Goal: Task Accomplishment & Management: Manage account settings

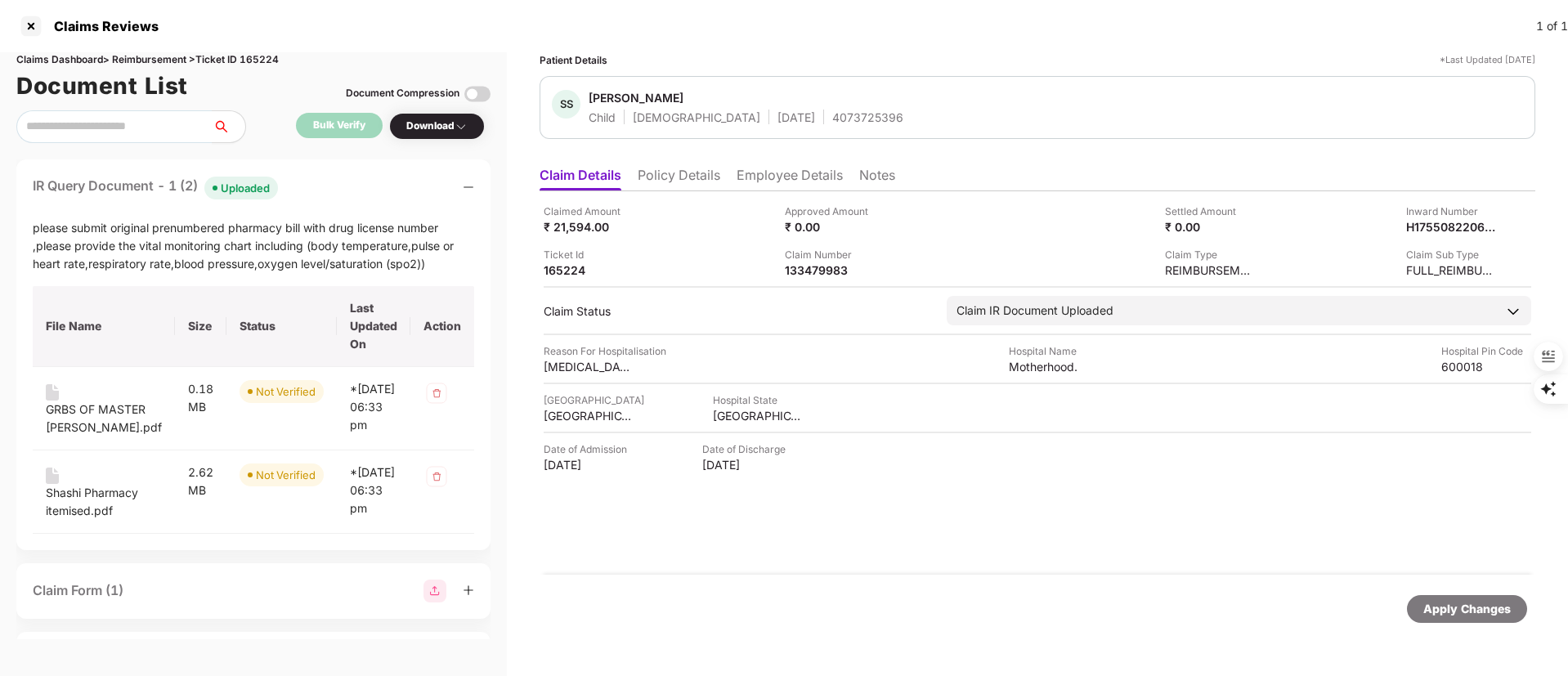
click at [30, 30] on div at bounding box center [31, 26] width 26 height 26
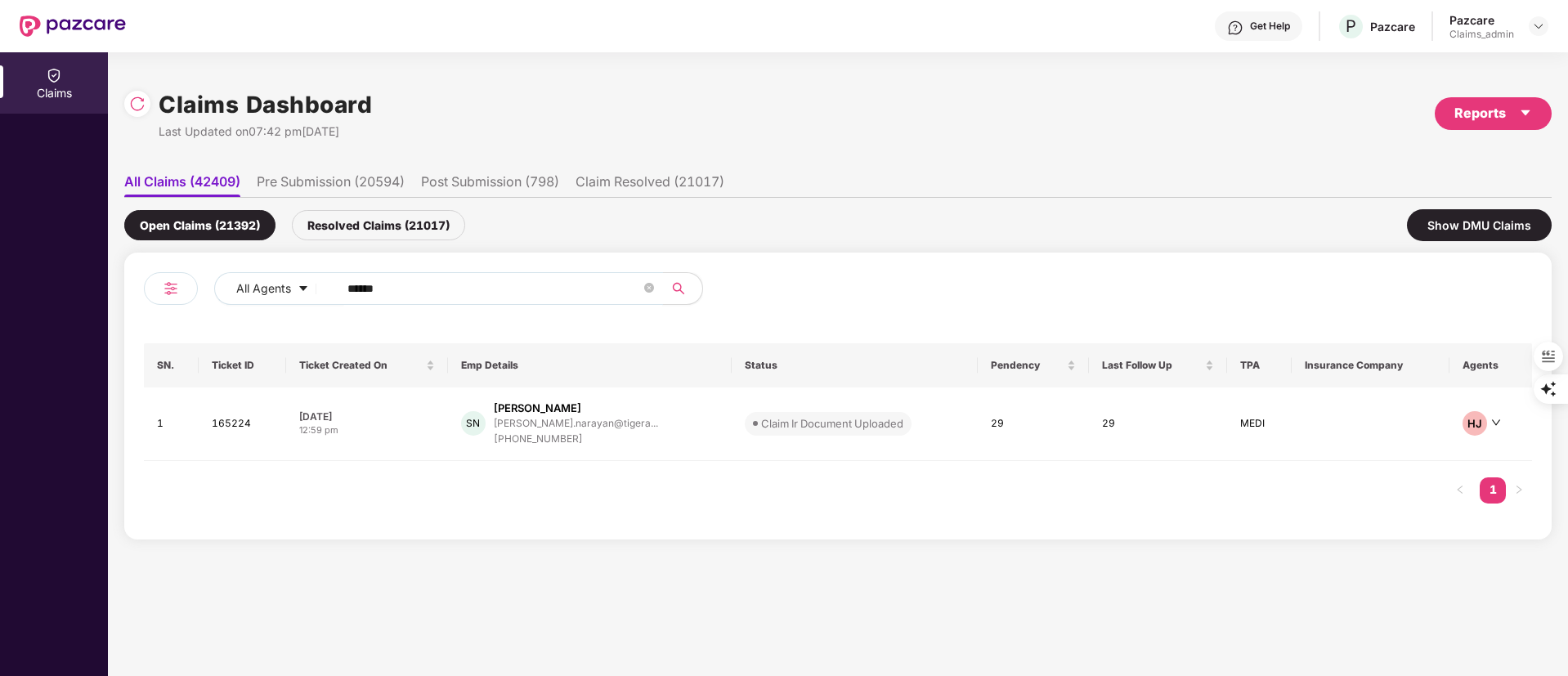
drag, startPoint x: 447, startPoint y: 294, endPoint x: 334, endPoint y: 294, distance: 113.0
click at [334, 294] on span "******" at bounding box center [496, 288] width 336 height 33
paste input "text"
type input "******"
click at [597, 425] on div "deepalirai0001@gmail.c..." at bounding box center [562, 423] width 120 height 11
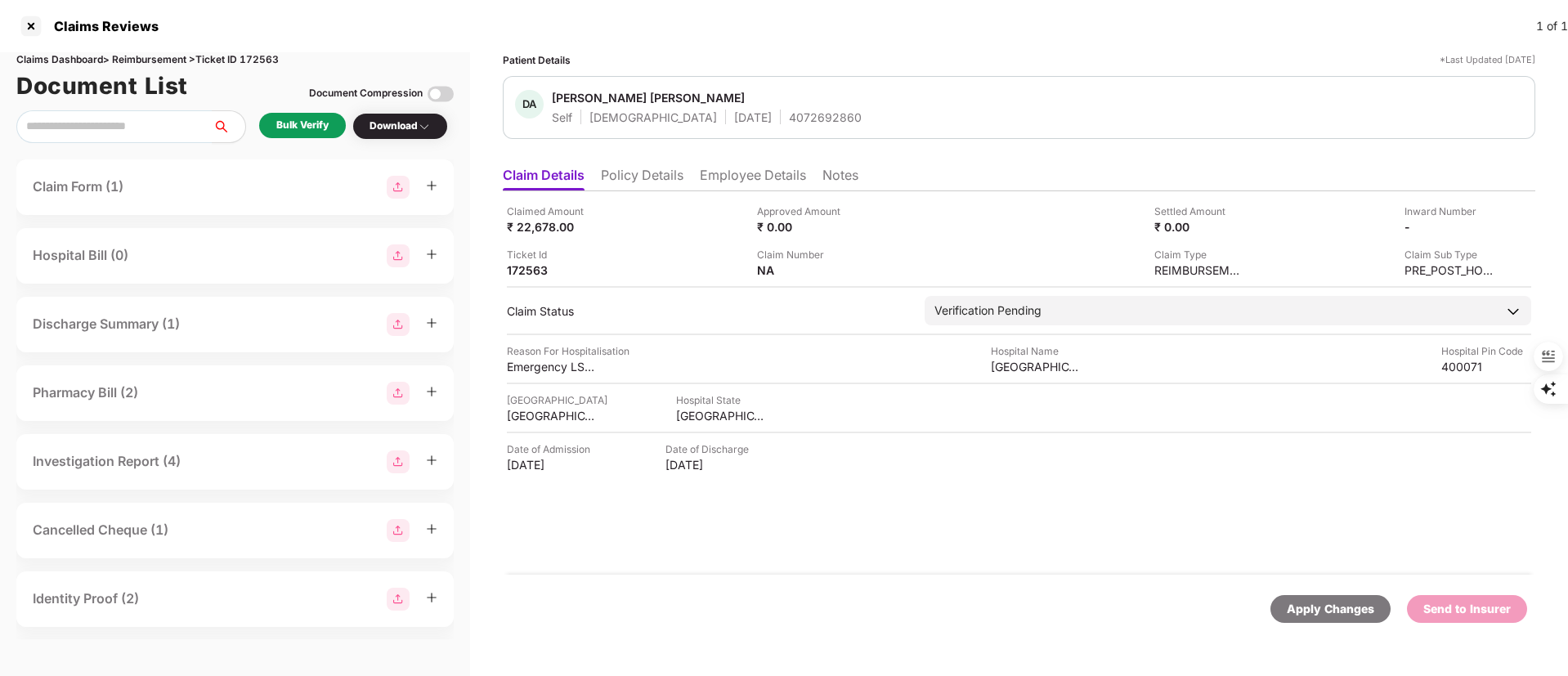
click at [640, 169] on li "Policy Details" at bounding box center [641, 179] width 82 height 24
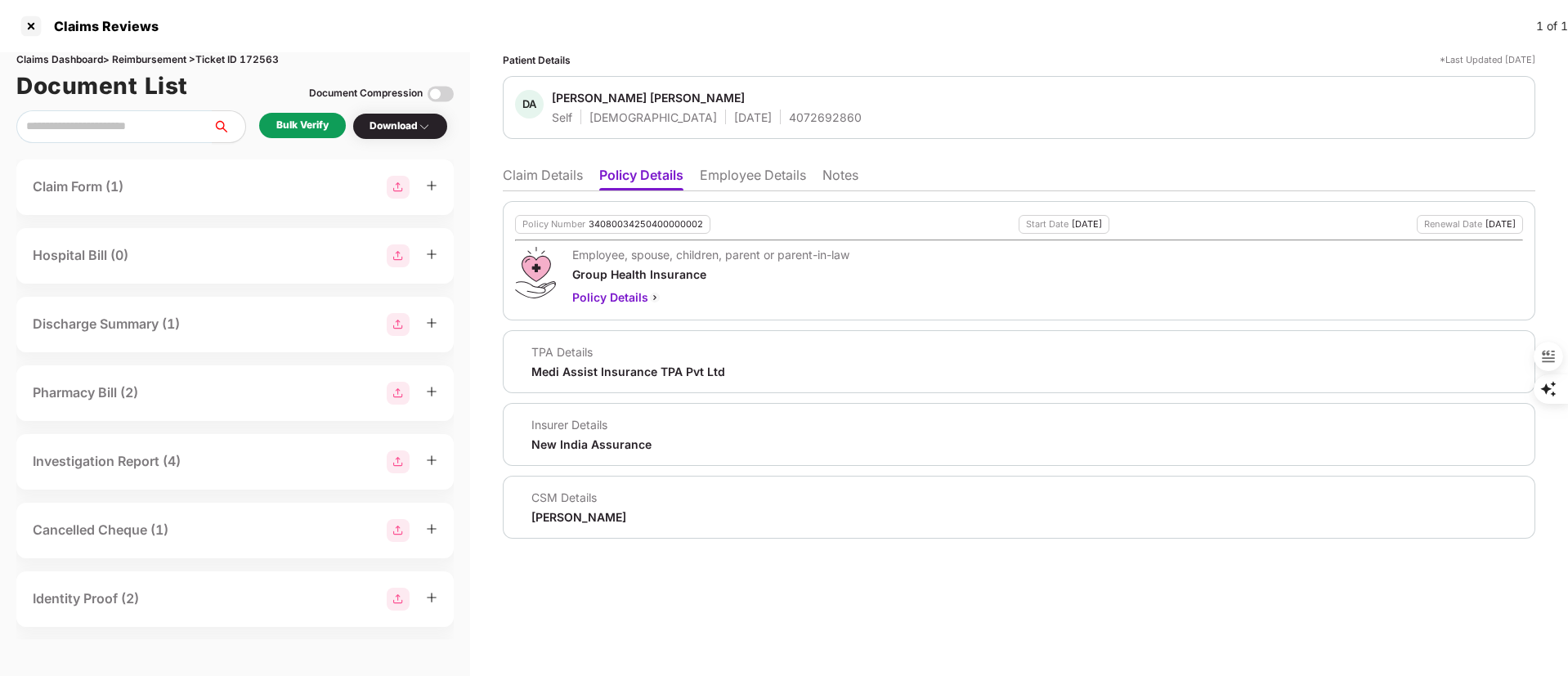
click at [305, 121] on div "Bulk Verify" at bounding box center [302, 126] width 53 height 16
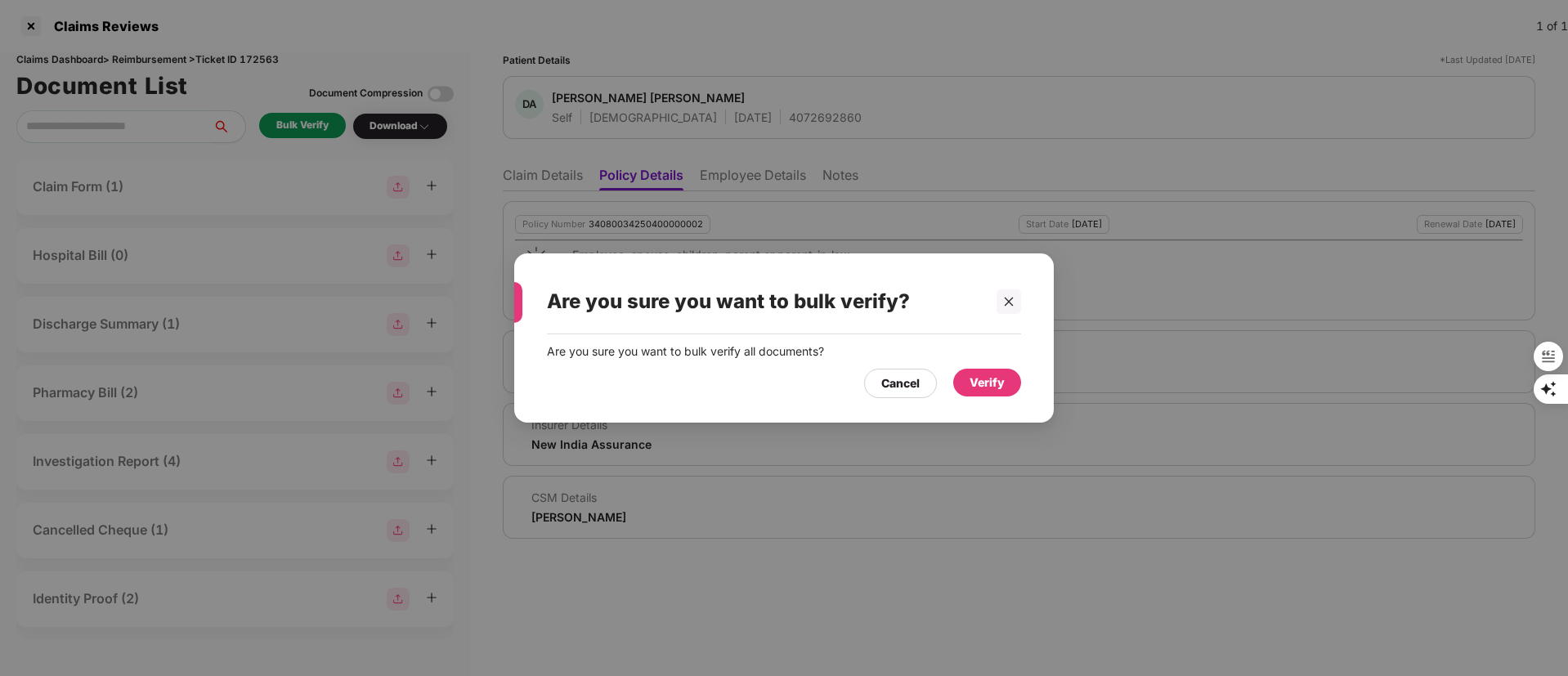
click at [982, 382] on div "Verify" at bounding box center [987, 382] width 35 height 18
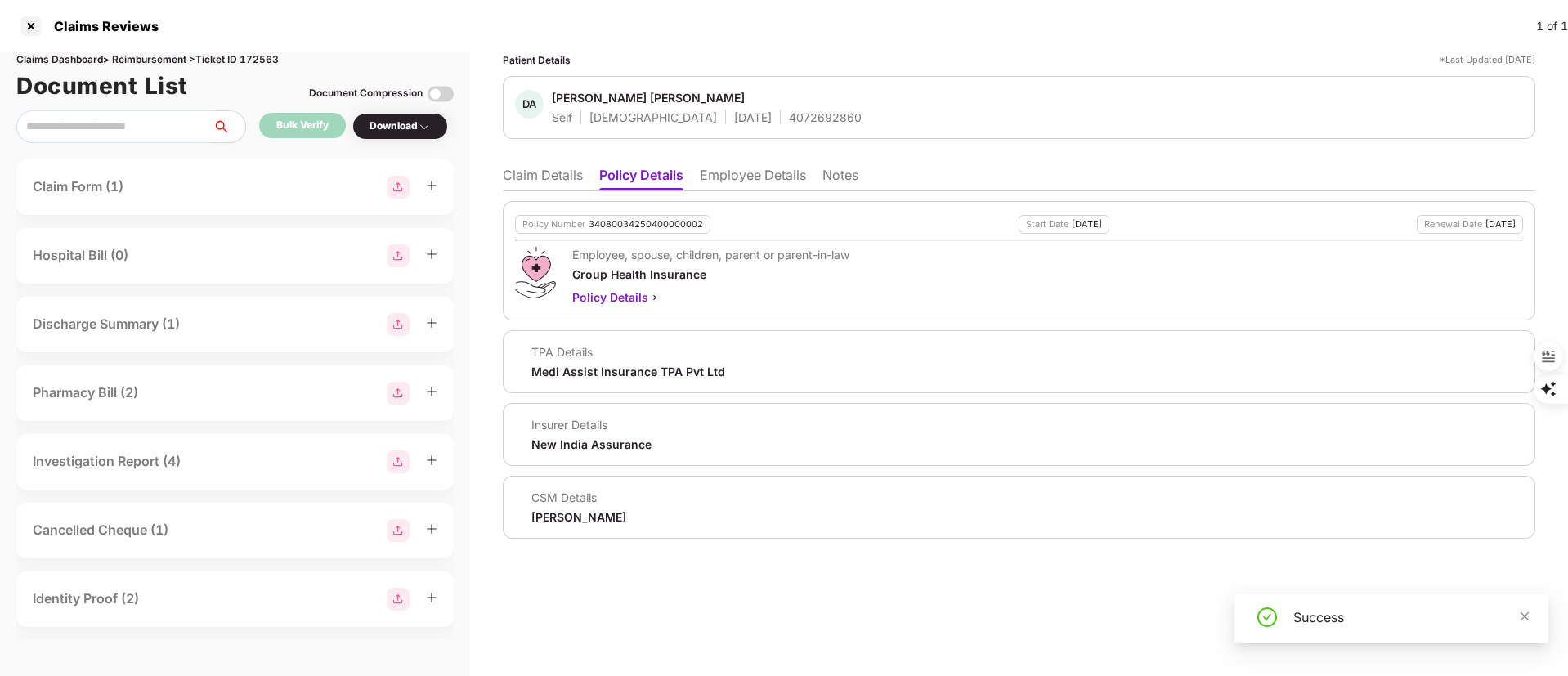
click at [420, 117] on div "Download" at bounding box center [400, 126] width 95 height 27
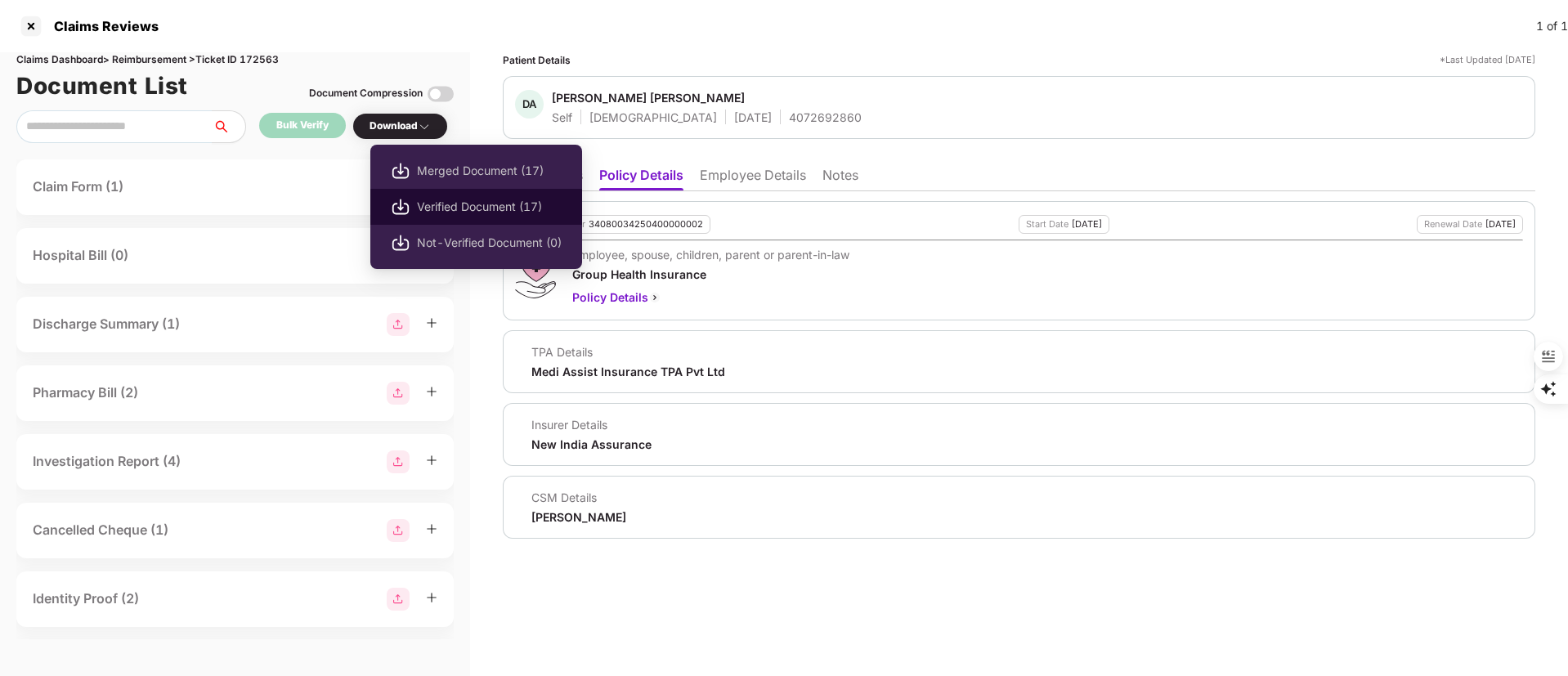
click at [461, 192] on li "Verified Document (17)" at bounding box center [476, 206] width 212 height 36
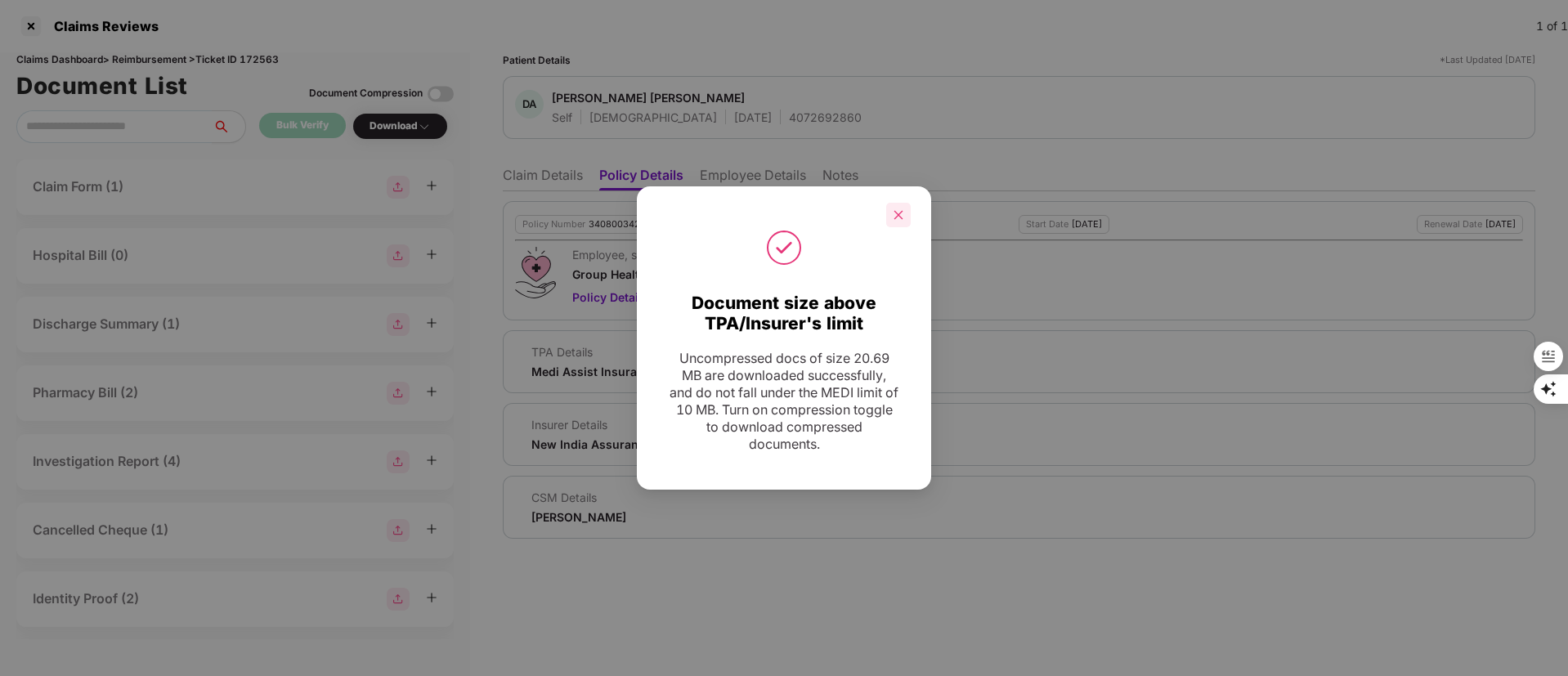
click at [902, 209] on icon "close" at bounding box center [899, 215] width 12 height 12
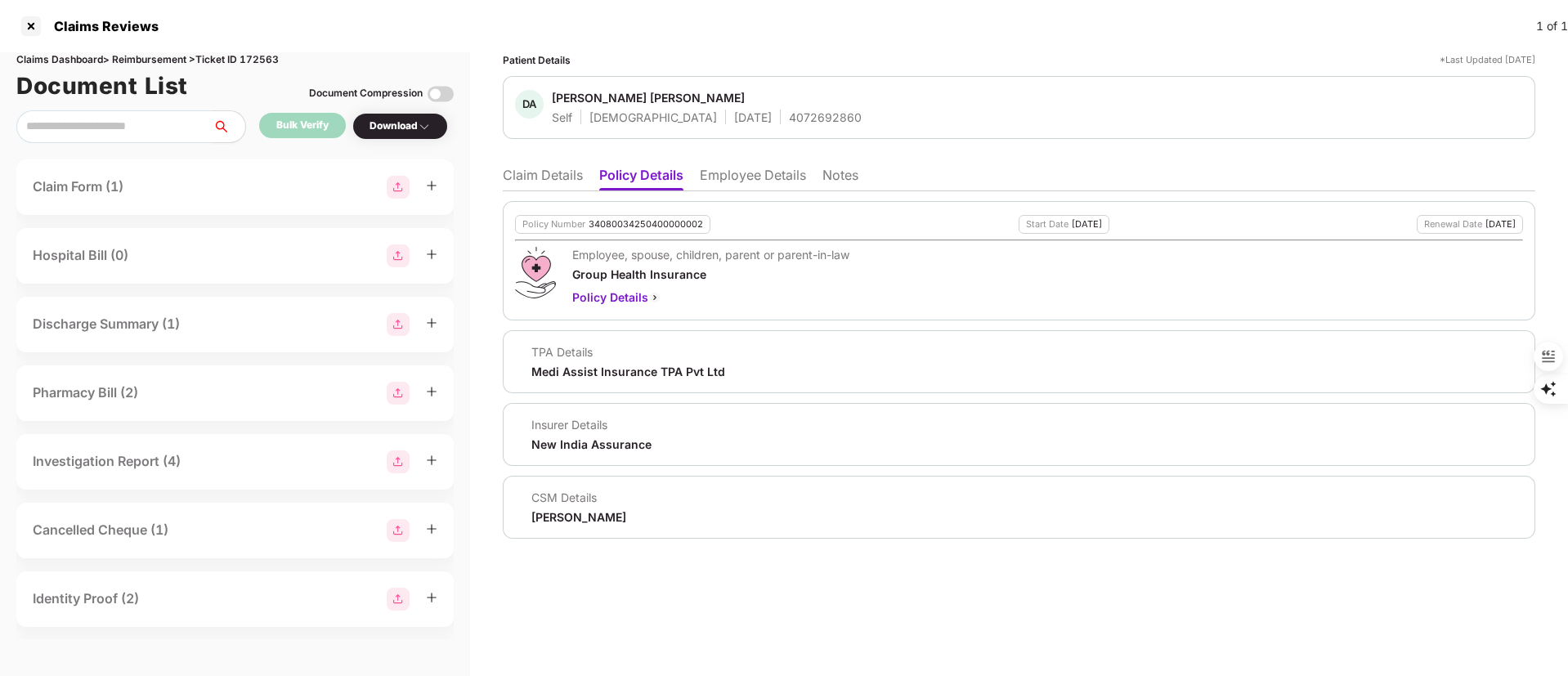
click at [548, 160] on ul "Claim Details Policy Details Employee Details Notes" at bounding box center [1019, 175] width 1033 height 33
click at [544, 172] on li "Claim Details" at bounding box center [542, 179] width 80 height 24
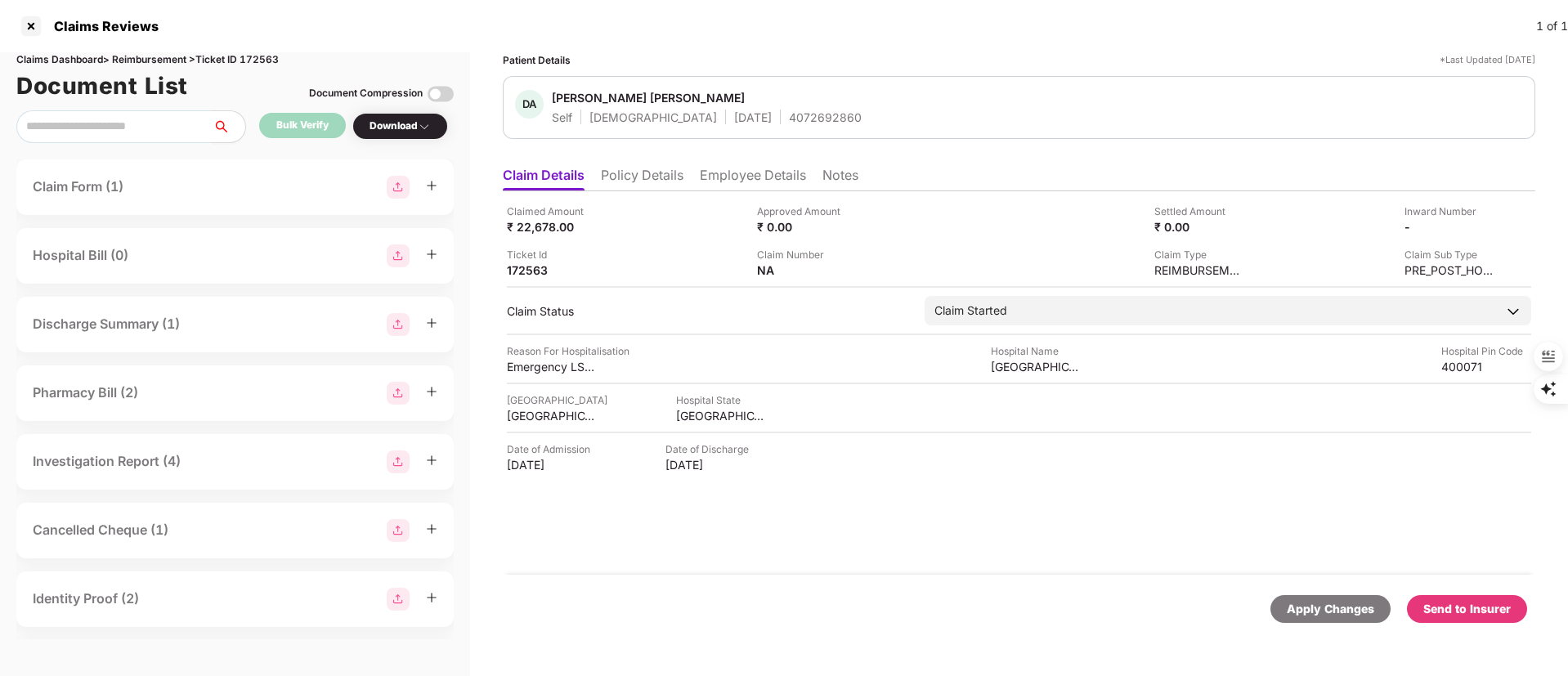
click at [1467, 600] on div "Send to Insurer" at bounding box center [1468, 608] width 87 height 18
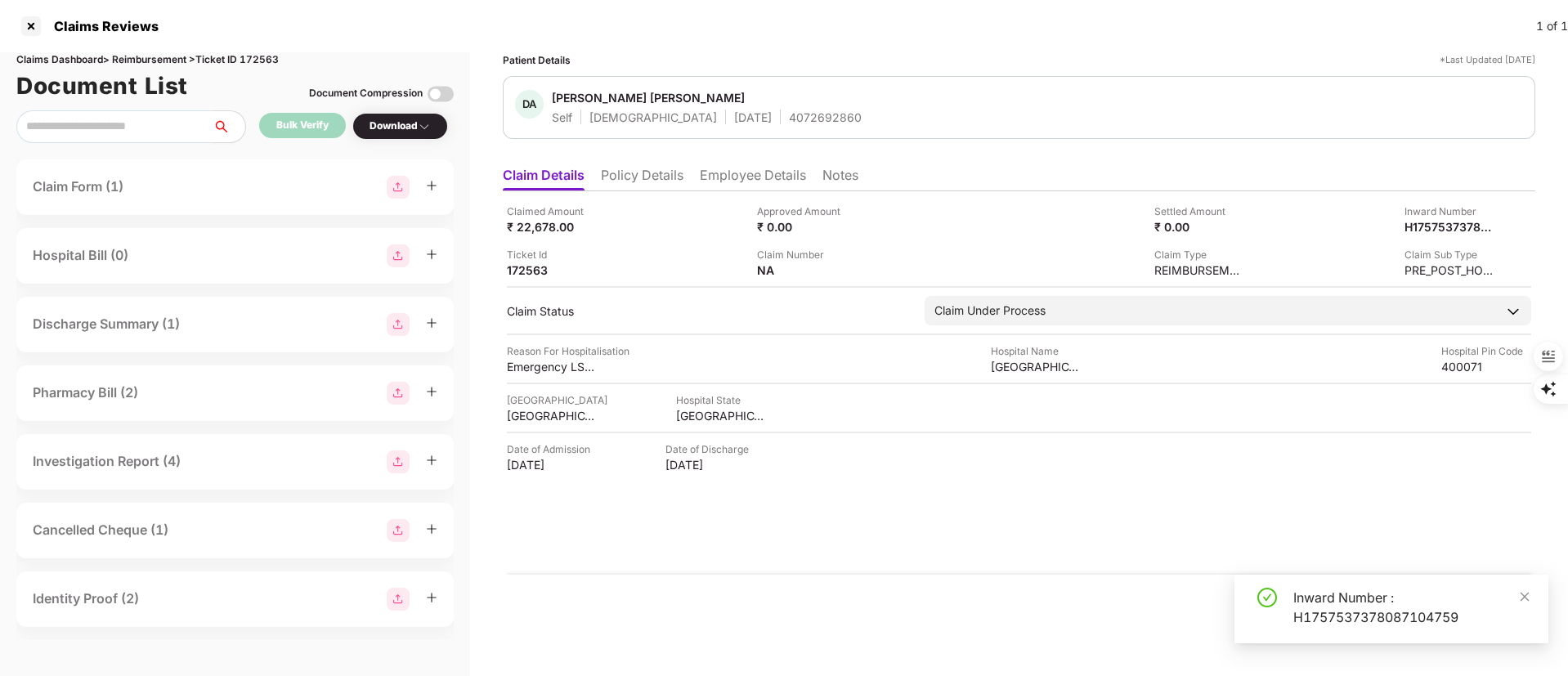
click at [637, 178] on li "Policy Details" at bounding box center [641, 179] width 82 height 24
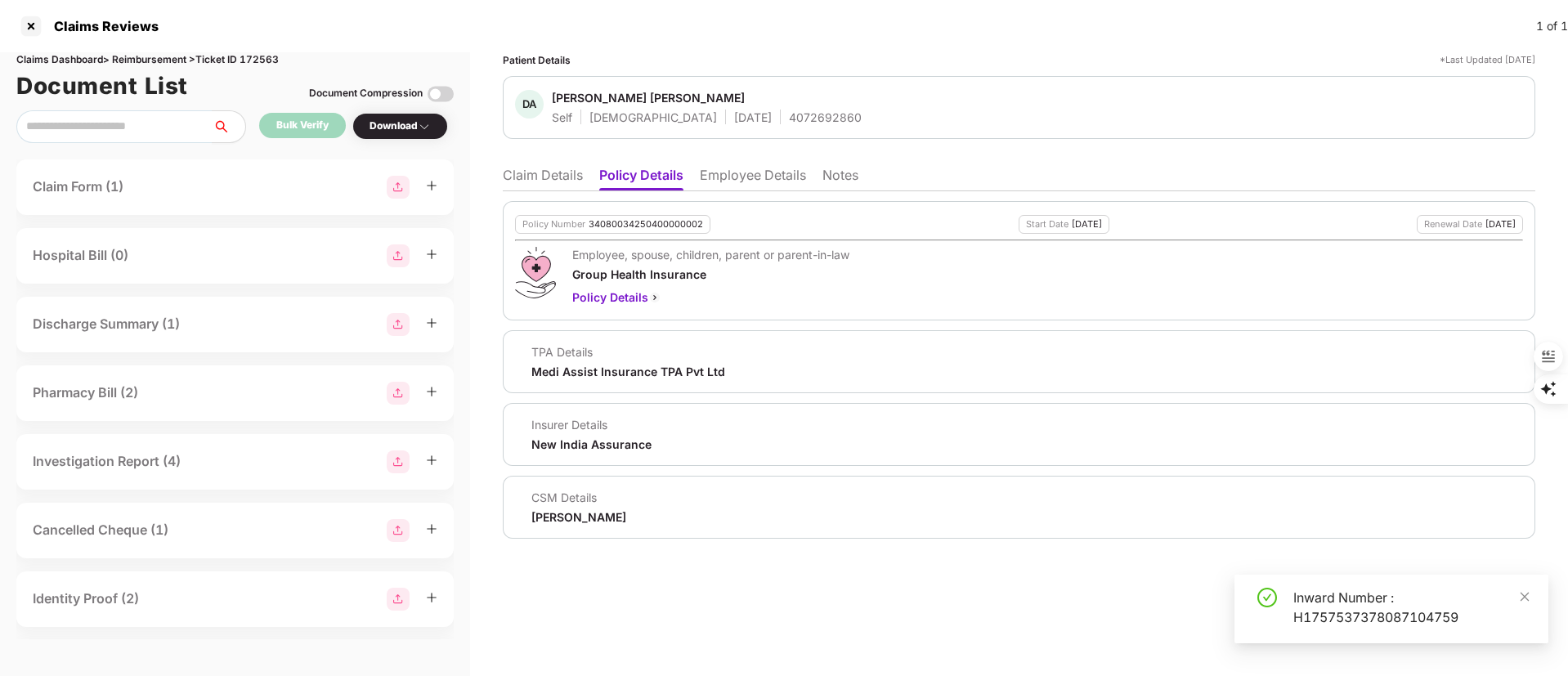
click at [546, 170] on li "Claim Details" at bounding box center [542, 179] width 80 height 24
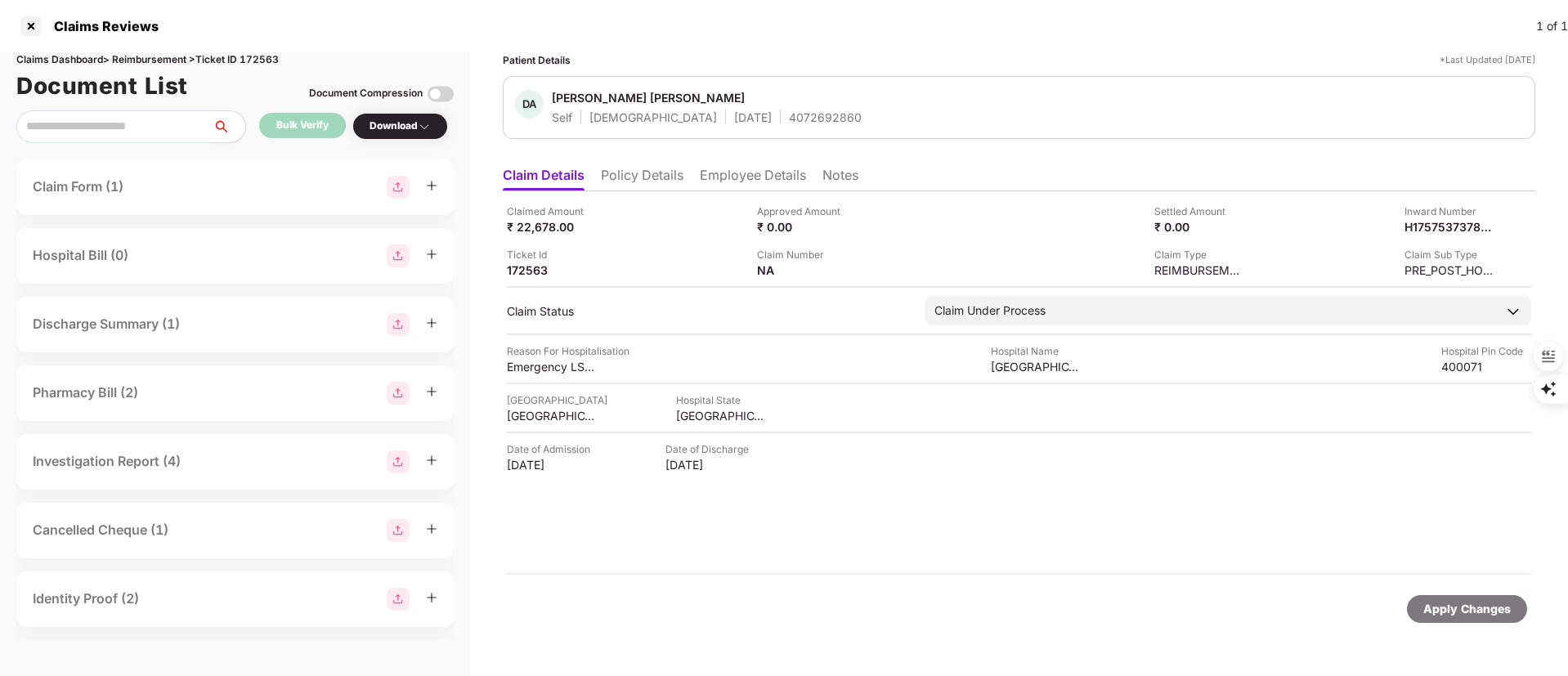
click at [725, 167] on li "Employee Details" at bounding box center [753, 179] width 106 height 24
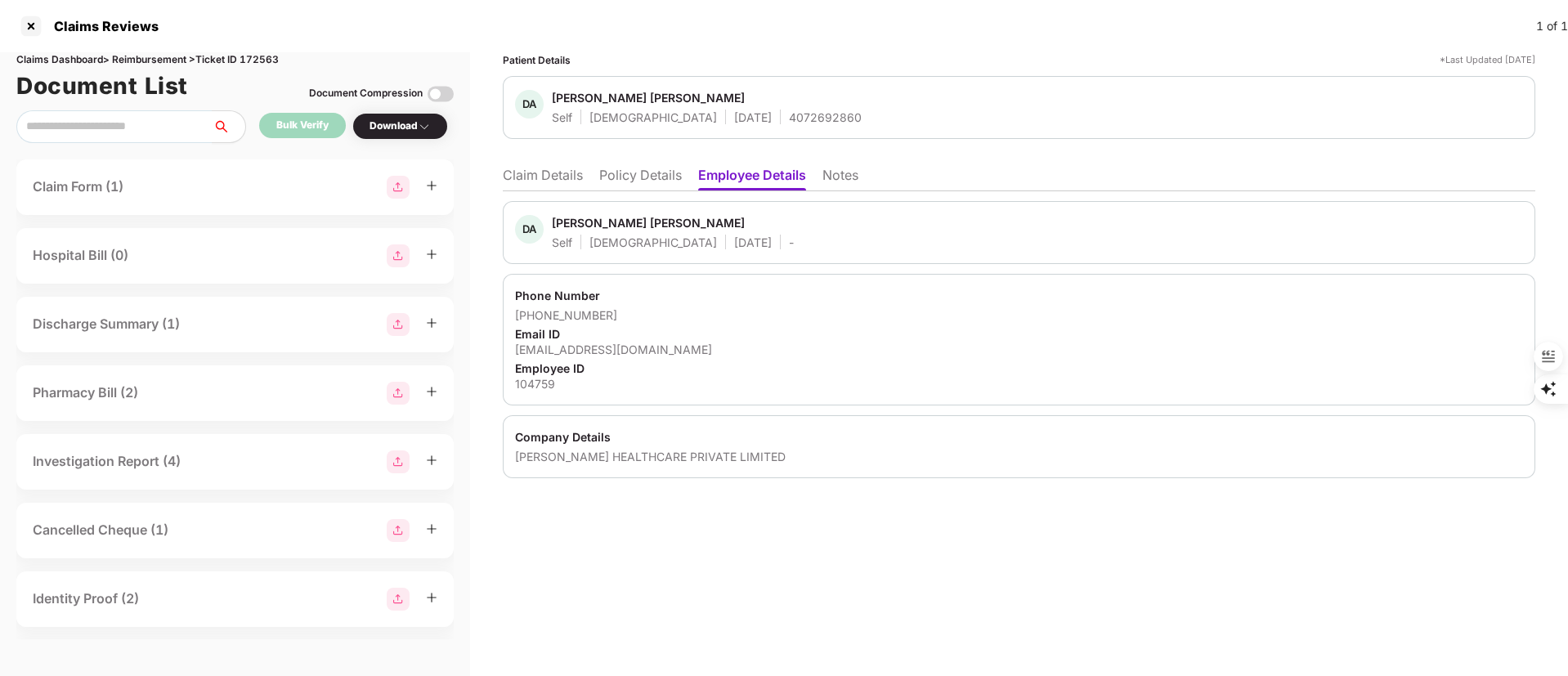
click at [551, 179] on li "Claim Details" at bounding box center [542, 179] width 80 height 24
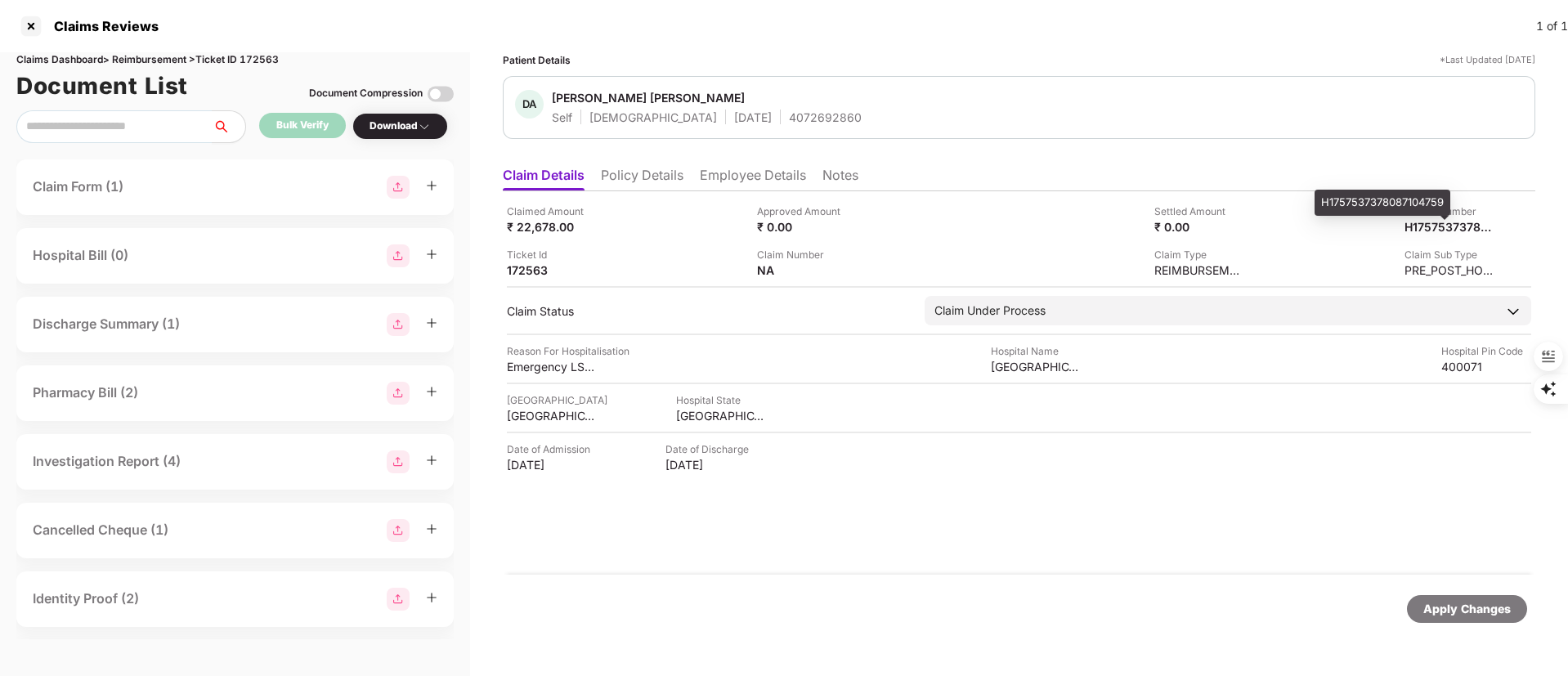
click at [1421, 202] on div "H1757537378087104759" at bounding box center [1382, 203] width 136 height 26
copy div "H1757537378087104759"
click at [762, 186] on li "Employee Details" at bounding box center [753, 179] width 106 height 24
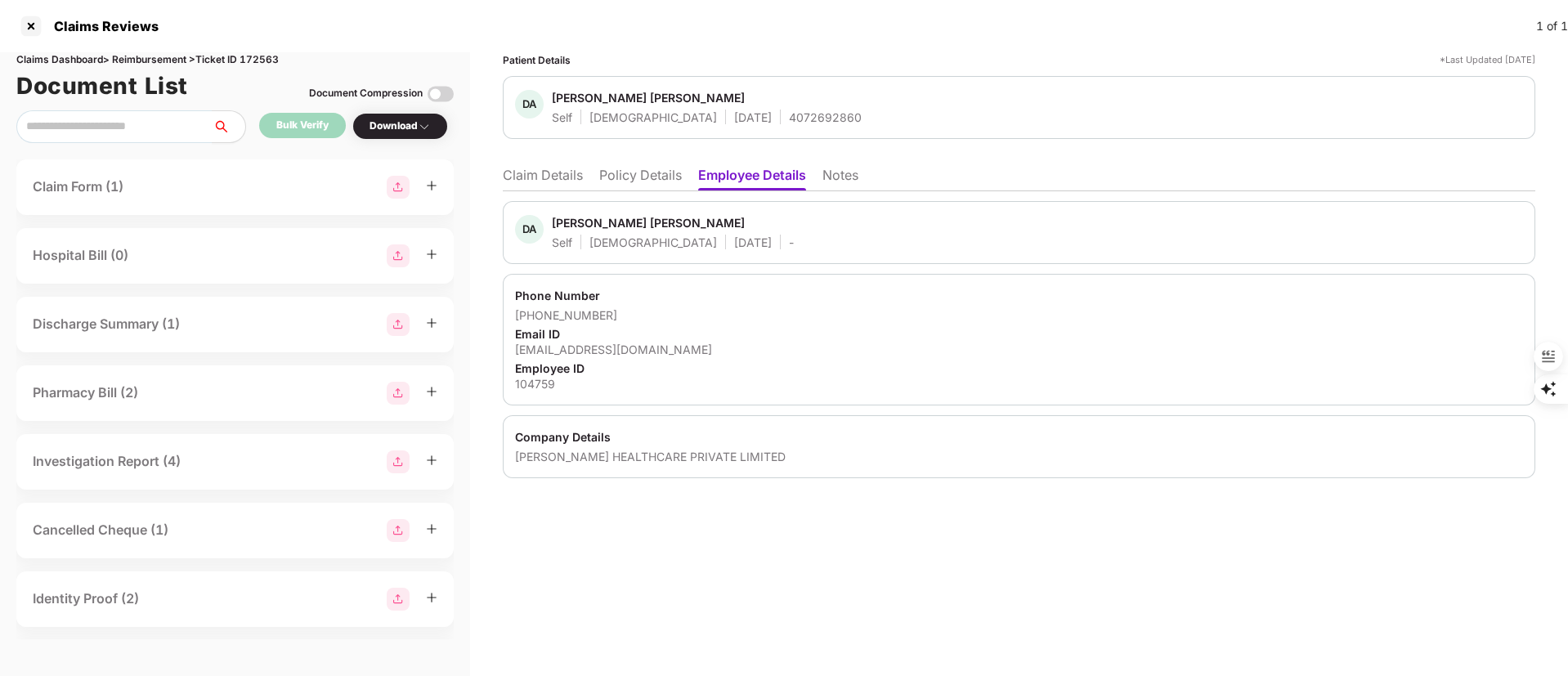
click at [572, 215] on div "[PERSON_NAME] [PERSON_NAME]" at bounding box center [648, 223] width 193 height 16
copy div "[PERSON_NAME]"
click at [31, 26] on div at bounding box center [31, 26] width 26 height 26
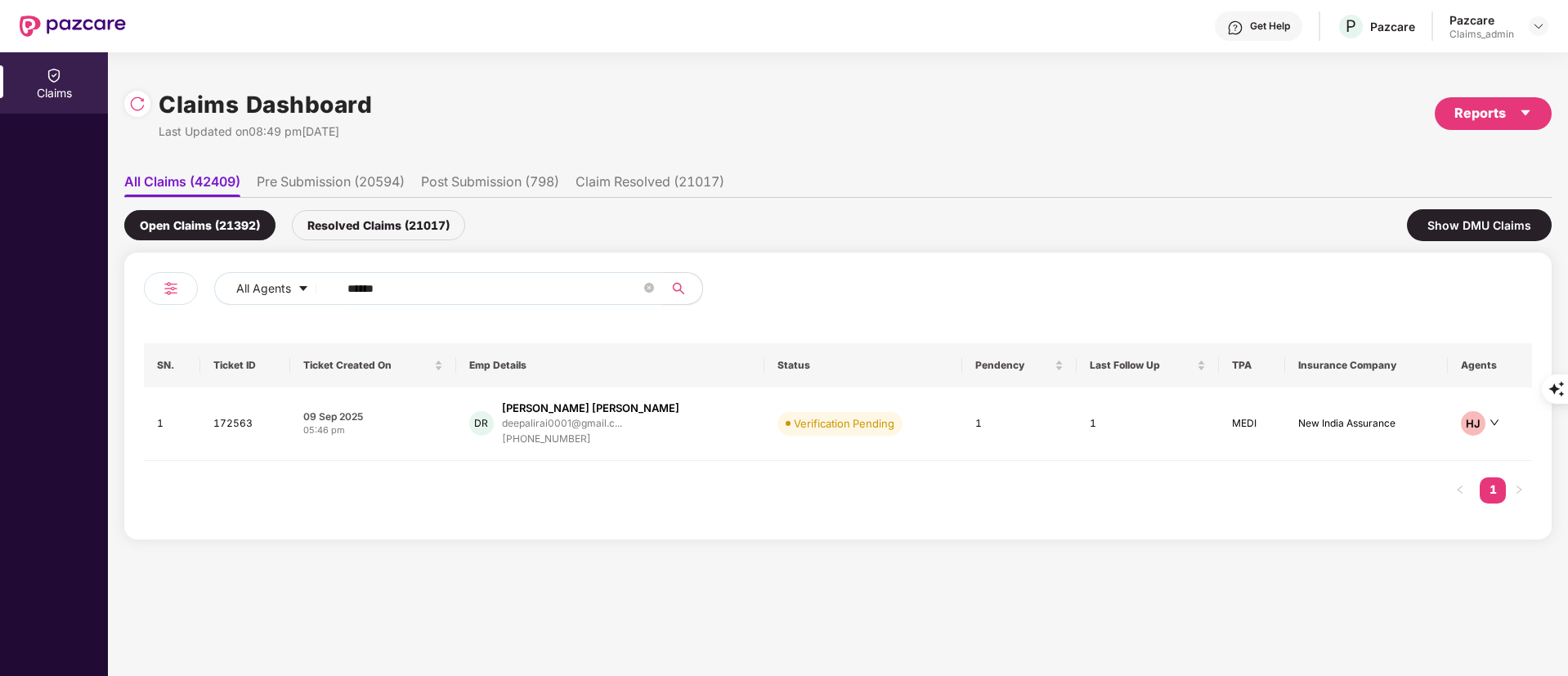
drag, startPoint x: 408, startPoint y: 293, endPoint x: 586, endPoint y: 318, distance: 179.7
click at [337, 289] on span "******" at bounding box center [496, 288] width 336 height 33
paste input "text"
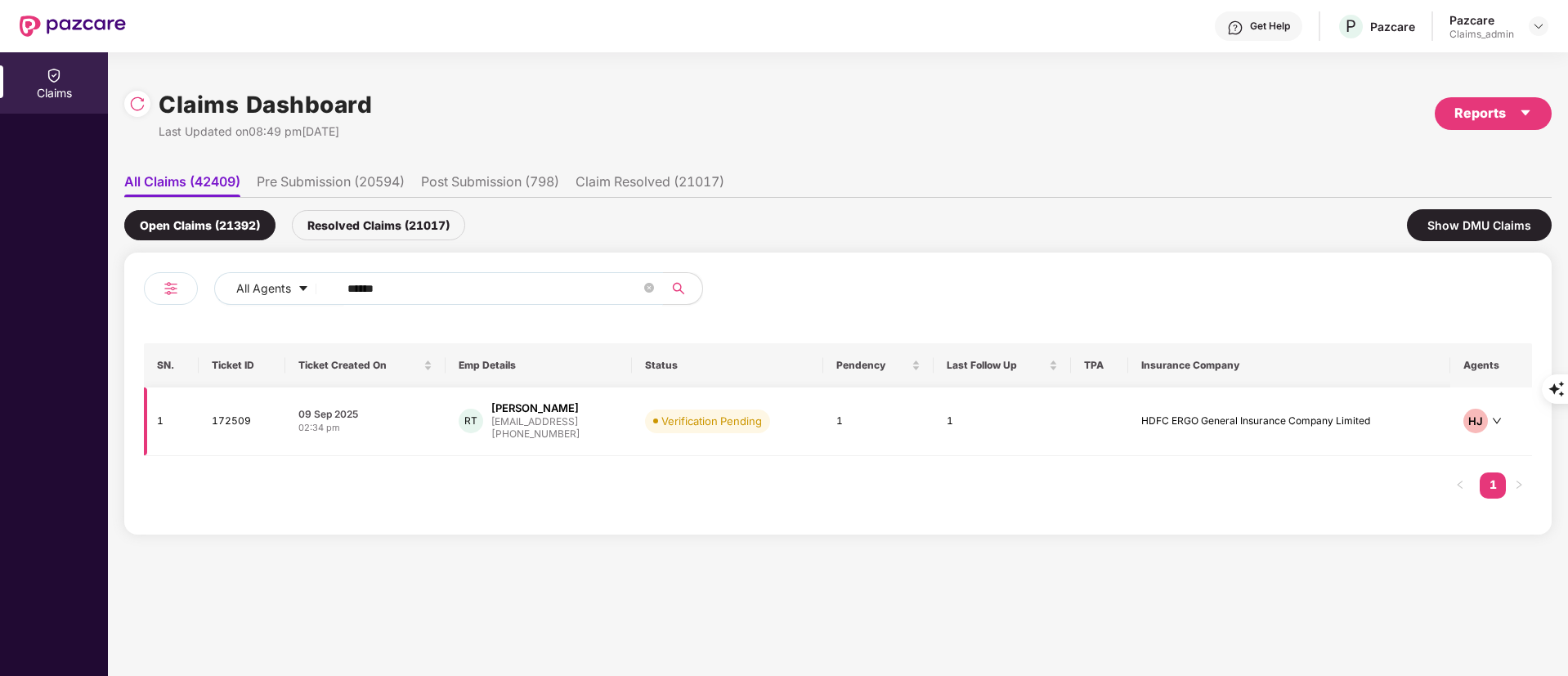
type input "******"
click at [530, 438] on div "[PHONE_NUMBER]" at bounding box center [536, 435] width 89 height 16
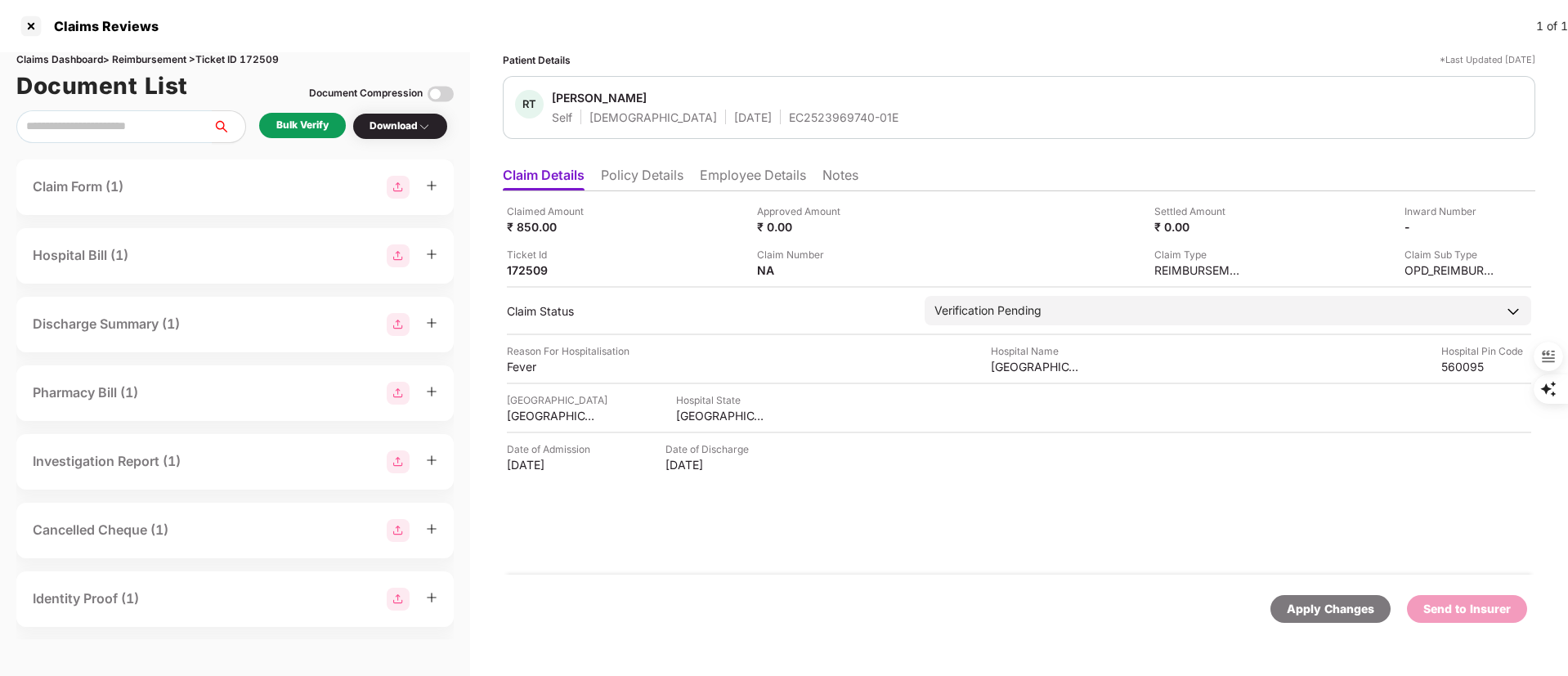
click at [650, 175] on li "Policy Details" at bounding box center [641, 179] width 82 height 24
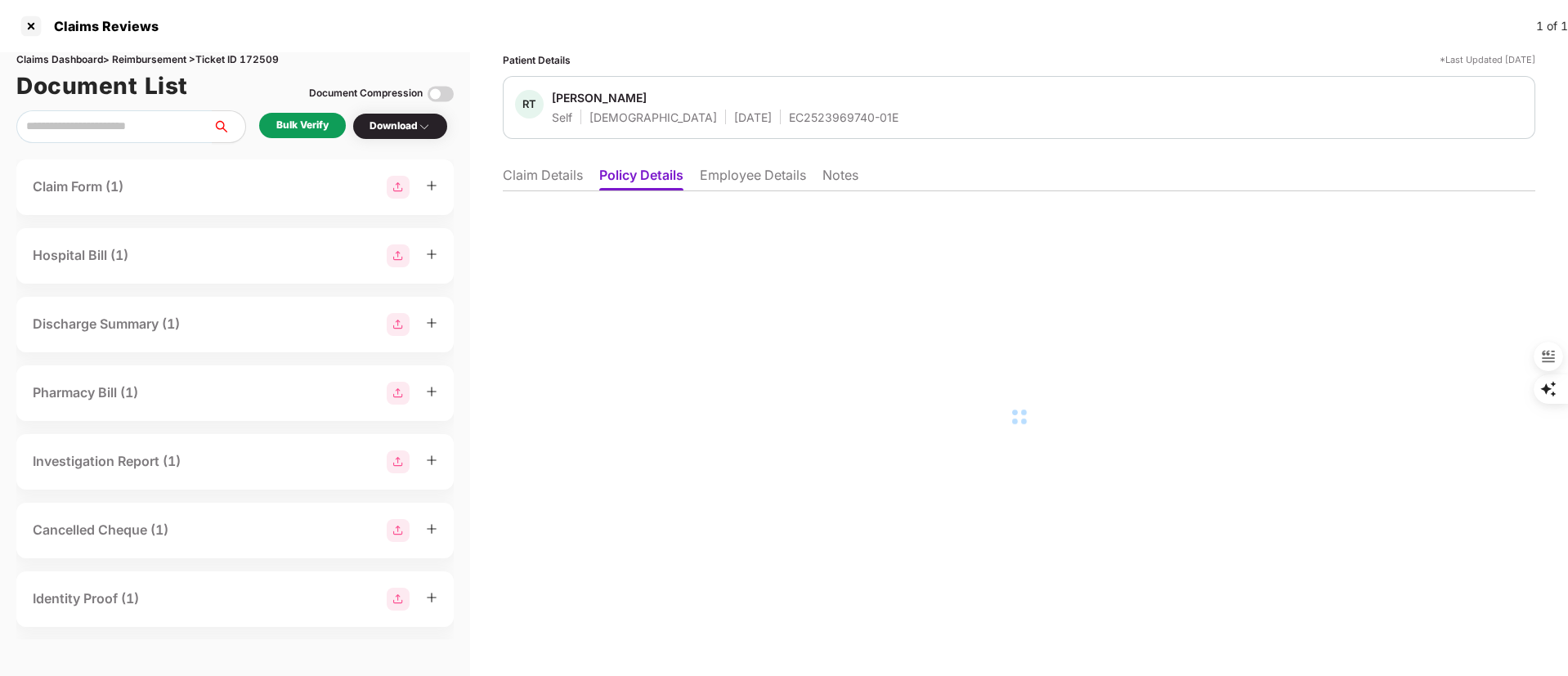
click at [725, 178] on li "Employee Details" at bounding box center [753, 179] width 106 height 24
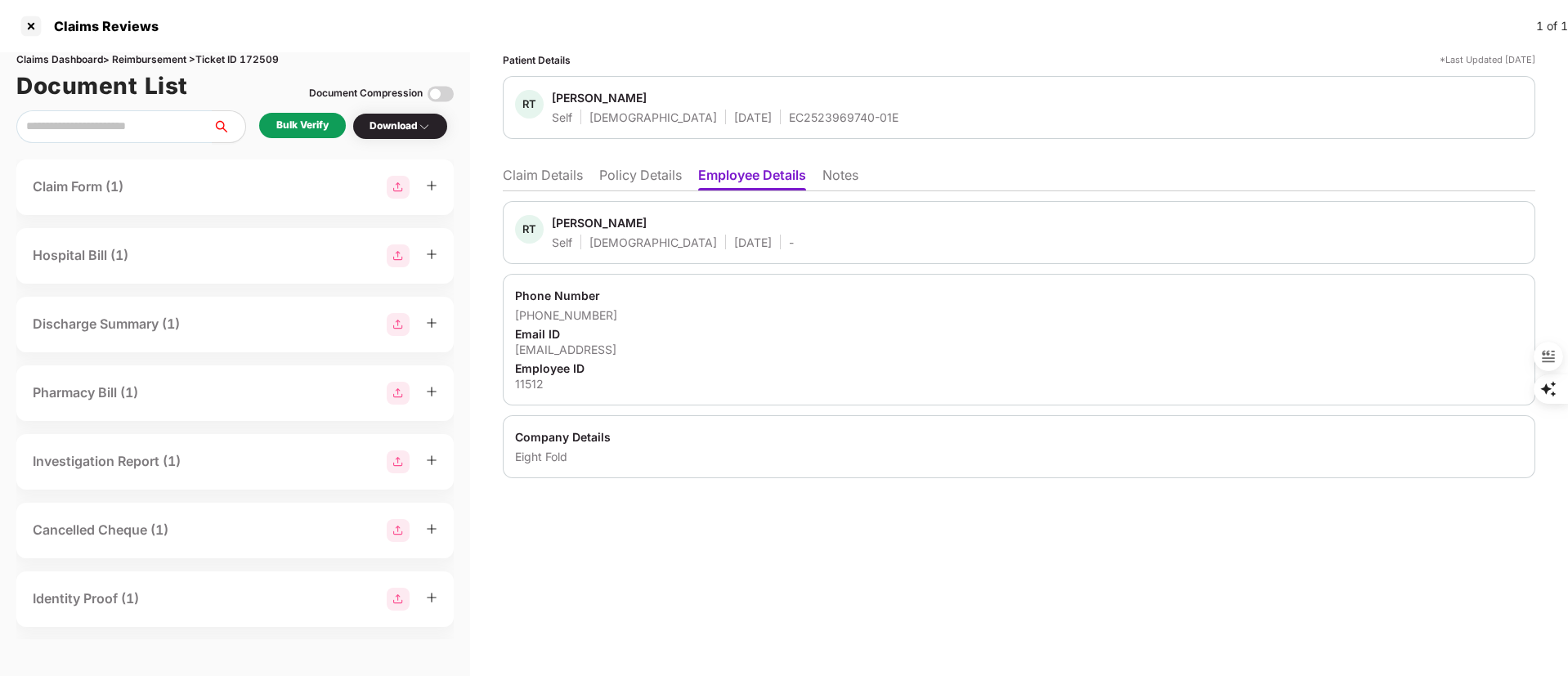
click at [555, 174] on li "Claim Details" at bounding box center [542, 179] width 80 height 24
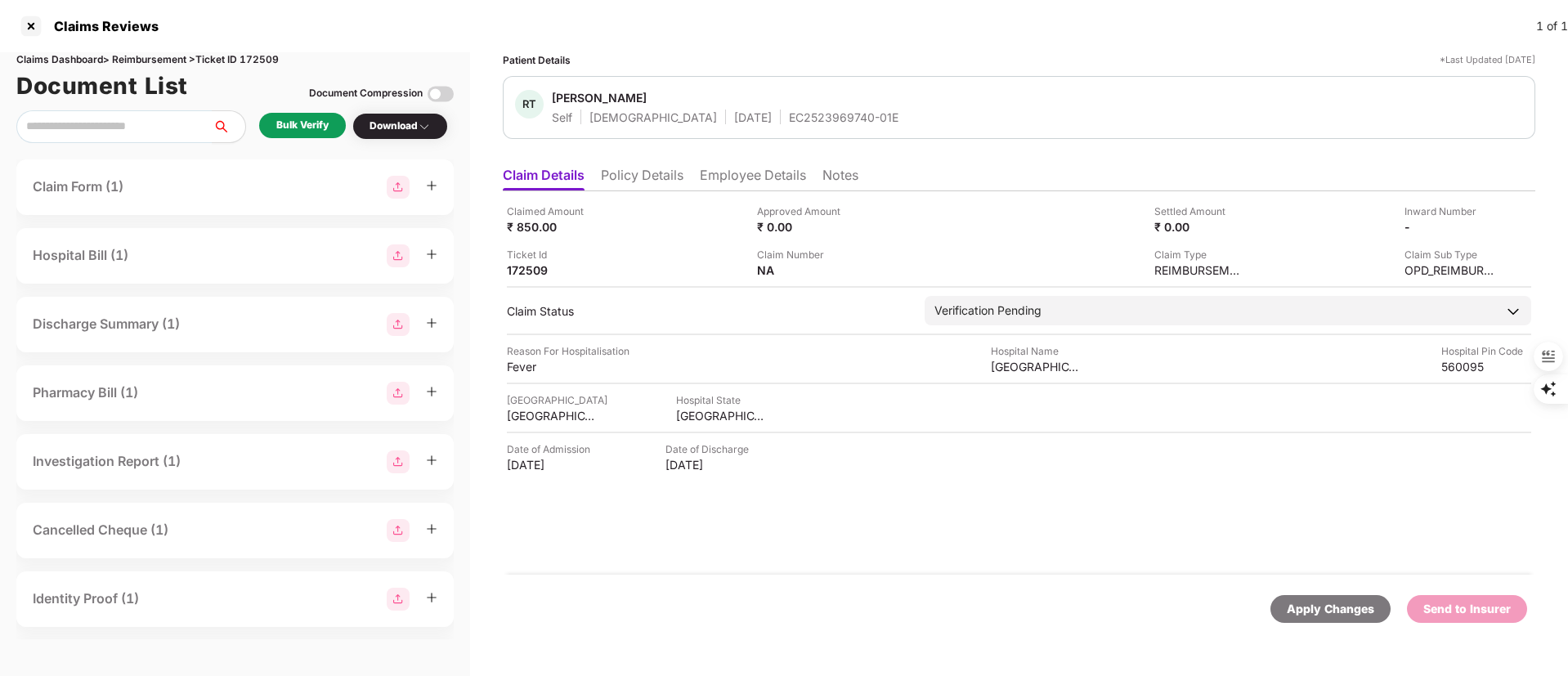
click at [276, 132] on div "Bulk Verify" at bounding box center [302, 126] width 86 height 26
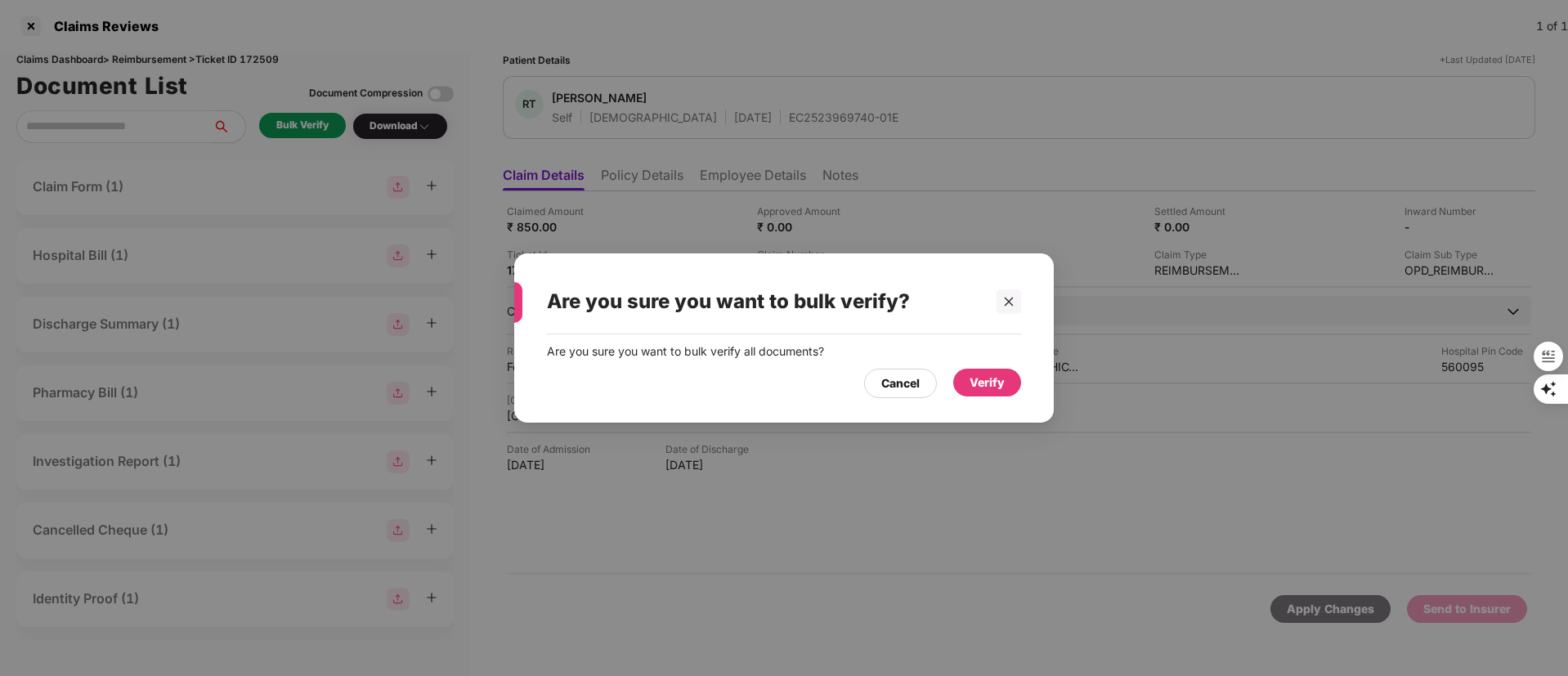
click at [1011, 388] on div "Verify" at bounding box center [987, 382] width 68 height 28
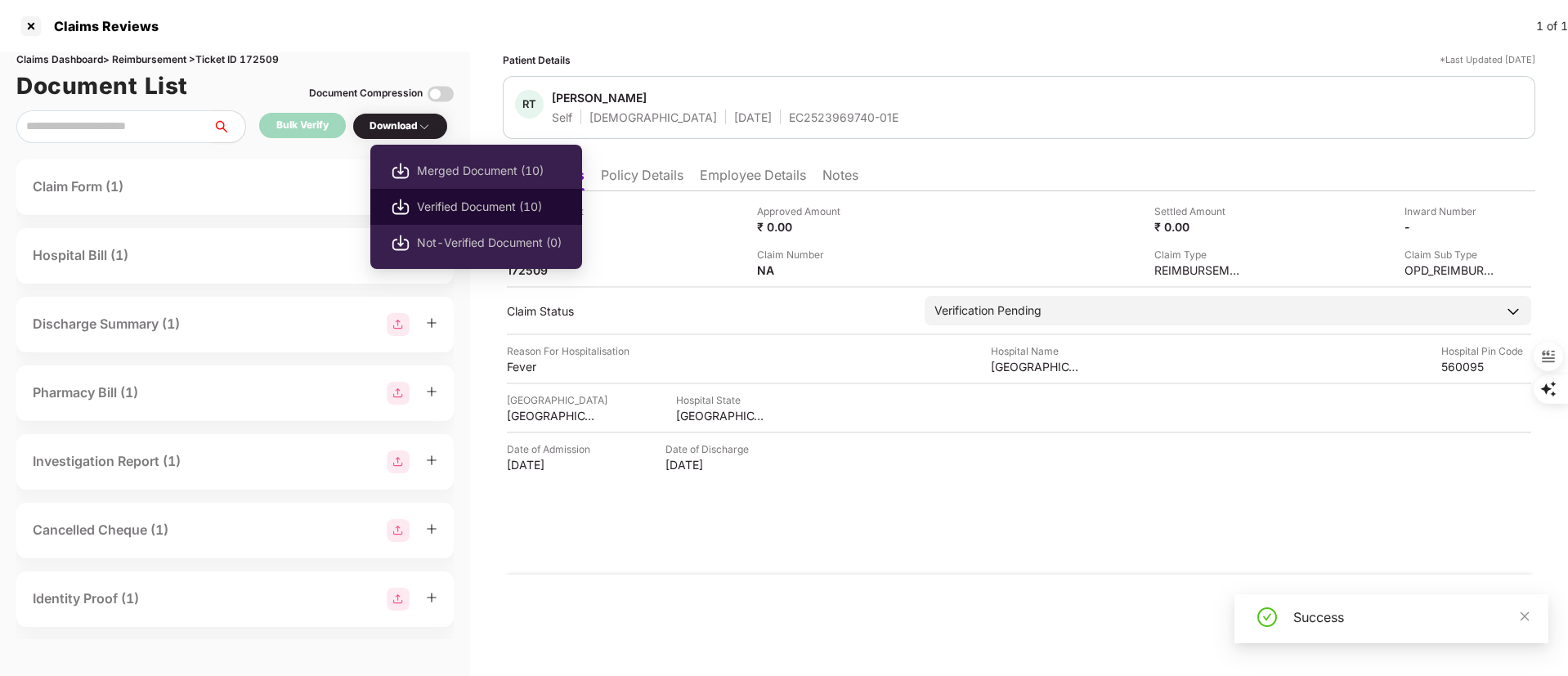
click at [414, 204] on li "Verified Document (10)" at bounding box center [476, 206] width 212 height 36
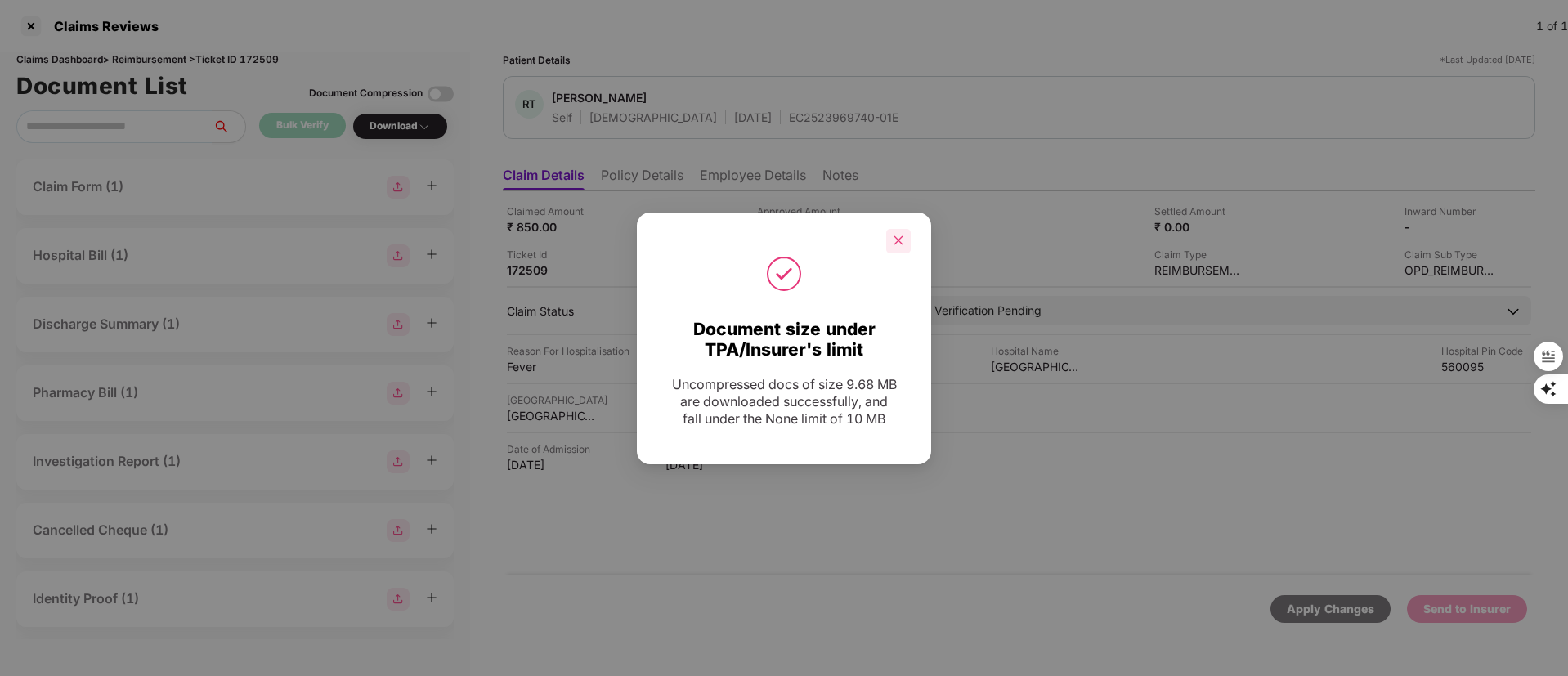
click at [887, 234] on div at bounding box center [899, 241] width 25 height 25
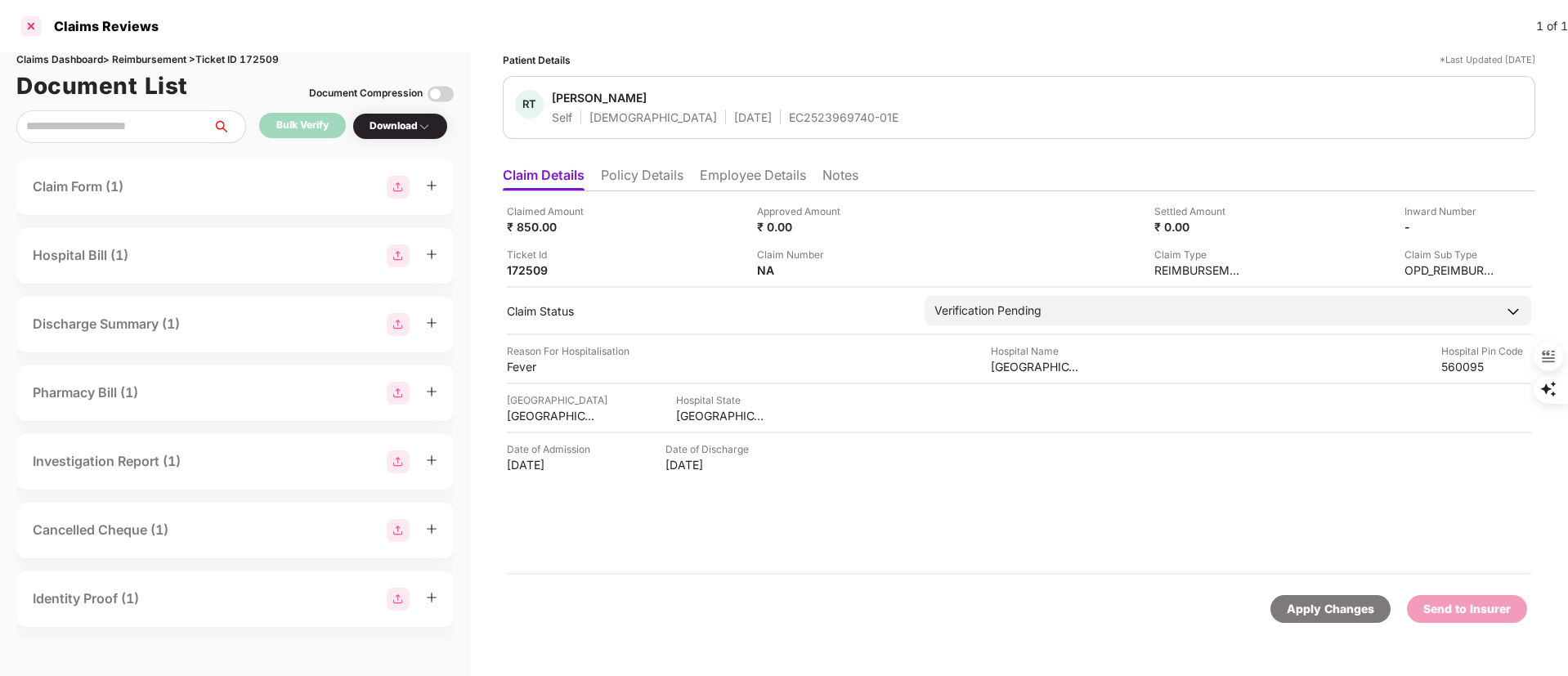
click at [26, 32] on div at bounding box center [31, 26] width 26 height 26
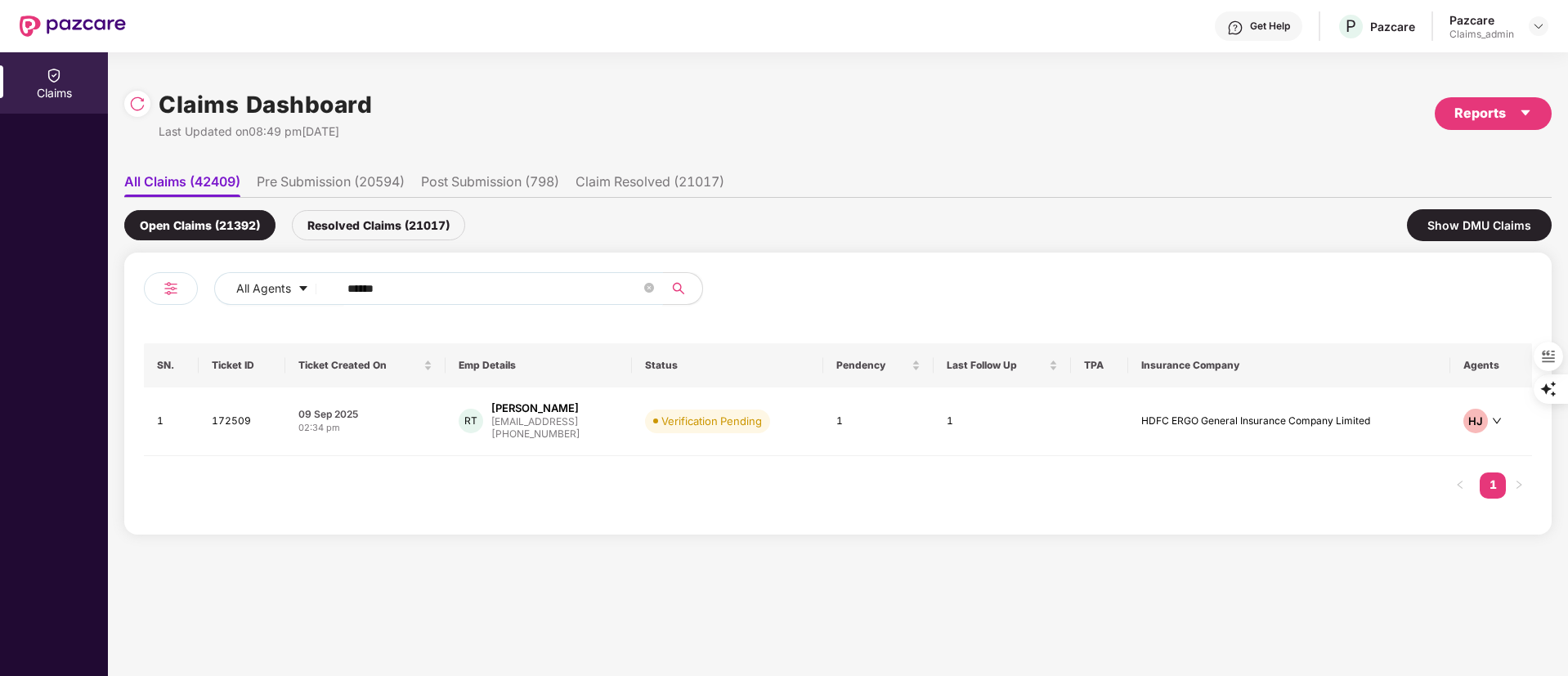
drag, startPoint x: 487, startPoint y: 295, endPoint x: 209, endPoint y: 278, distance: 278.5
click at [209, 278] on div "All Agents ******" at bounding box center [491, 295] width 694 height 46
paste input "text"
type input "******"
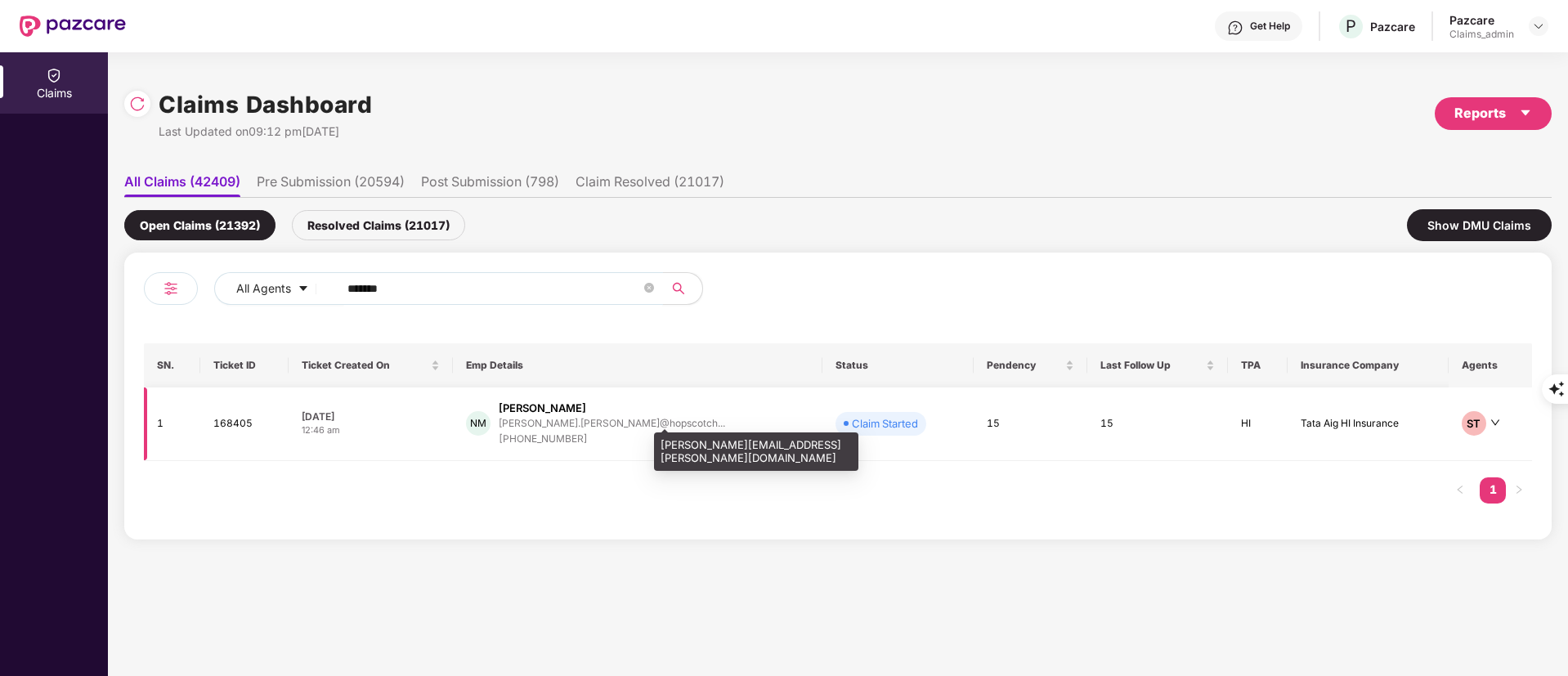
click at [581, 424] on div "[PERSON_NAME].[PERSON_NAME]@hopscotch..." at bounding box center [612, 423] width 226 height 11
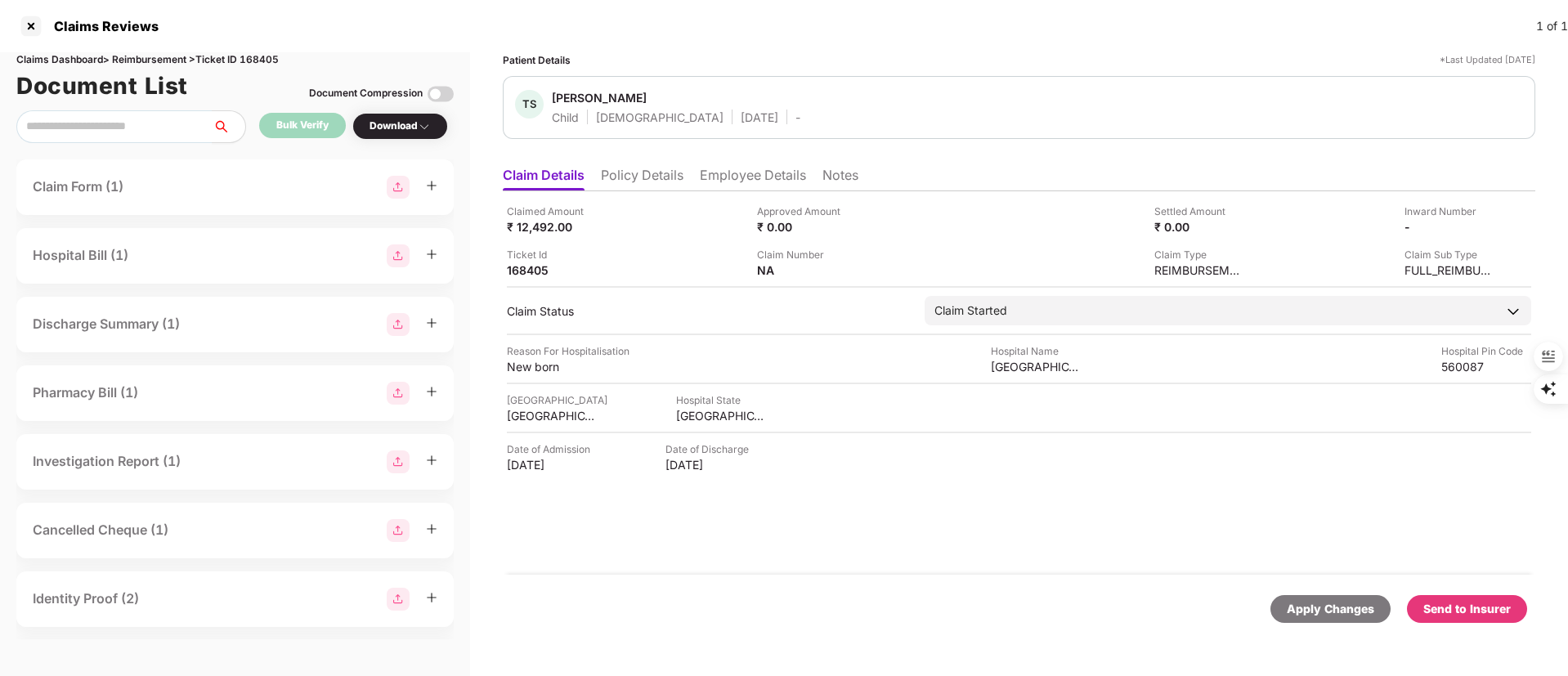
click at [732, 169] on li "Employee Details" at bounding box center [753, 179] width 106 height 24
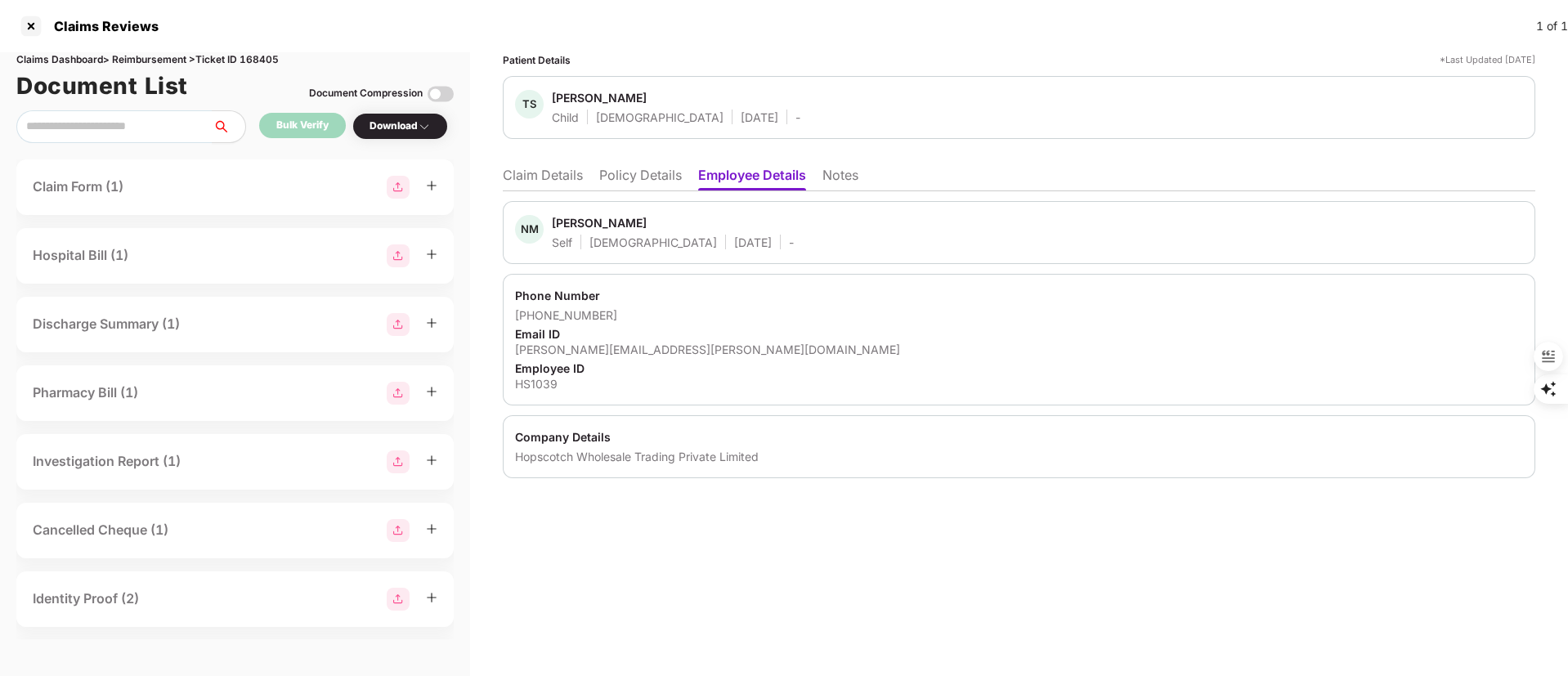
click at [554, 182] on li "Claim Details" at bounding box center [542, 179] width 80 height 24
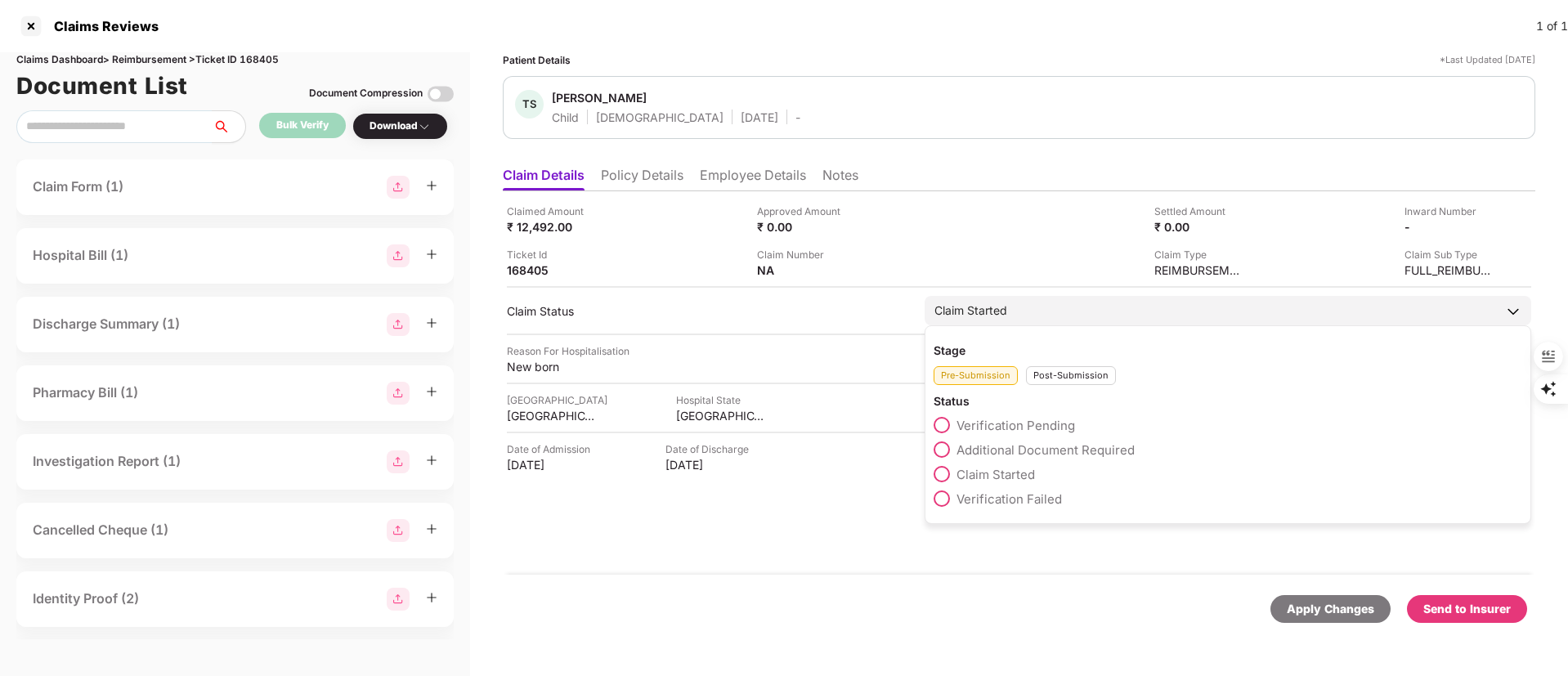
click at [1060, 373] on div "Post-Submission" at bounding box center [1070, 375] width 90 height 19
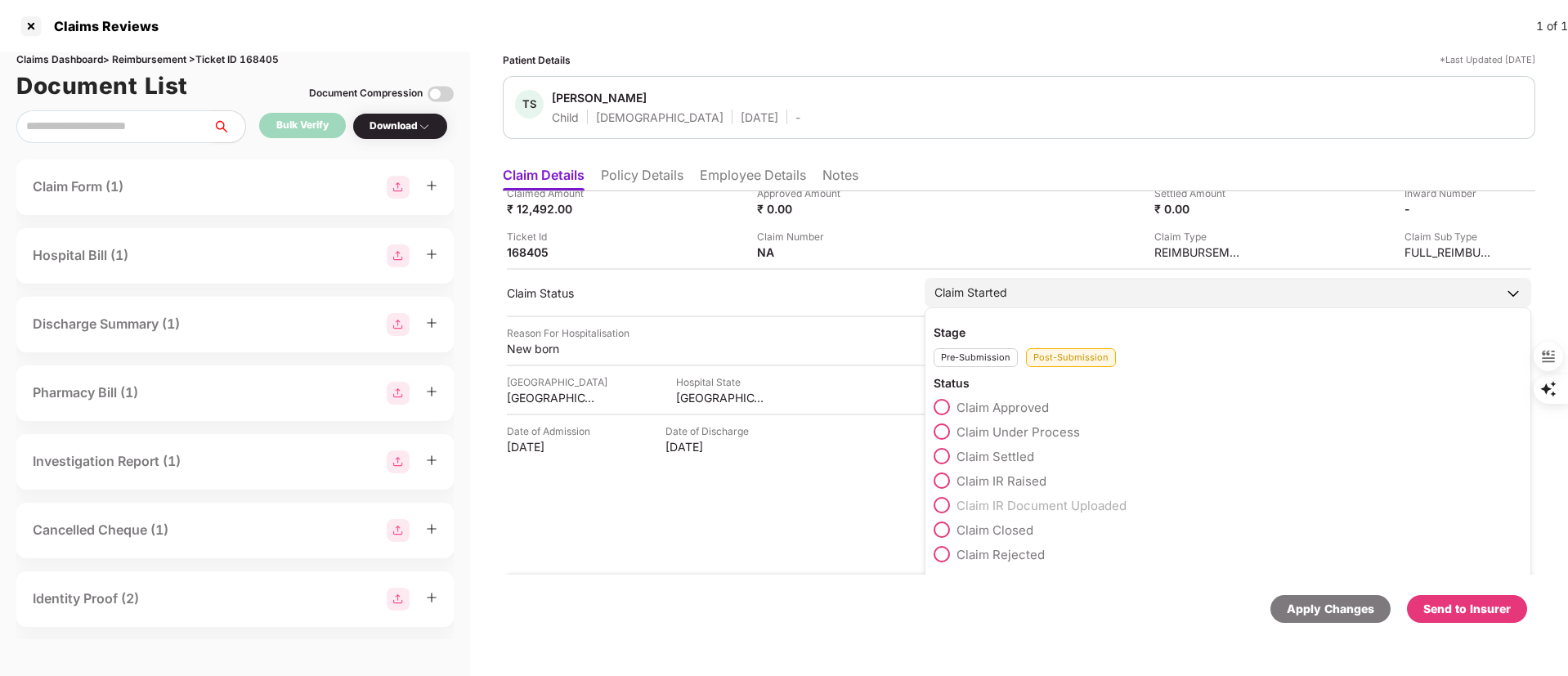
scroll to position [23, 0]
click at [992, 526] on span "Claim Closed" at bounding box center [994, 525] width 76 height 16
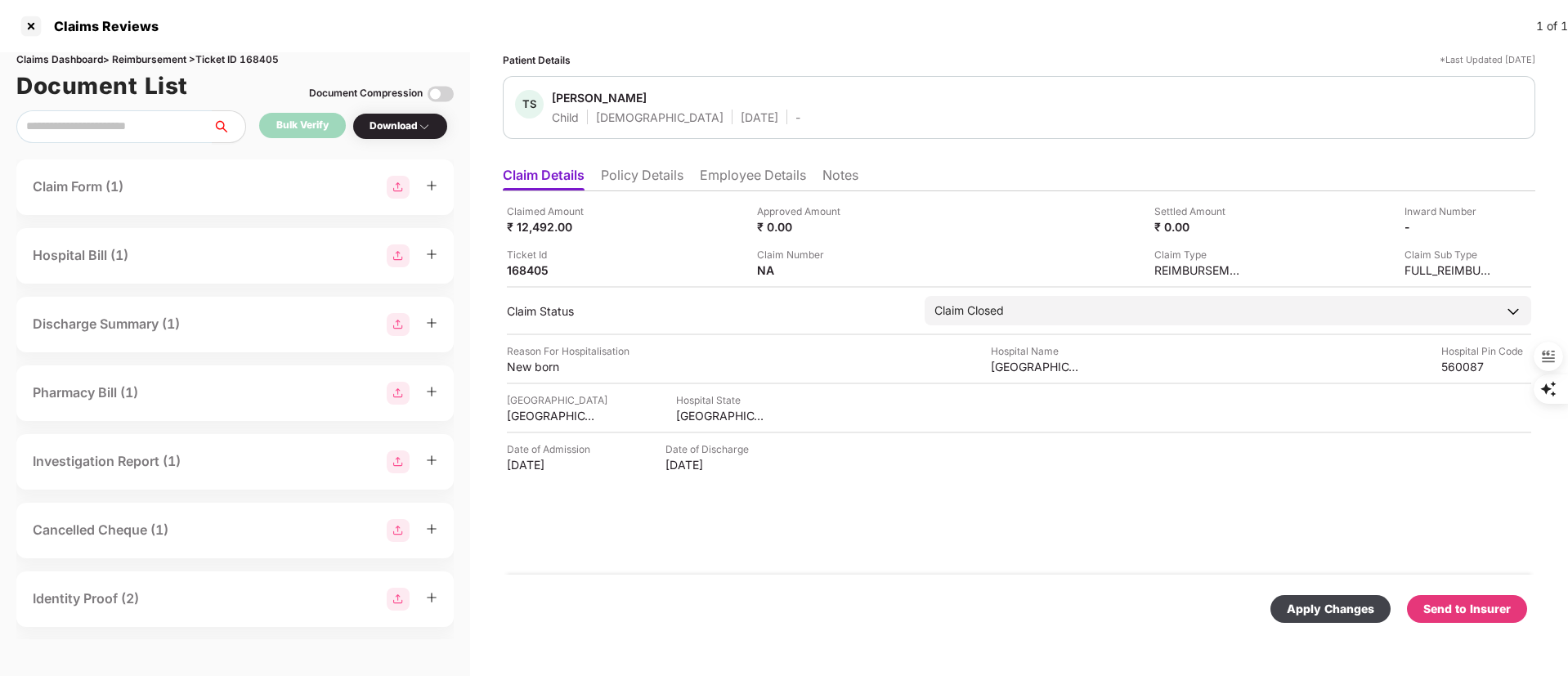
scroll to position [0, 0]
click at [1354, 607] on div "Apply Changes" at bounding box center [1331, 608] width 87 height 18
click at [36, 22] on div at bounding box center [31, 26] width 26 height 26
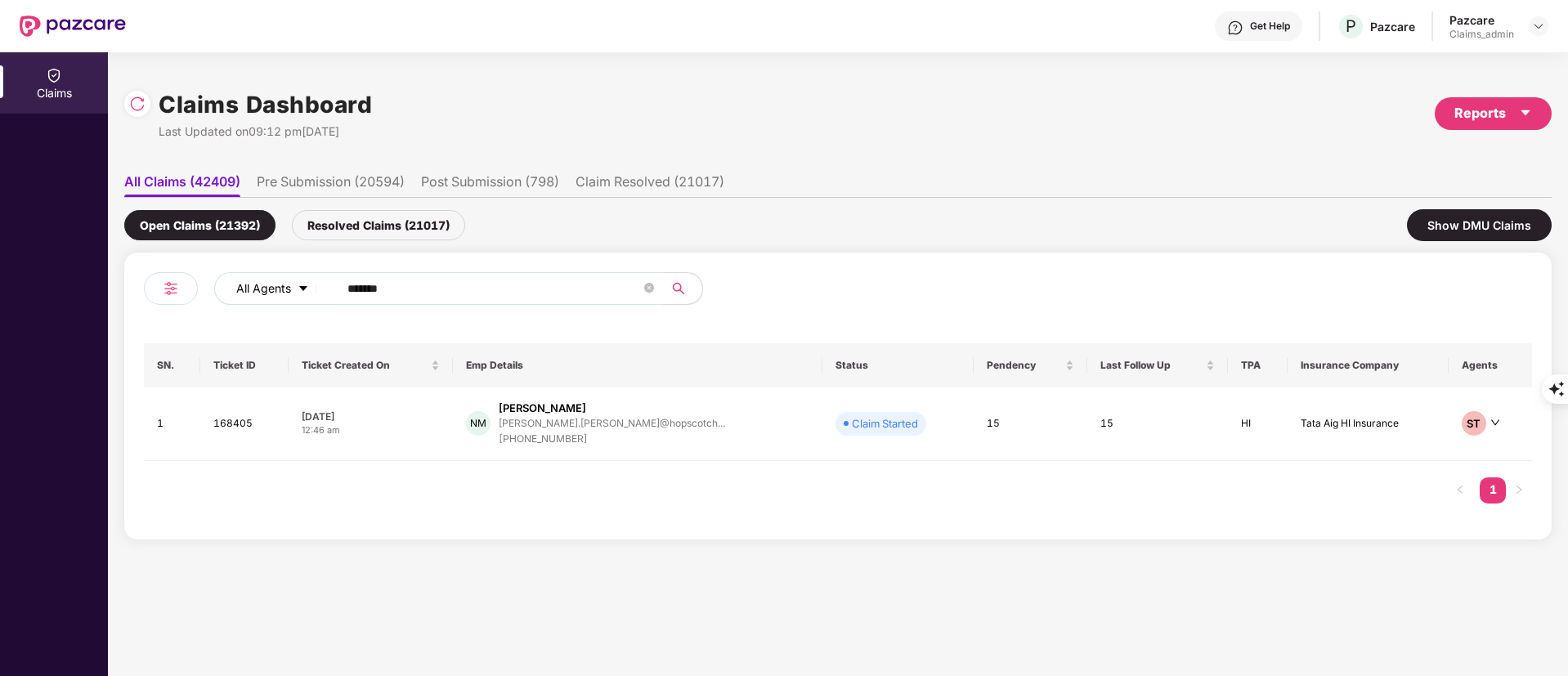
drag, startPoint x: 423, startPoint y: 280, endPoint x: 297, endPoint y: 288, distance: 126.3
click at [297, 288] on div "All Agents ******" at bounding box center [631, 288] width 833 height 33
paste input "text"
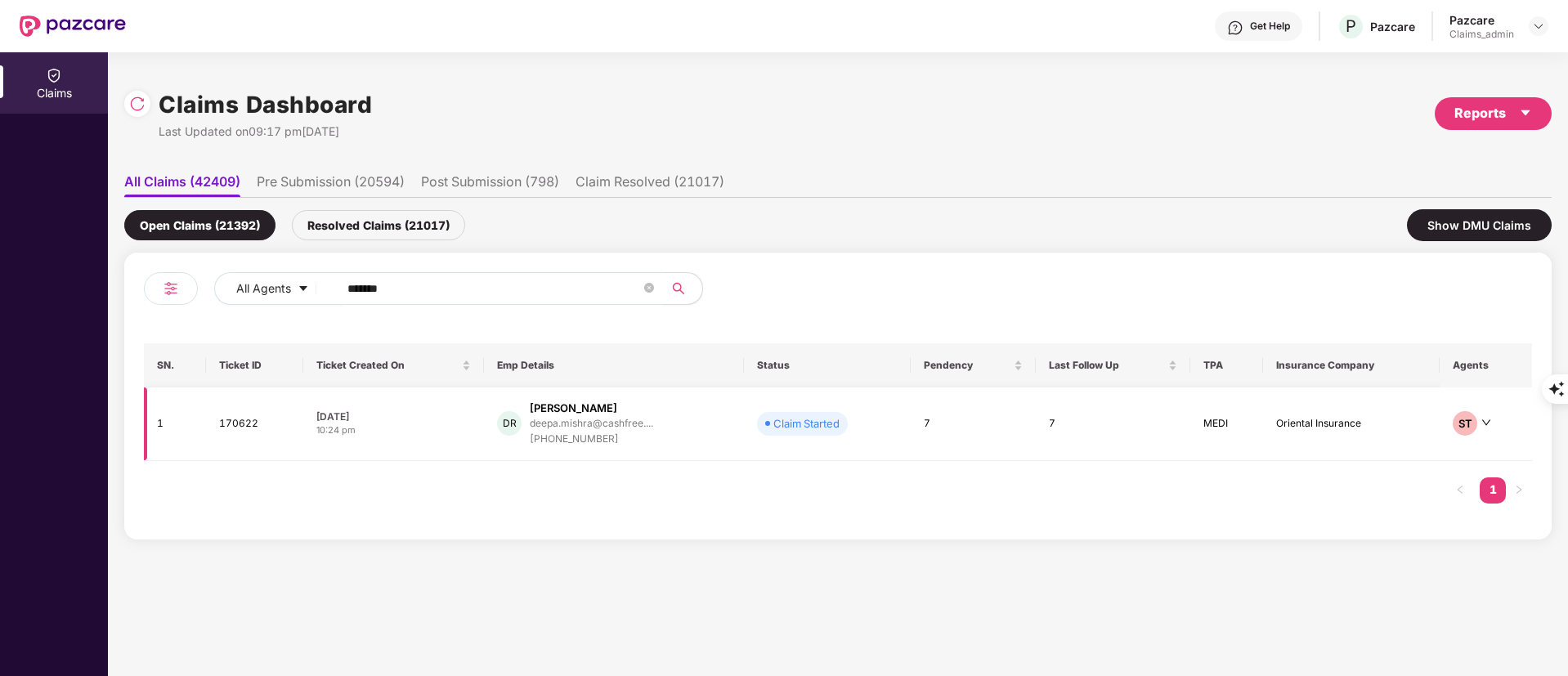
type input "******"
click at [593, 428] on div "deepa.mishra@cashfree...." at bounding box center [592, 423] width 123 height 11
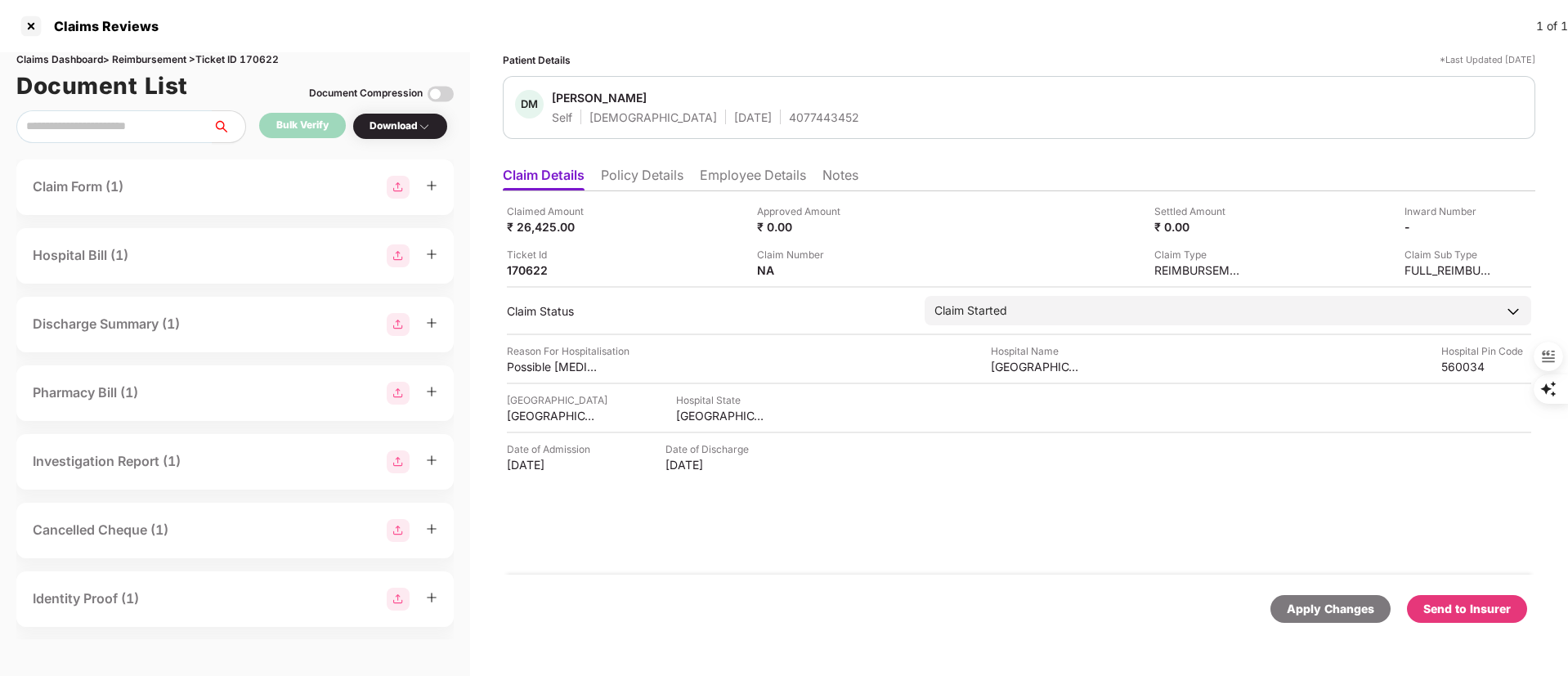
click at [414, 115] on div "Download" at bounding box center [400, 126] width 95 height 27
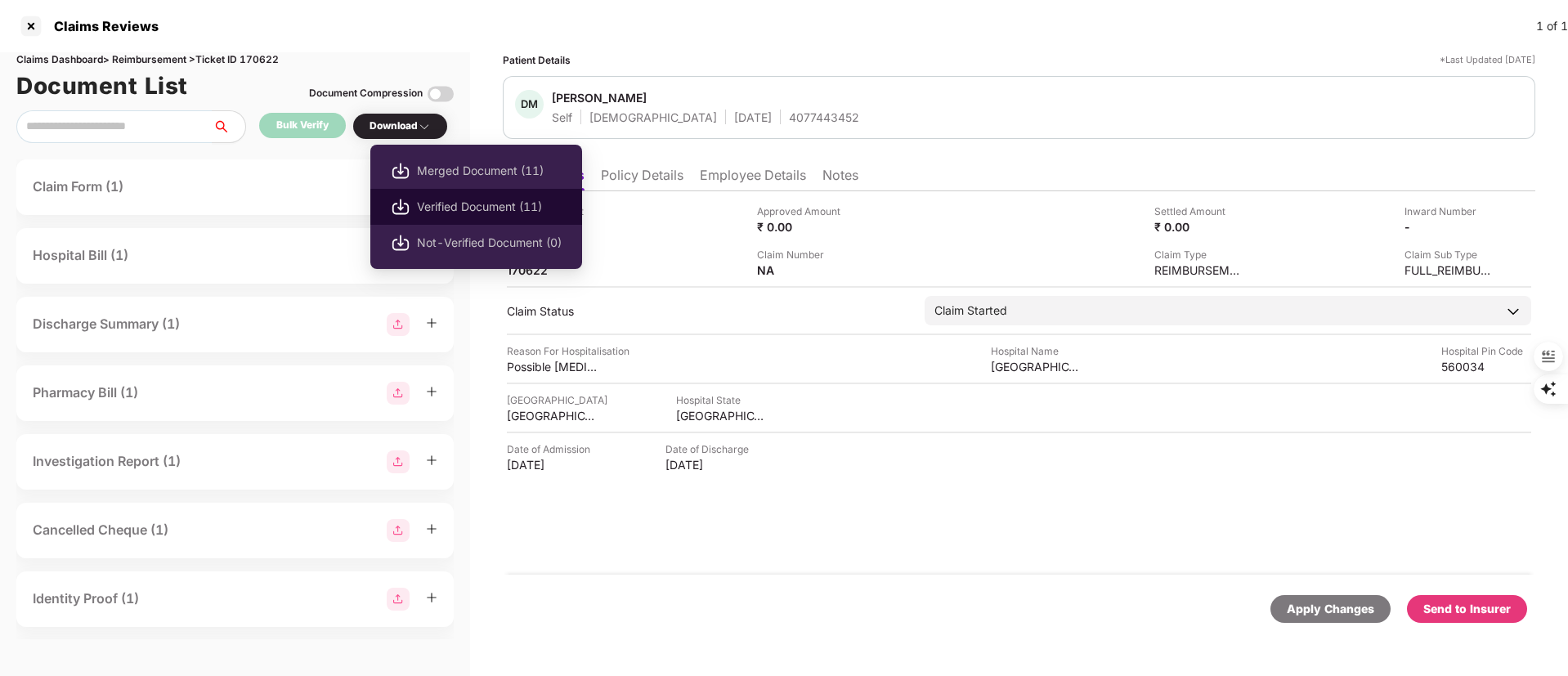
click at [449, 204] on span "Verified Document (11)" at bounding box center [490, 206] width 145 height 18
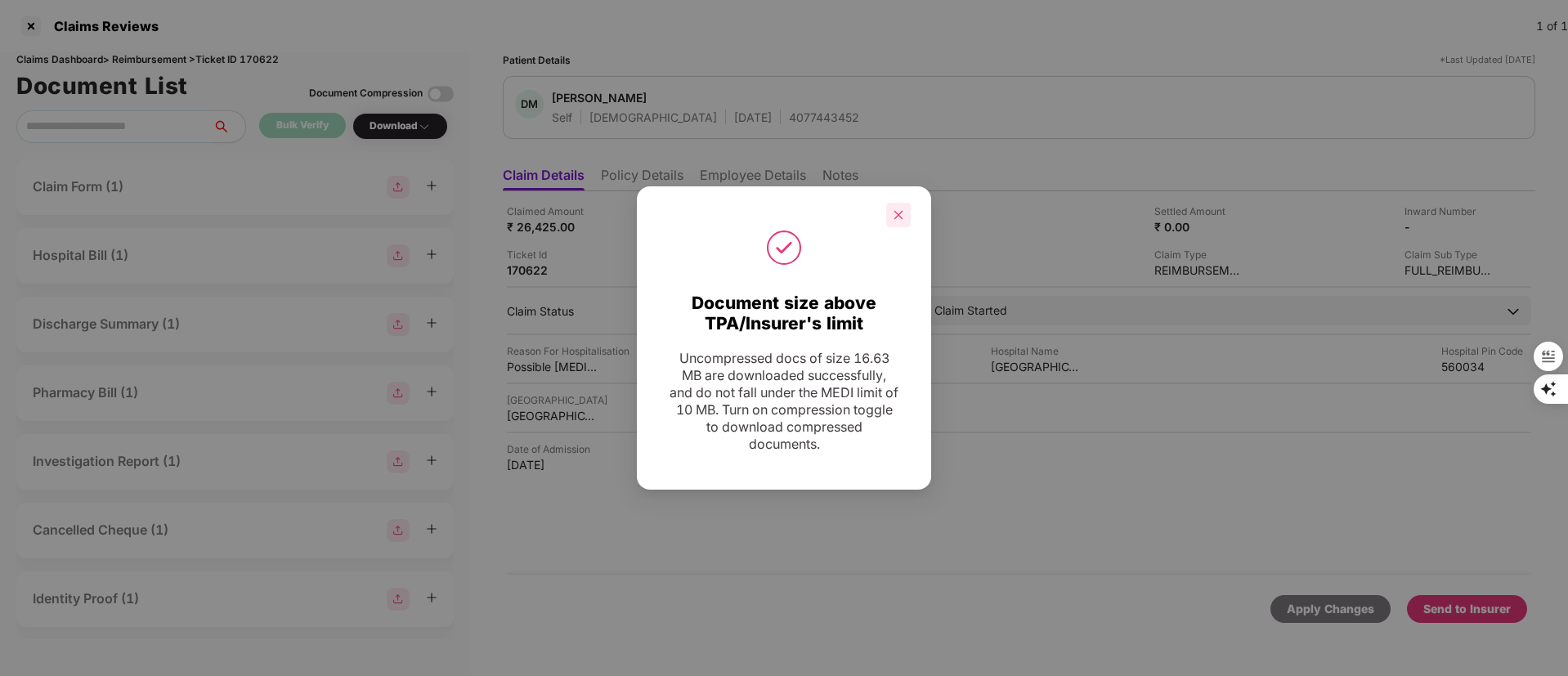
click at [893, 214] on icon "close" at bounding box center [899, 215] width 12 height 12
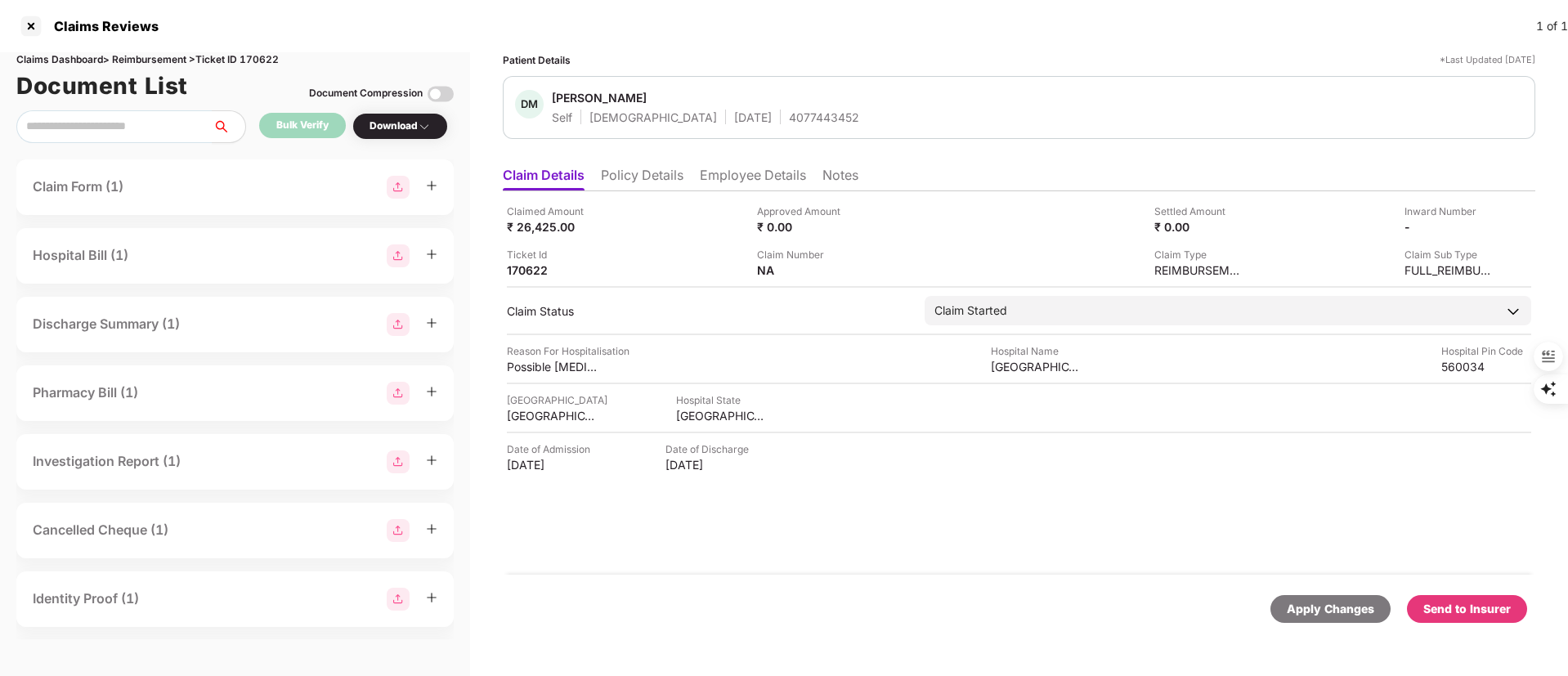
click at [1484, 607] on div "Send to Insurer" at bounding box center [1468, 608] width 87 height 18
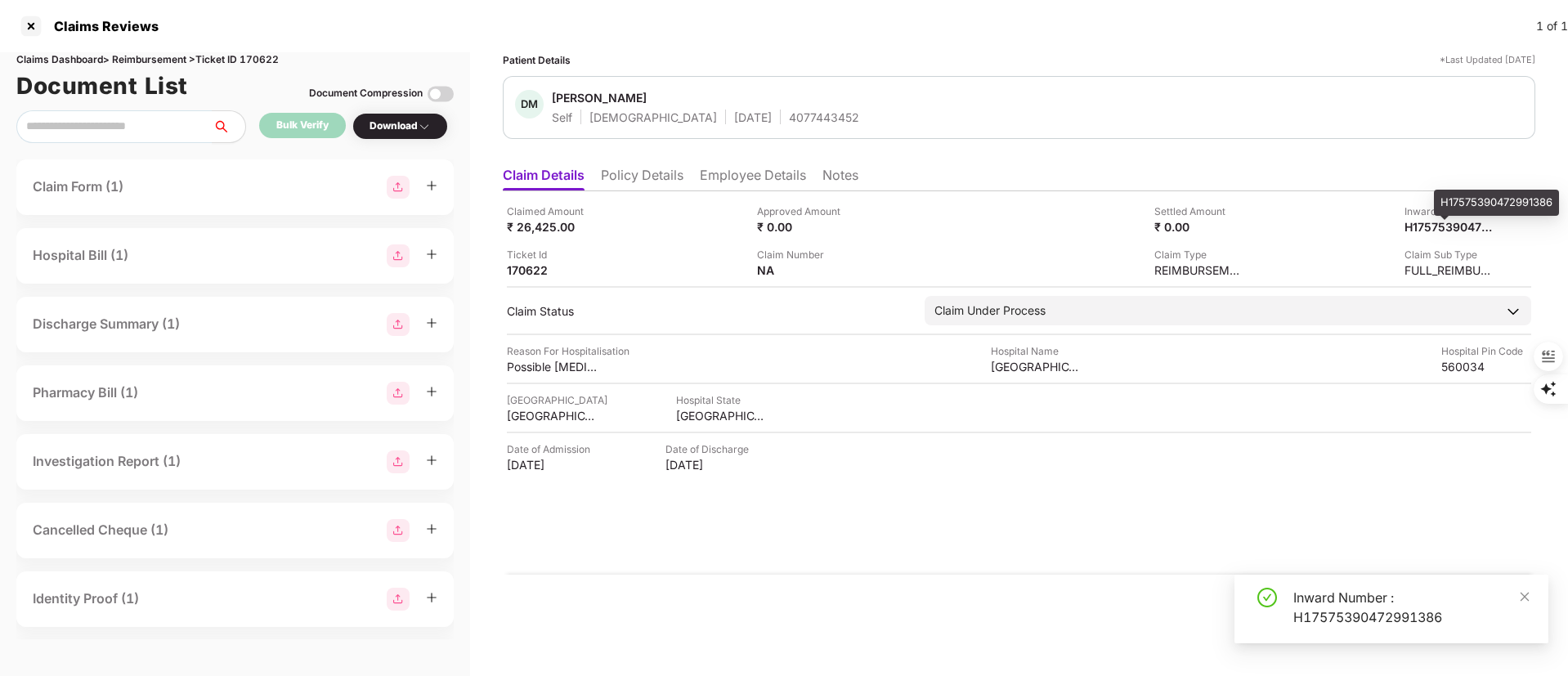
click at [1460, 198] on div "H17575390472991386" at bounding box center [1497, 203] width 125 height 26
copy div "H17575390472991386"
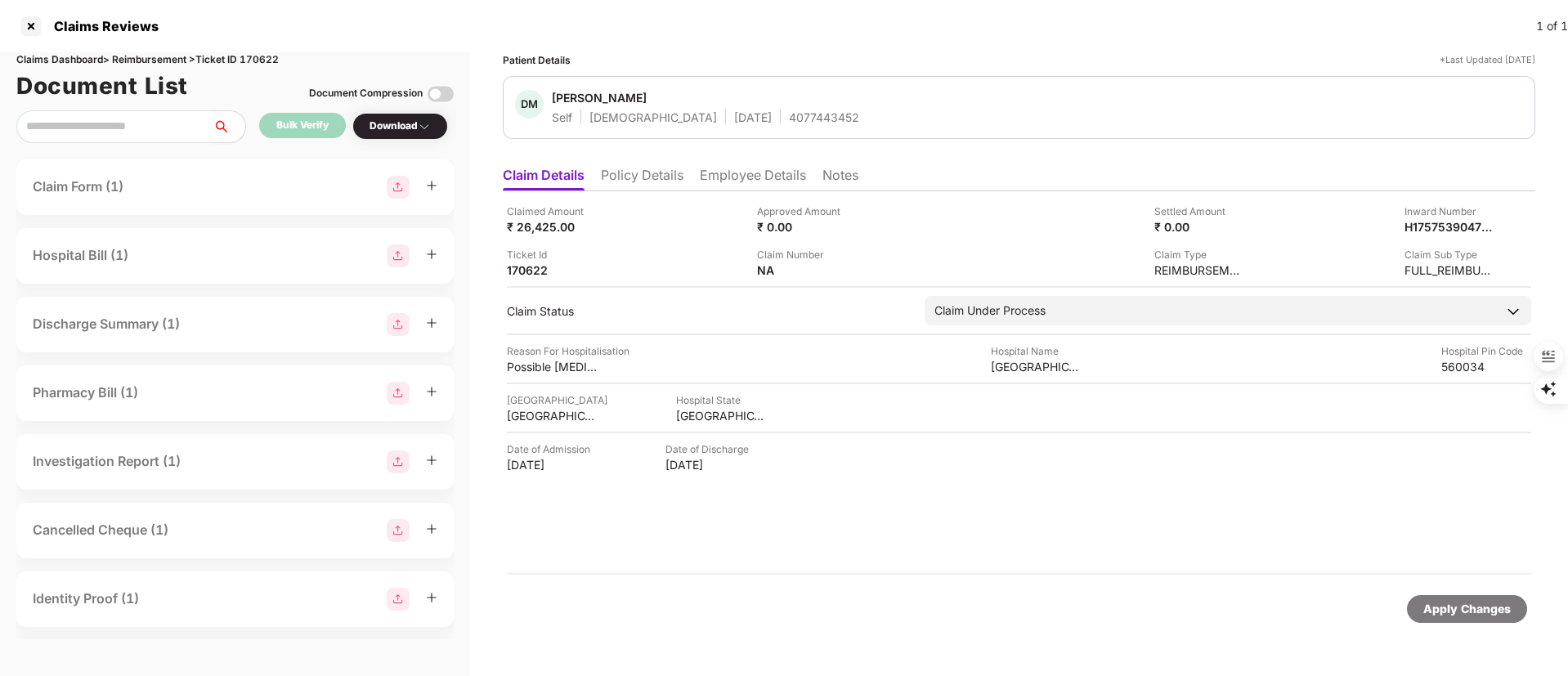
click at [654, 177] on li "Policy Details" at bounding box center [641, 179] width 82 height 24
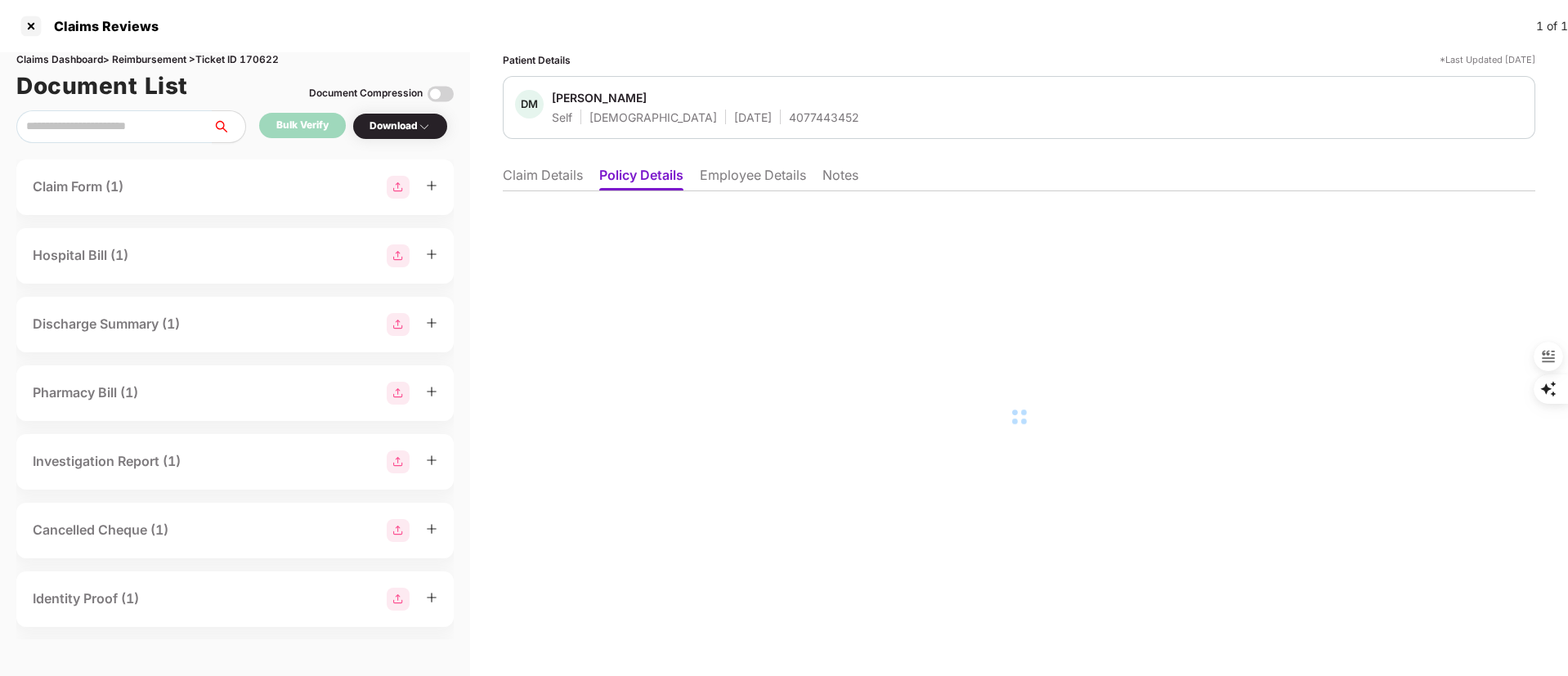
click at [767, 176] on li "Employee Details" at bounding box center [753, 179] width 106 height 24
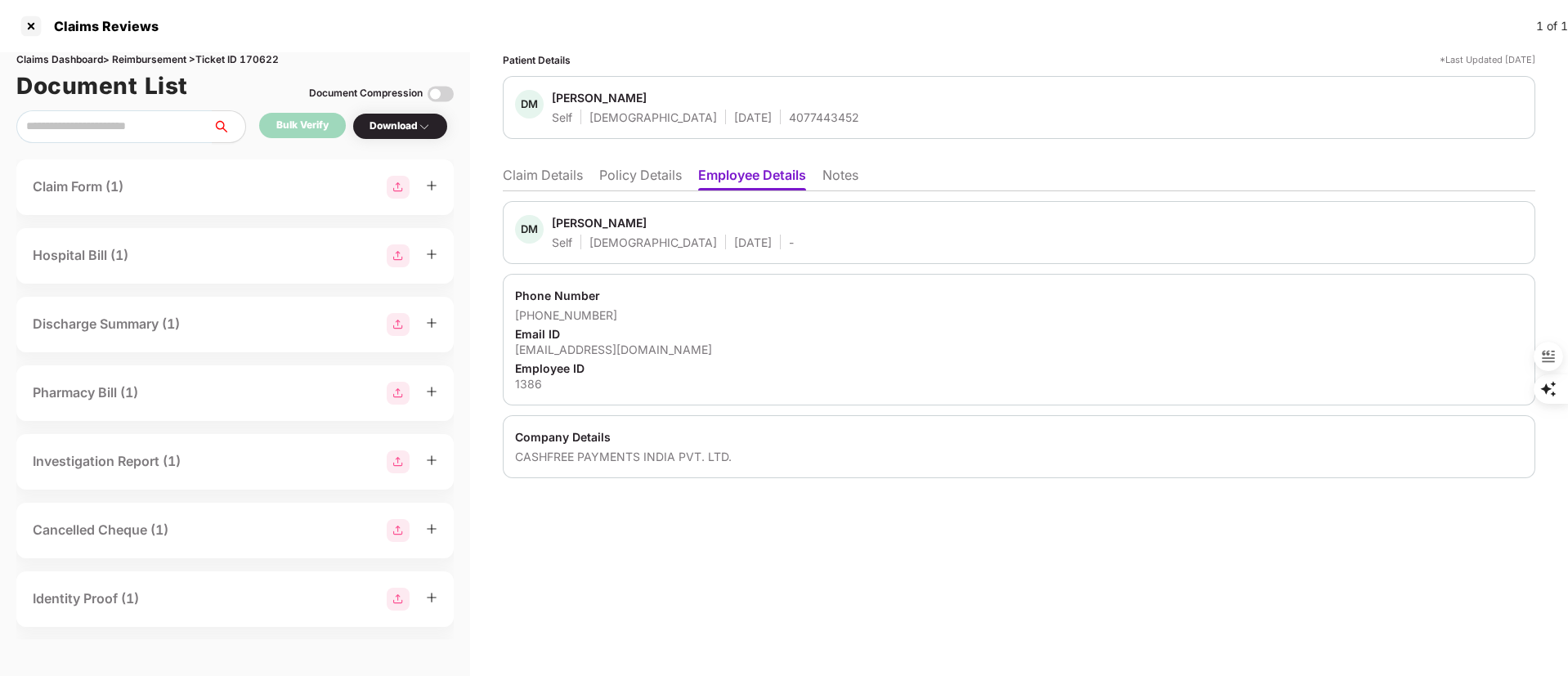
click at [563, 225] on div "[PERSON_NAME]" at bounding box center [600, 223] width 95 height 16
copy div "Deepa"
click at [29, 22] on div at bounding box center [31, 26] width 26 height 26
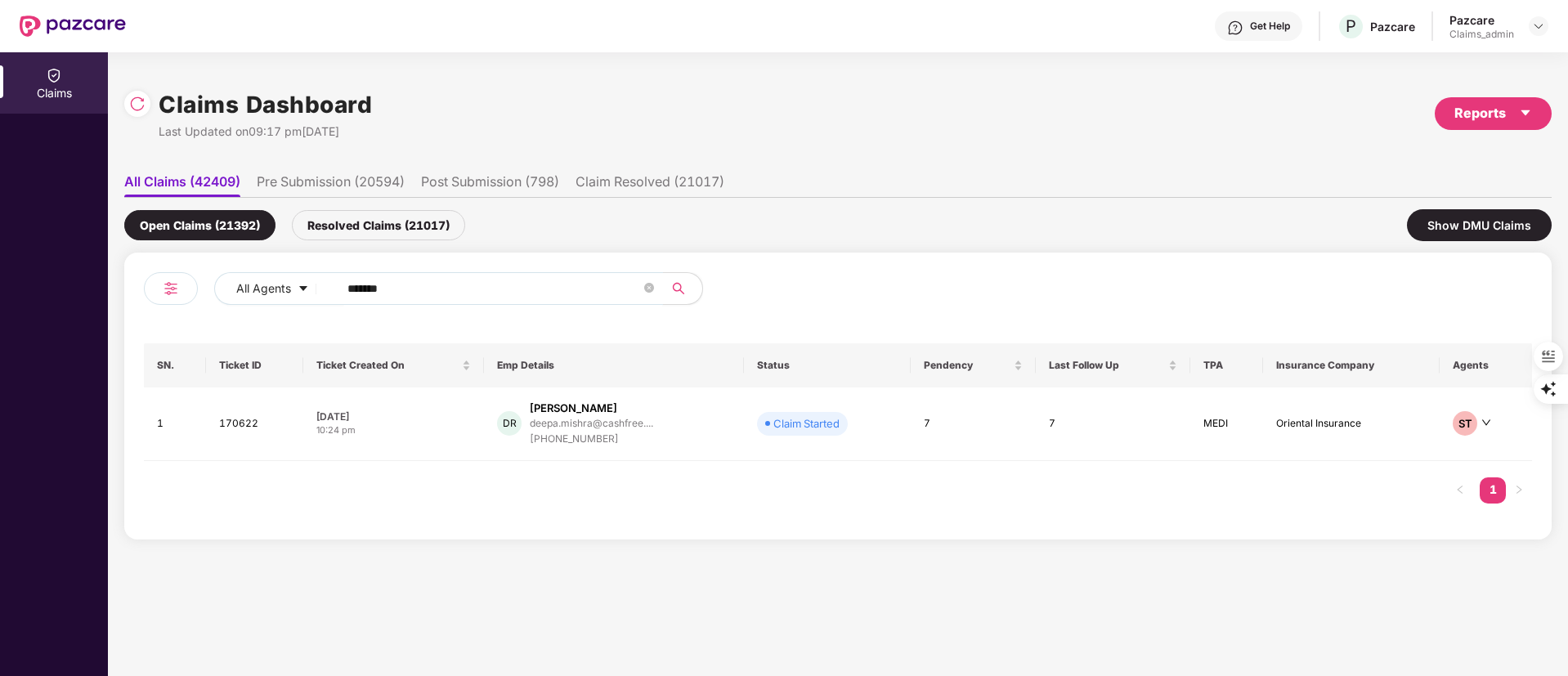
click at [506, 299] on input "******" at bounding box center [495, 288] width 294 height 25
type input "******"
click at [589, 437] on div "[PHONE_NUMBER]" at bounding box center [592, 440] width 123 height 16
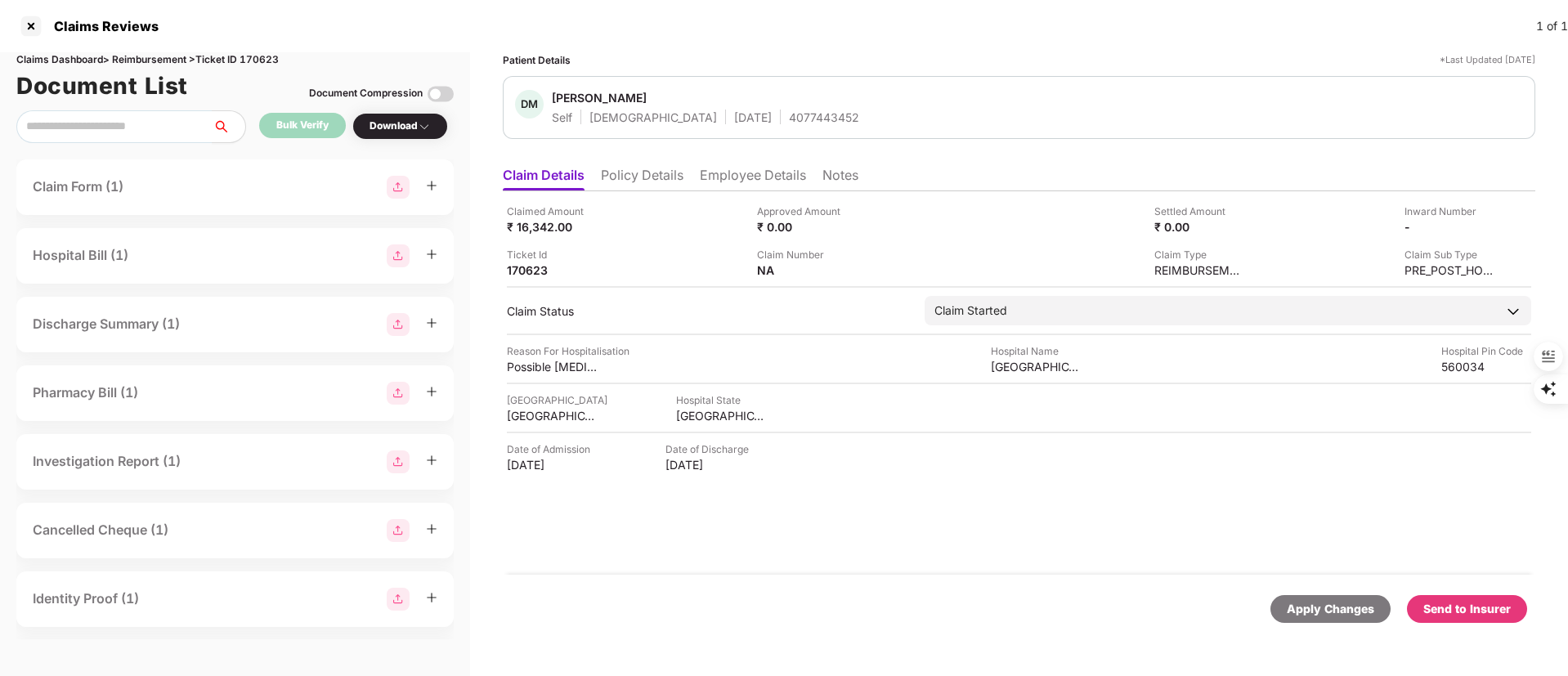
click at [1474, 596] on div "Send to Insurer" at bounding box center [1467, 608] width 120 height 28
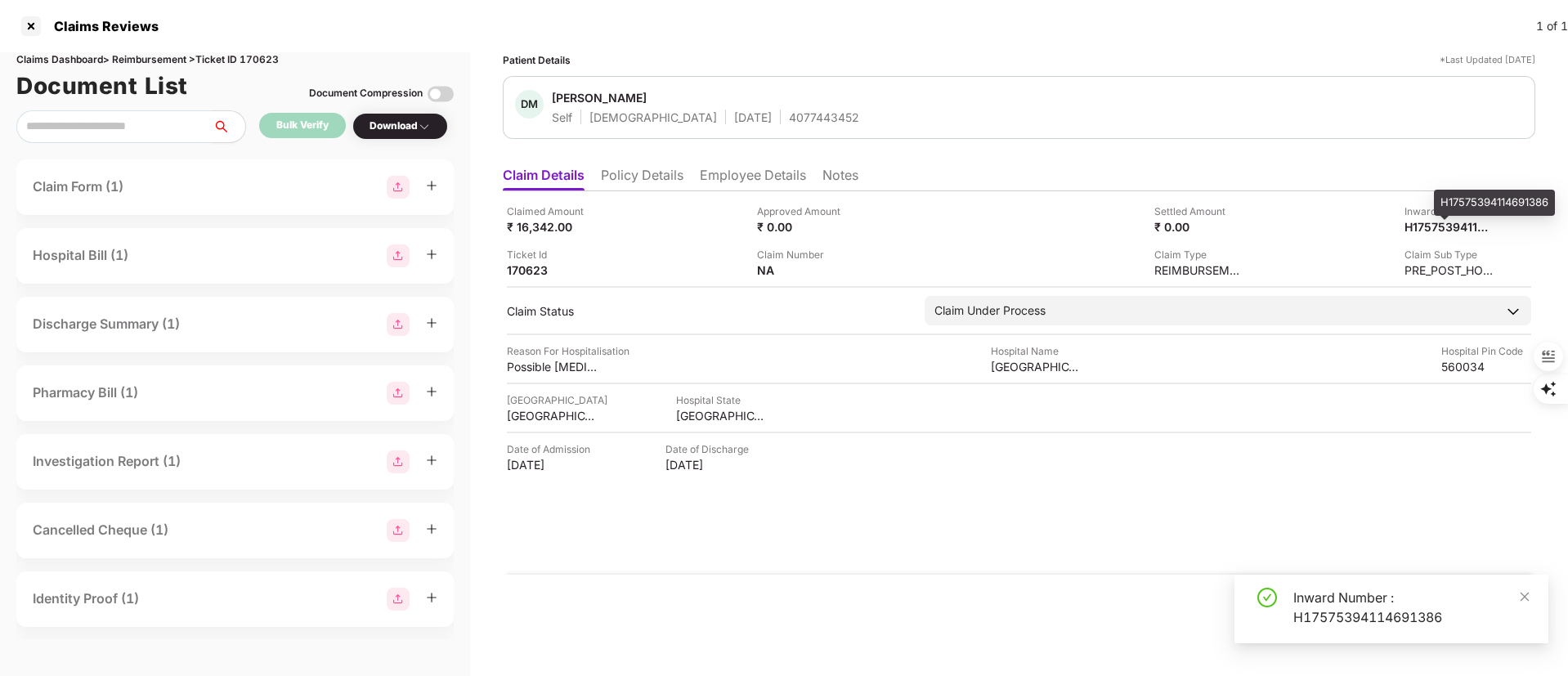
click at [1458, 199] on div "H17575394114691386" at bounding box center [1495, 203] width 121 height 26
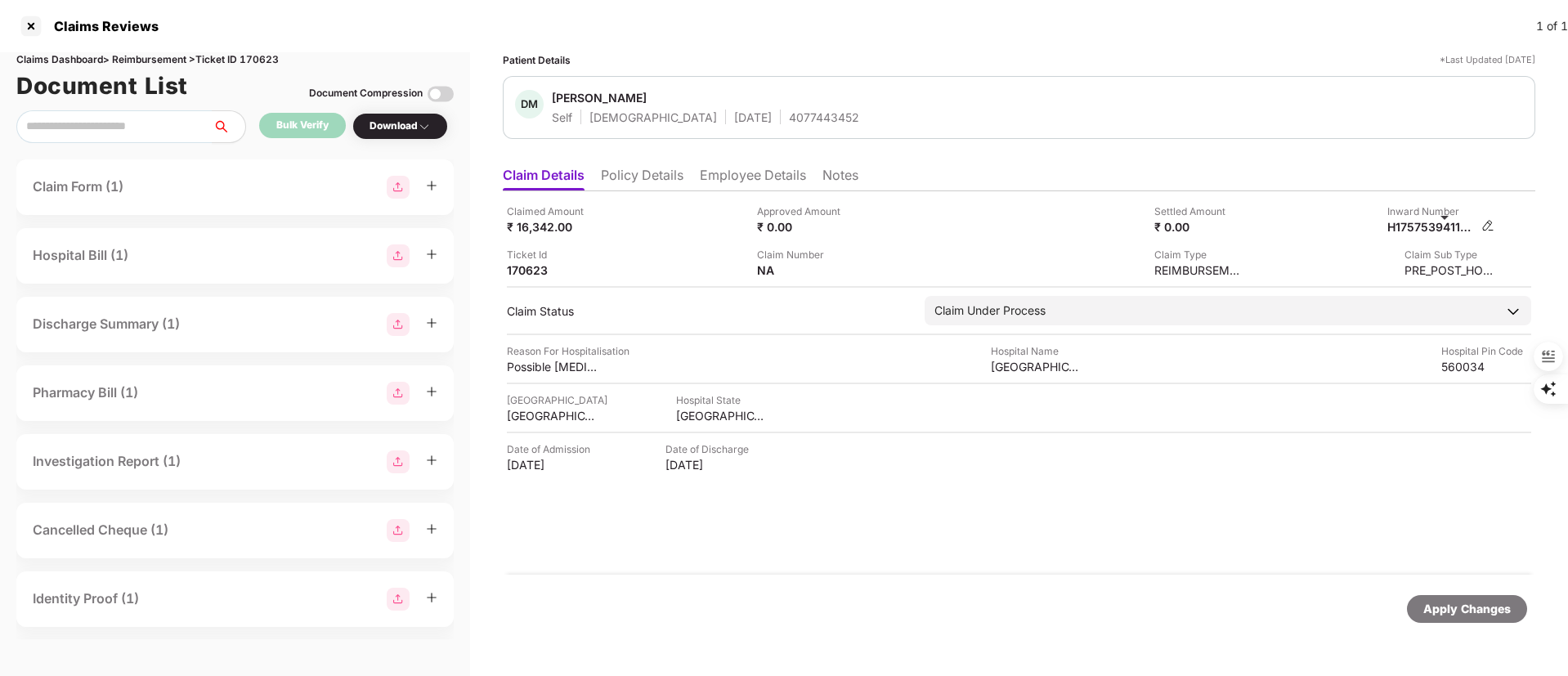
click at [1450, 228] on div "H17575394114691386" at bounding box center [1432, 227] width 90 height 16
copy div "H17575394114691386"
click at [564, 90] on div "[PERSON_NAME]" at bounding box center [600, 98] width 95 height 16
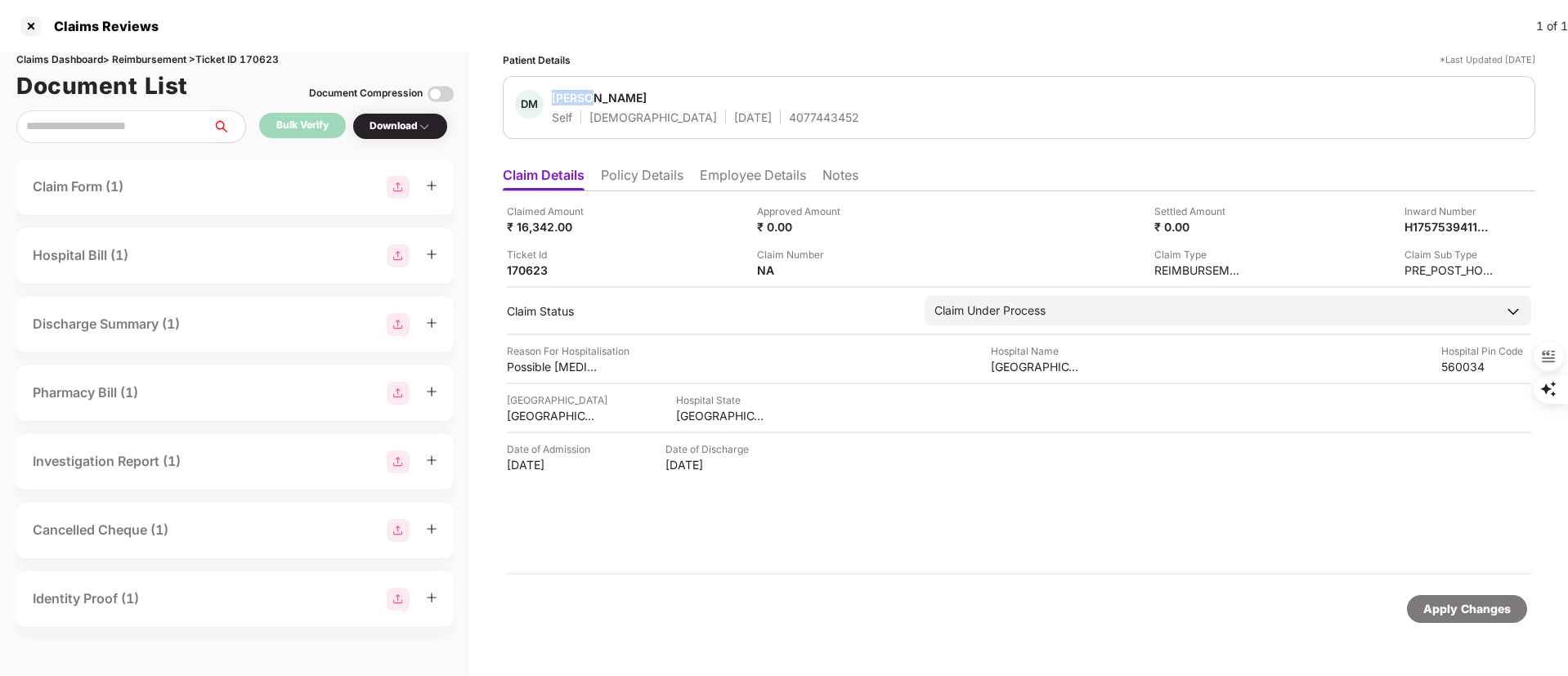
copy div "Deepa"
click at [35, 30] on div at bounding box center [31, 26] width 26 height 26
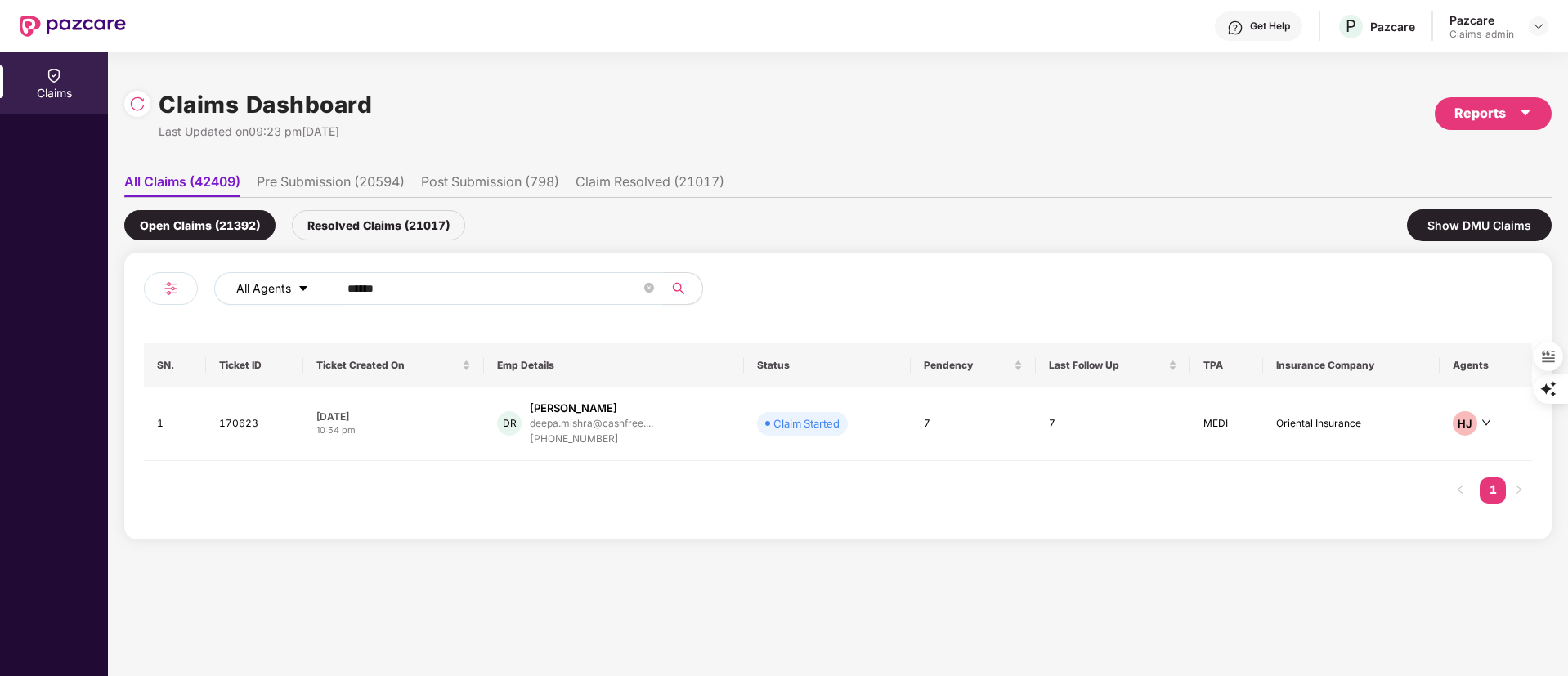
drag, startPoint x: 402, startPoint y: 289, endPoint x: 278, endPoint y: 284, distance: 124.1
click at [278, 284] on div "All Agents ******" at bounding box center [631, 288] width 833 height 33
paste input "text"
type input "******"
click at [599, 425] on div "palnitin999990@gmail.c..." at bounding box center [591, 423] width 119 height 11
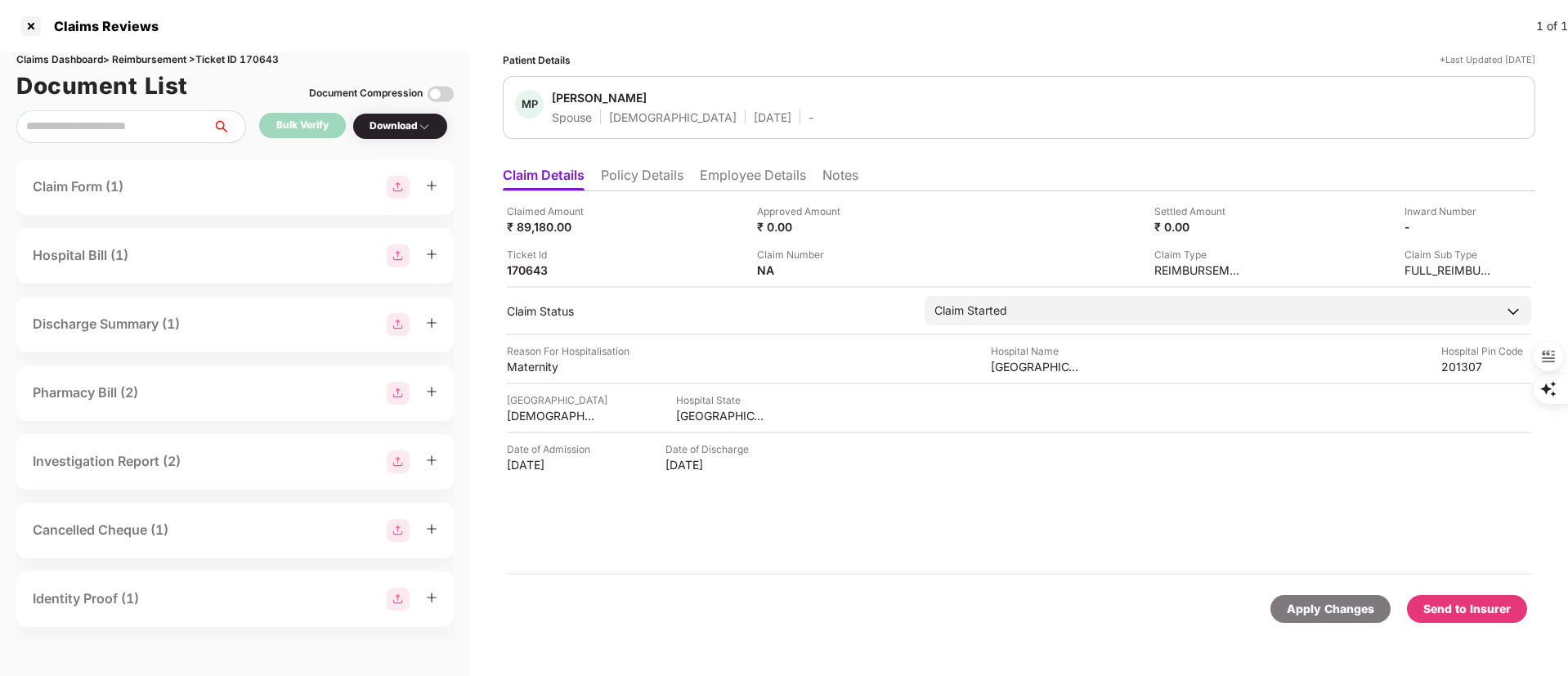
click at [633, 177] on li "Policy Details" at bounding box center [641, 179] width 82 height 24
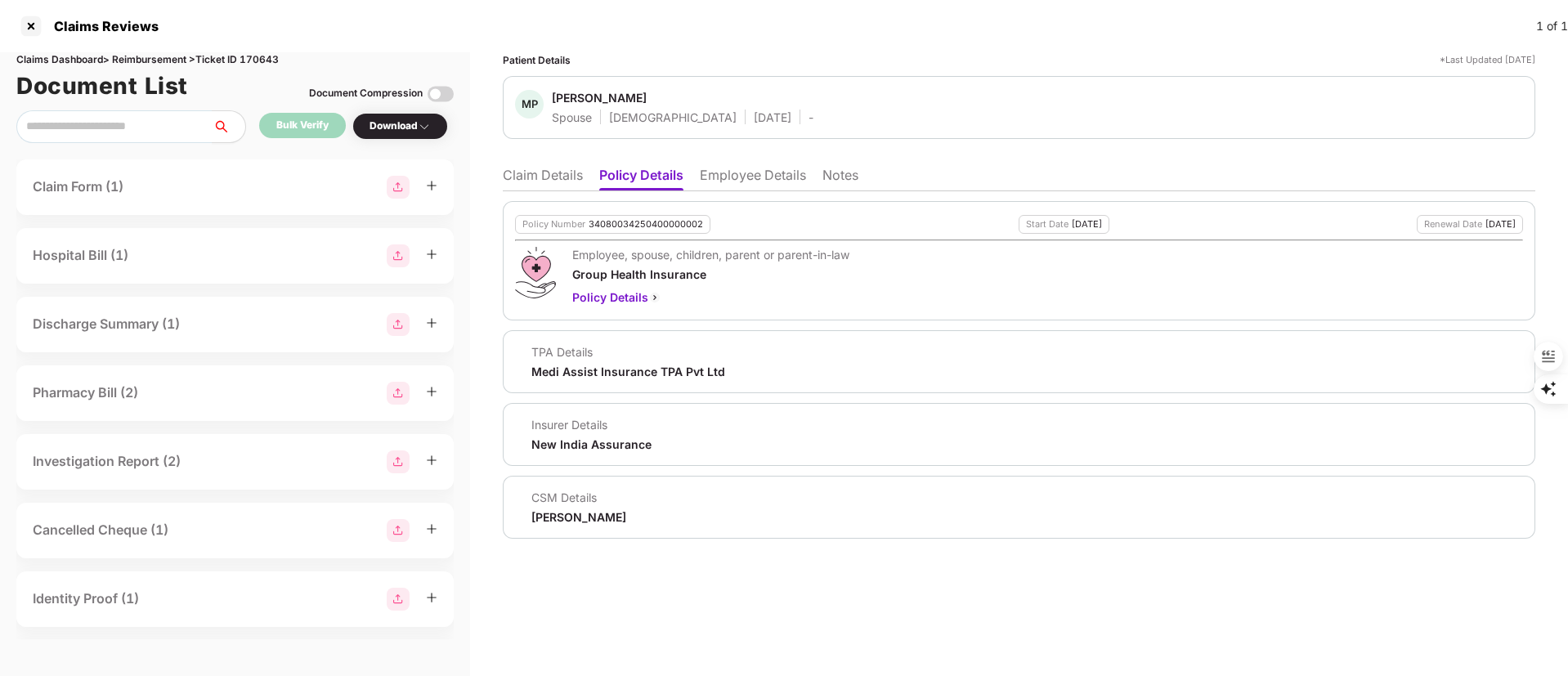
click at [752, 181] on li "Employee Details" at bounding box center [753, 179] width 106 height 24
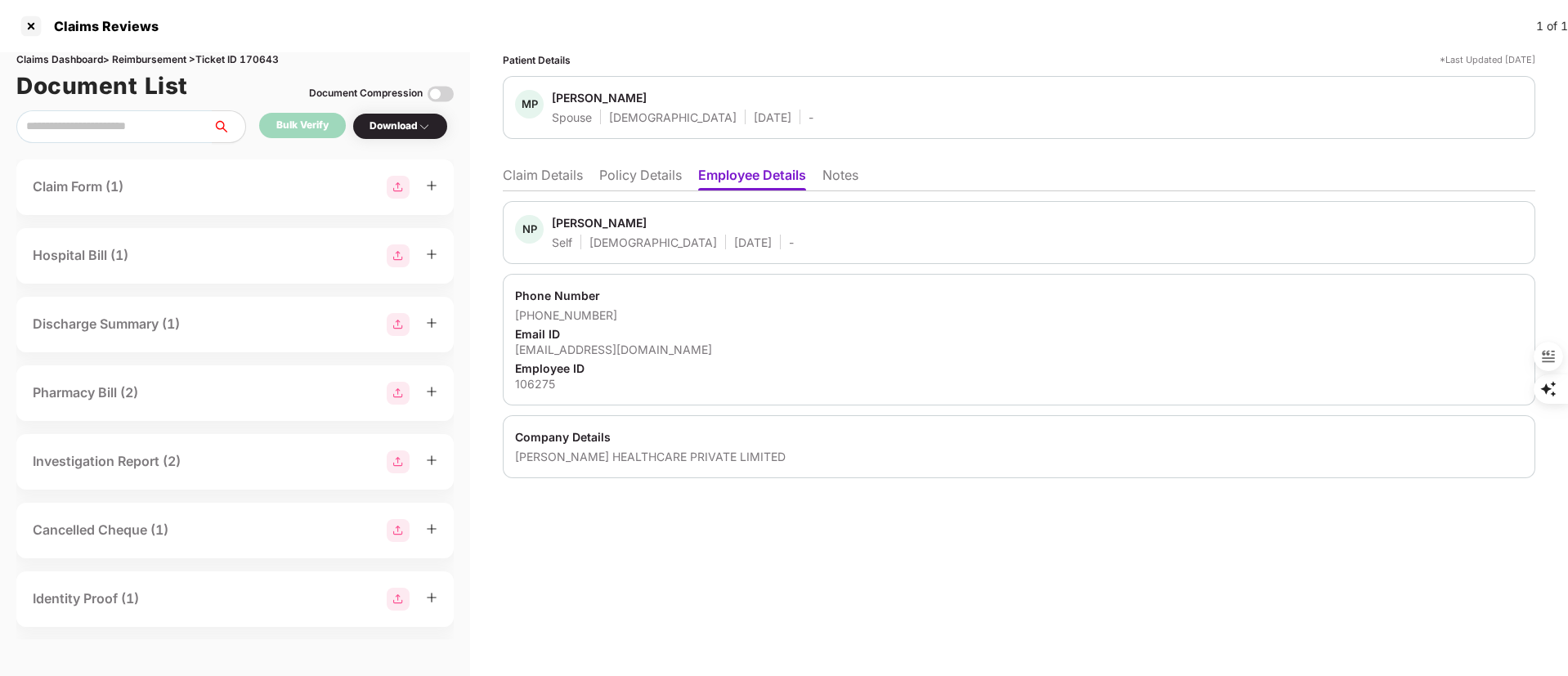
click at [653, 167] on li "Policy Details" at bounding box center [641, 179] width 82 height 24
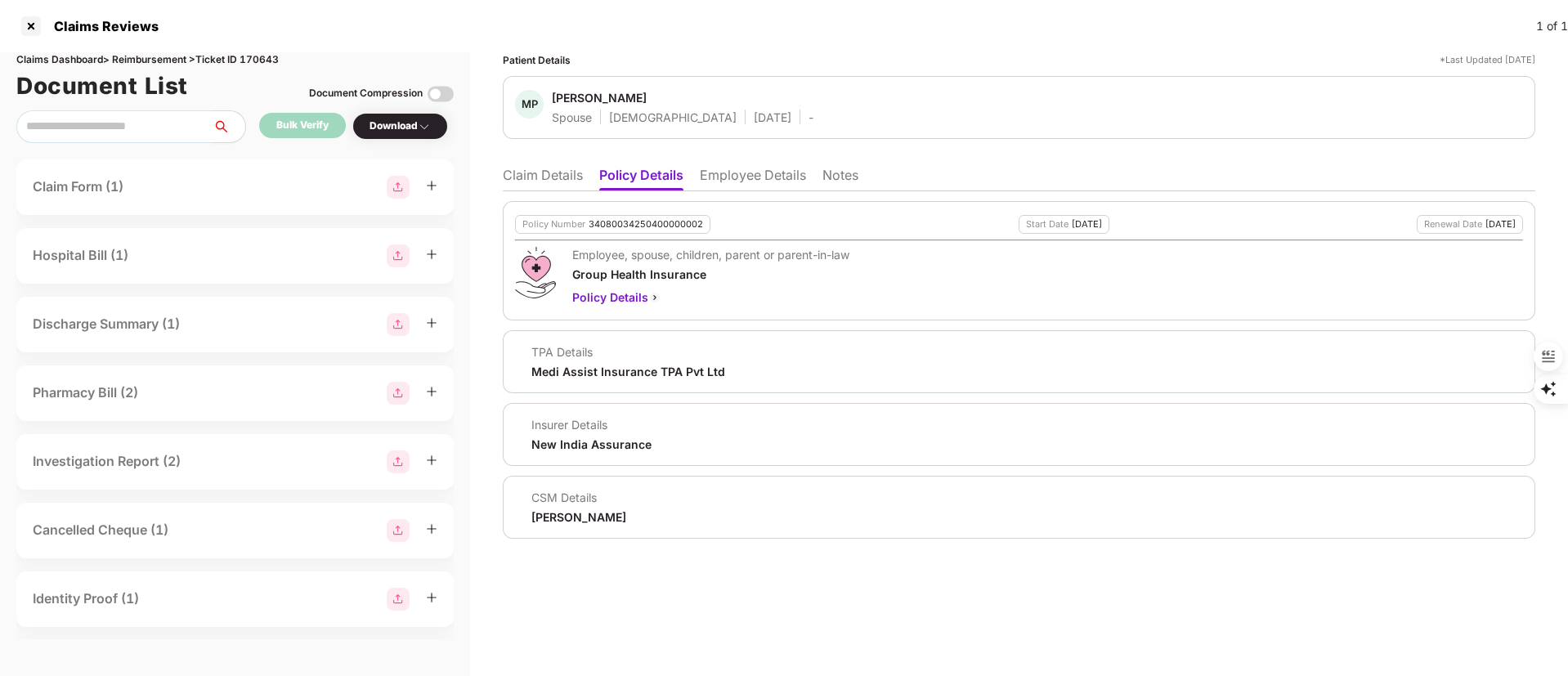
click at [546, 178] on li "Claim Details" at bounding box center [542, 179] width 80 height 24
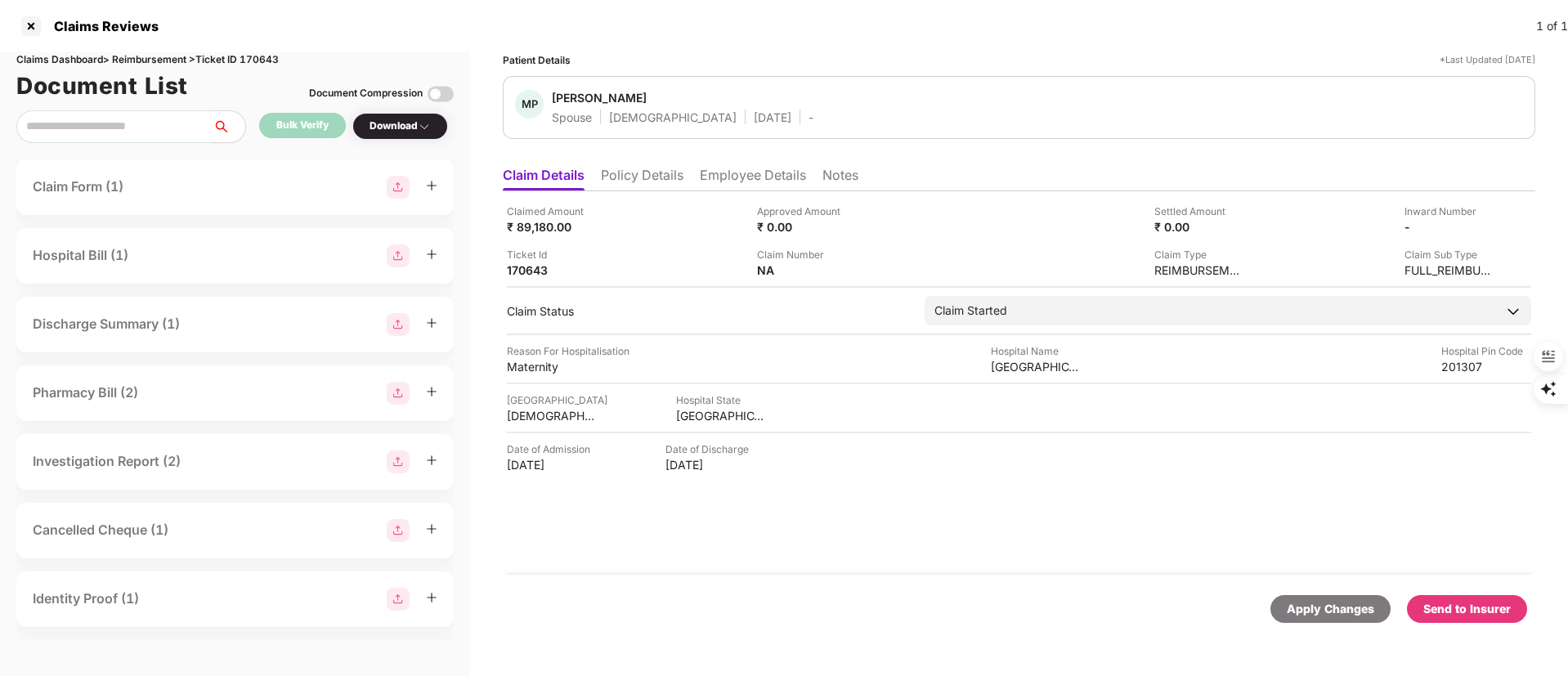
click at [636, 173] on li "Policy Details" at bounding box center [641, 179] width 82 height 24
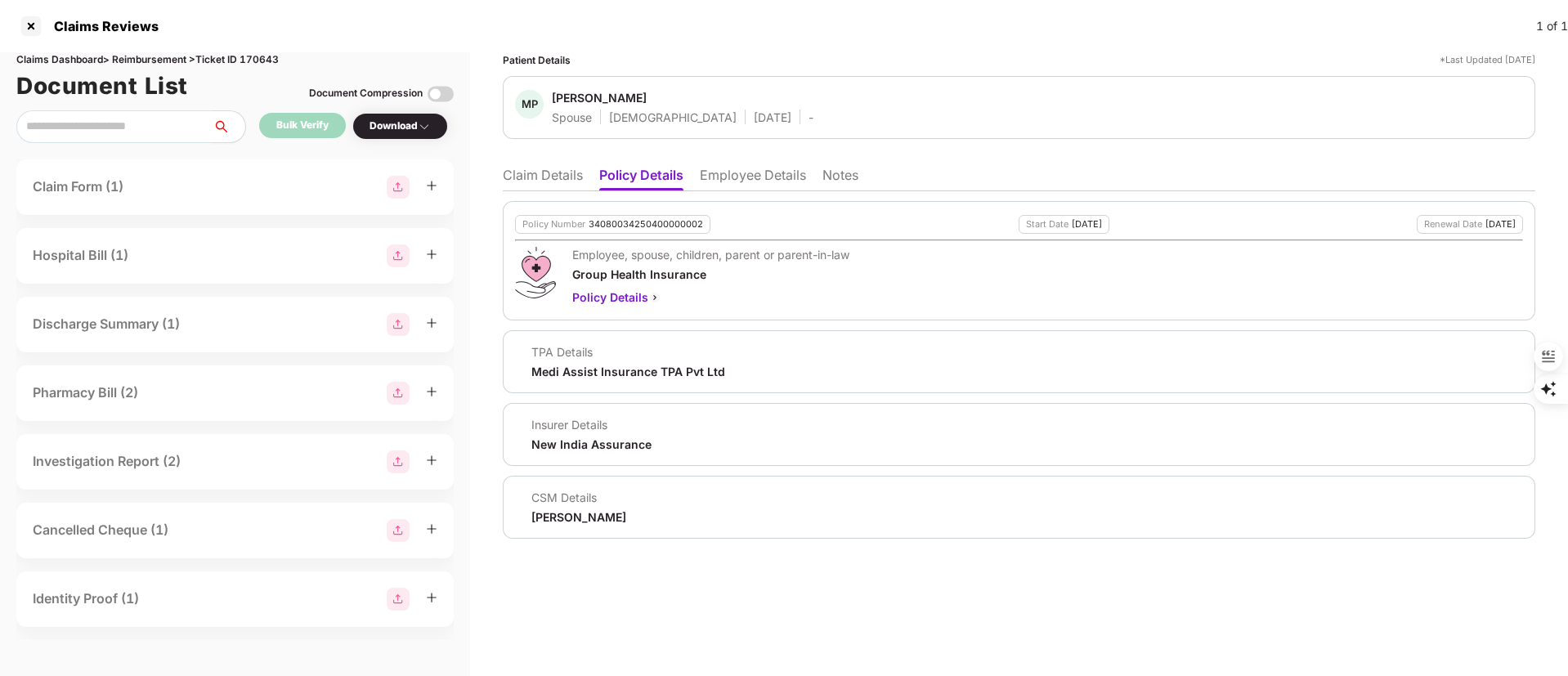
click at [720, 174] on li "Employee Details" at bounding box center [753, 179] width 106 height 24
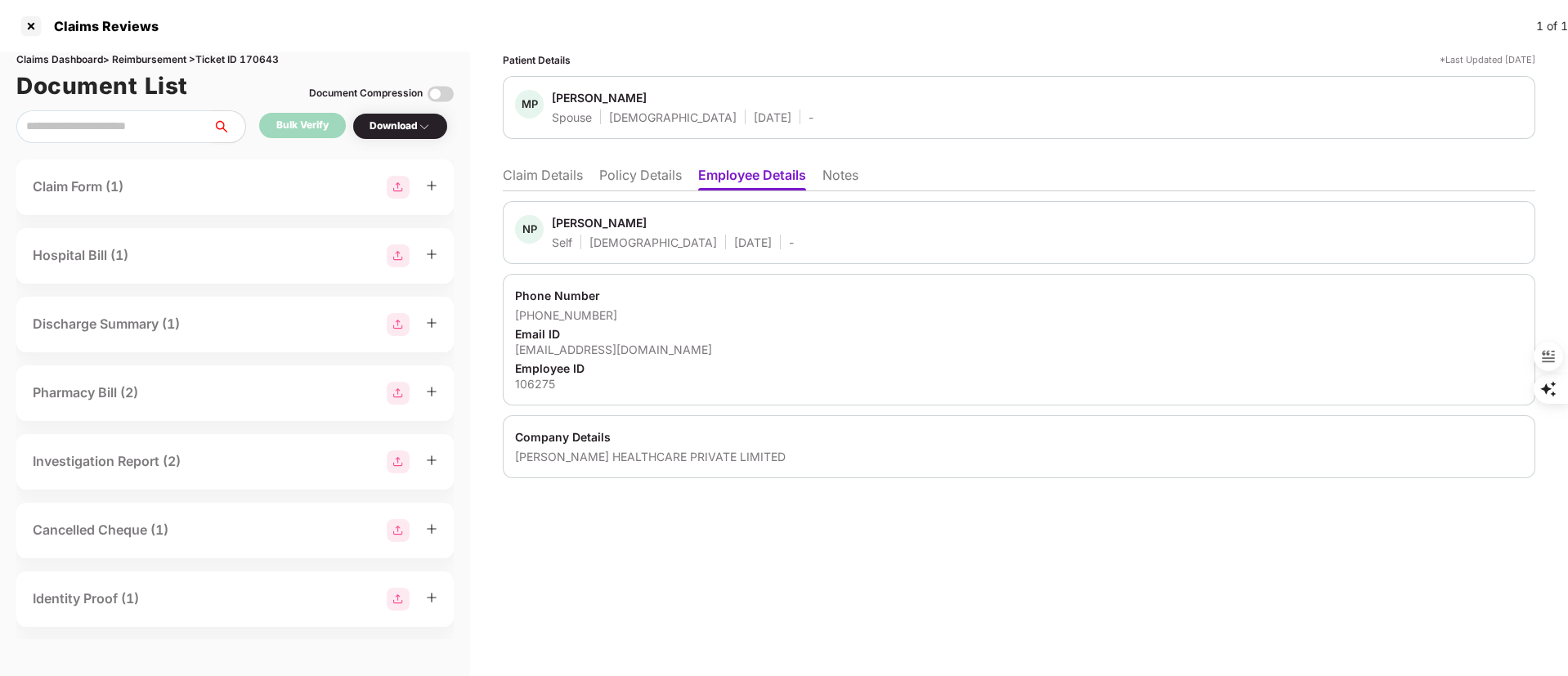
click at [544, 382] on div "106275" at bounding box center [1019, 384] width 1008 height 16
copy div "106275"
click at [32, 21] on div at bounding box center [31, 26] width 26 height 26
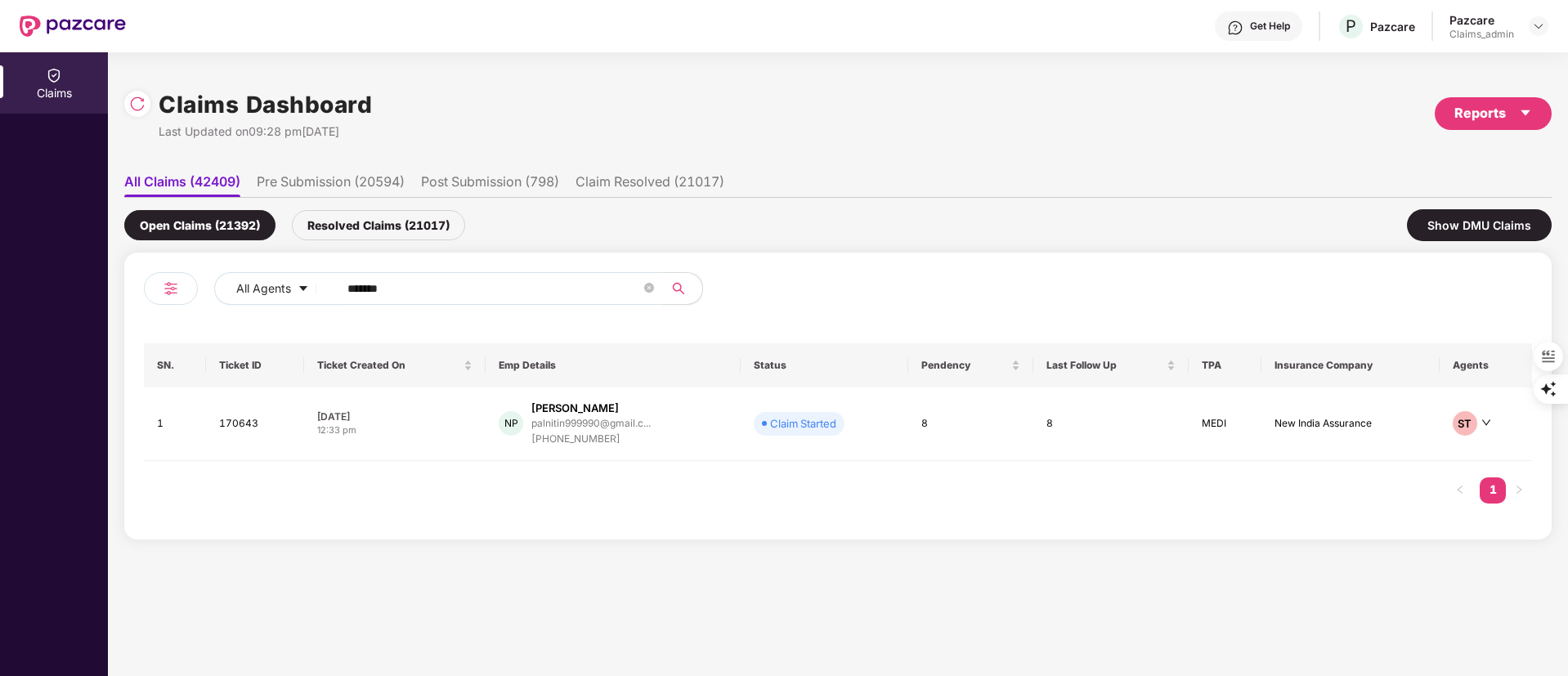
drag, startPoint x: 456, startPoint y: 282, endPoint x: 186, endPoint y: 301, distance: 270.7
click at [186, 301] on div "All Agents ******" at bounding box center [491, 295] width 694 height 46
paste input "text"
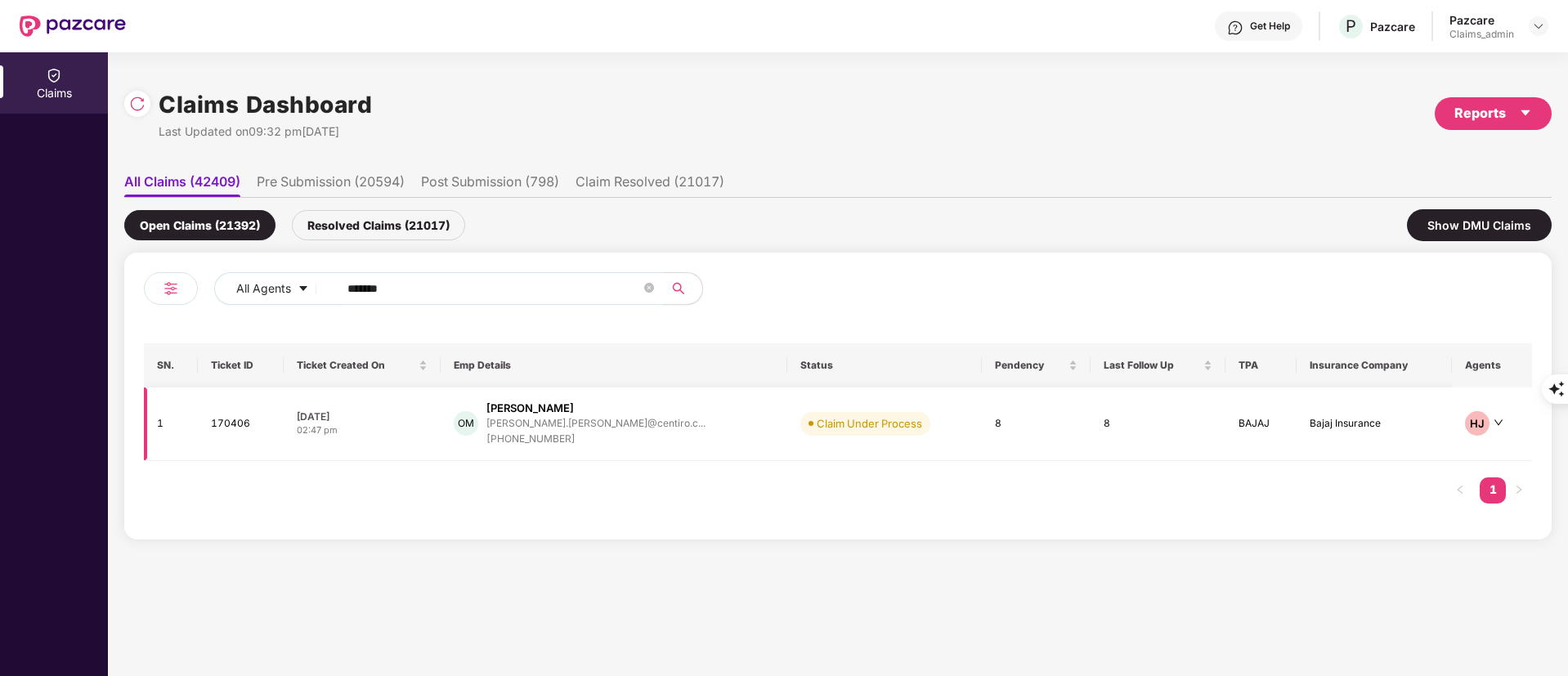
type input "******"
click at [557, 444] on div "[PHONE_NUMBER]" at bounding box center [596, 440] width 219 height 16
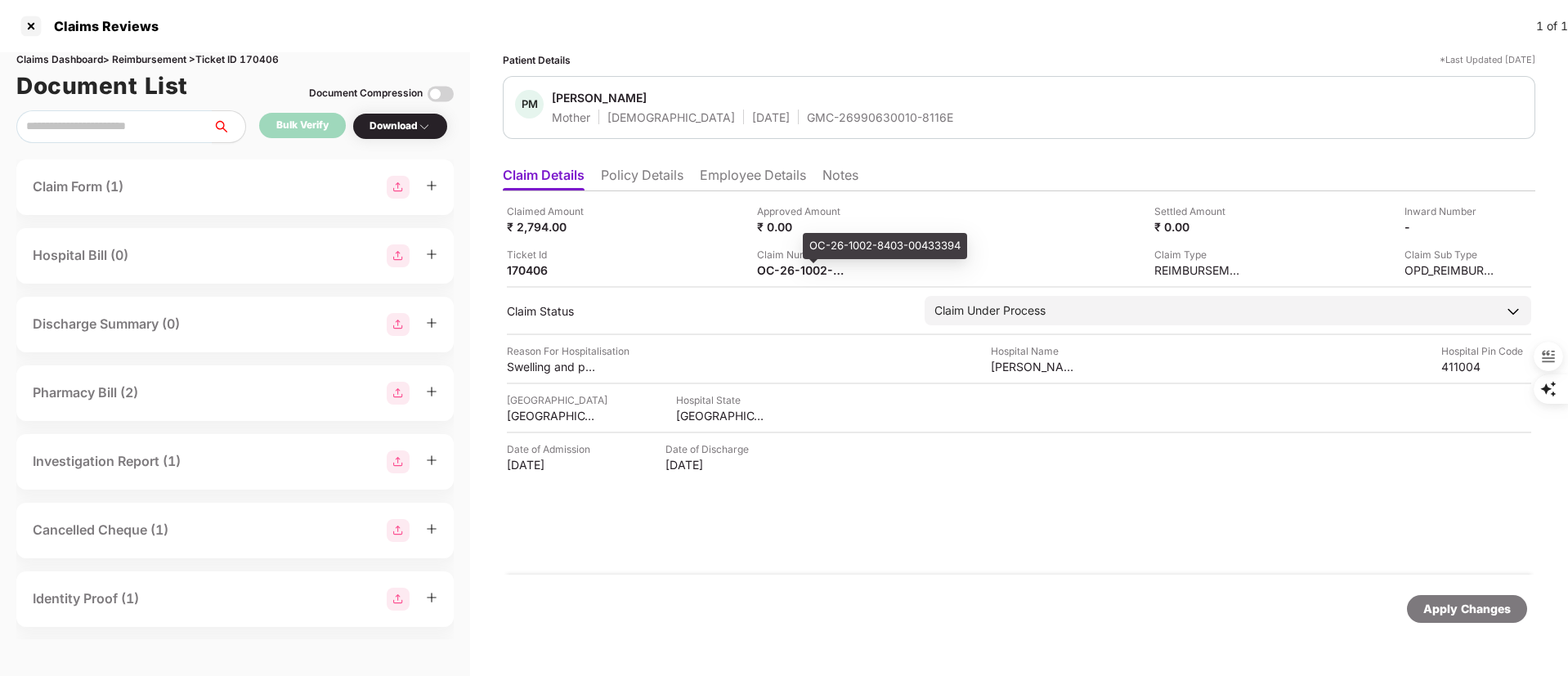
click at [845, 247] on div "OC-26-1002-8403-00433394" at bounding box center [886, 246] width 165 height 26
copy div "OC-26-1002-8403-00433394"
click at [1229, 224] on div "₹ 0.00" at bounding box center [1200, 227] width 90 height 16
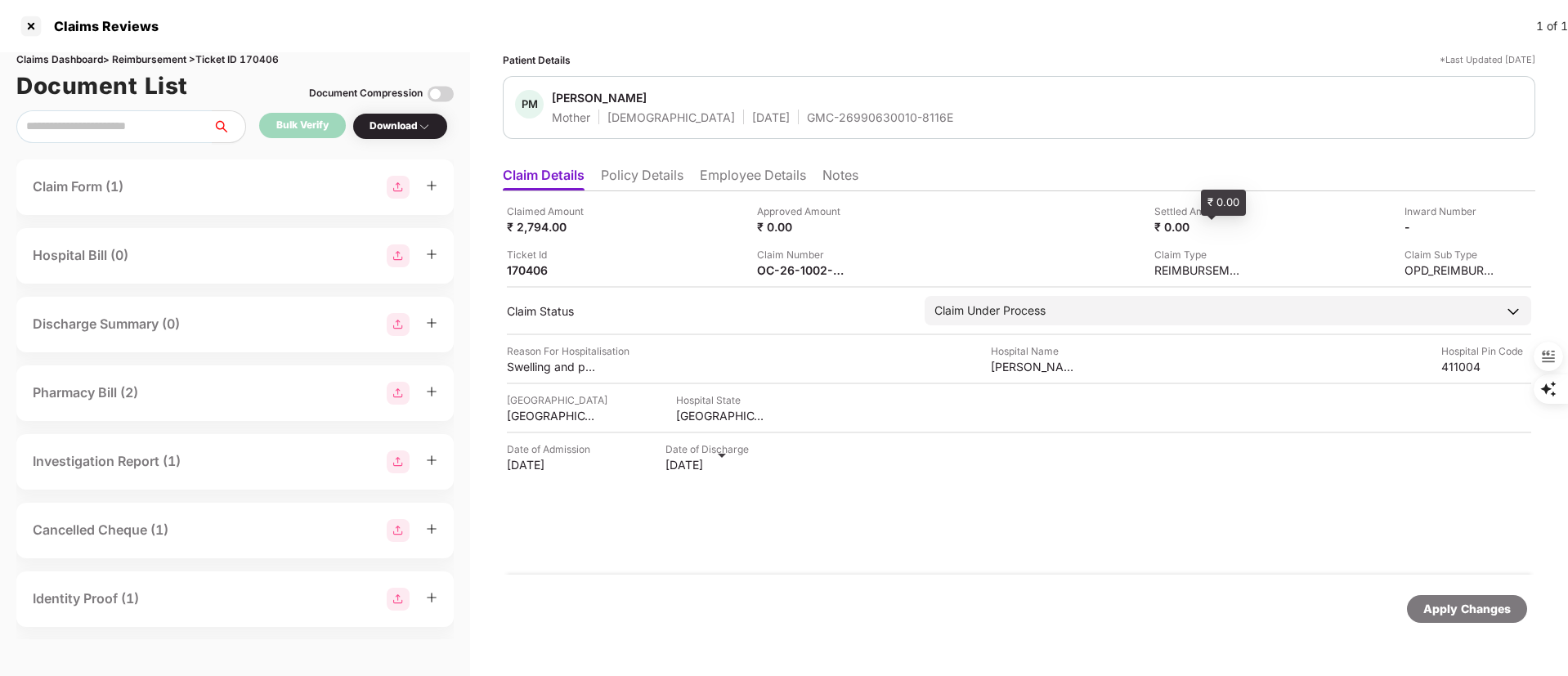
drag, startPoint x: 1179, startPoint y: 226, endPoint x: 1193, endPoint y: 227, distance: 14.0
click at [1178, 227] on div "₹ 0.00" at bounding box center [1200, 227] width 90 height 16
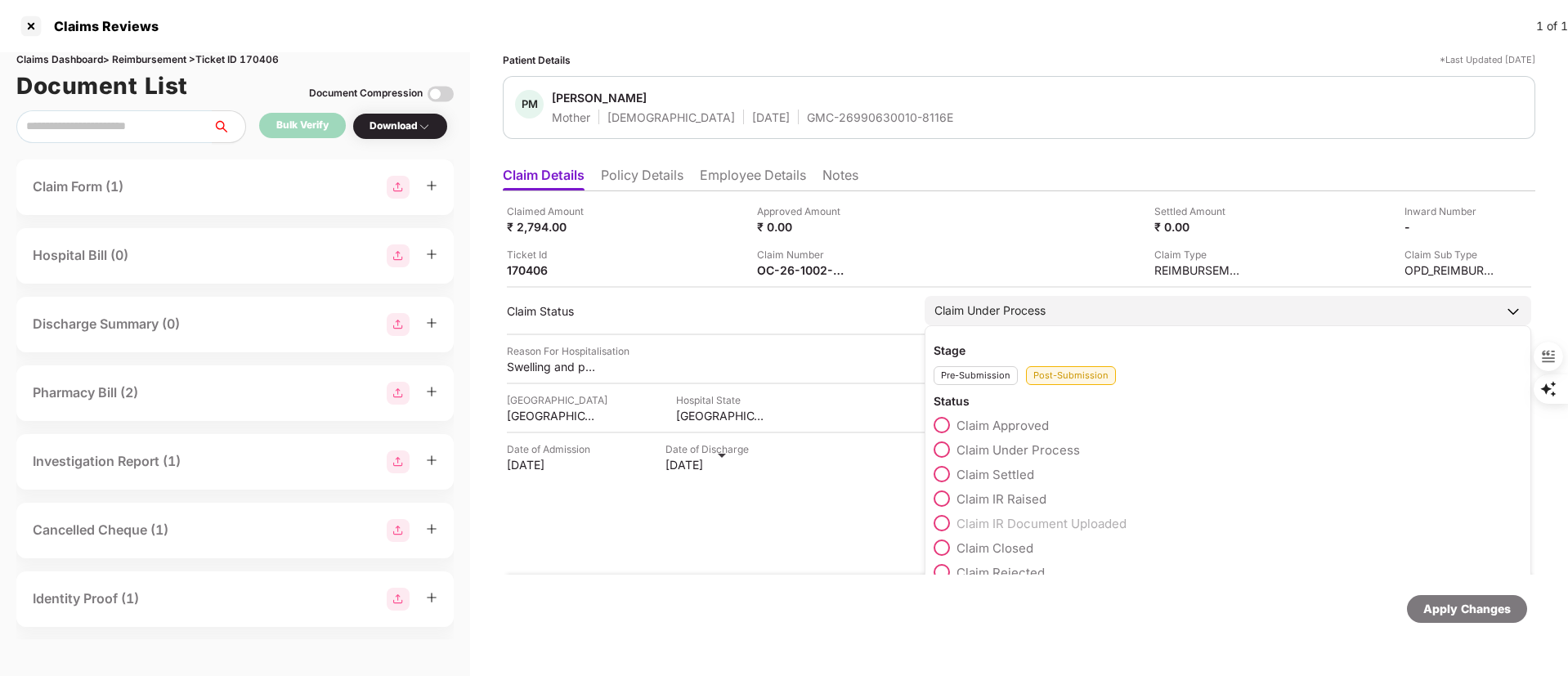
click at [1003, 479] on span "Claim Settled" at bounding box center [995, 474] width 77 height 16
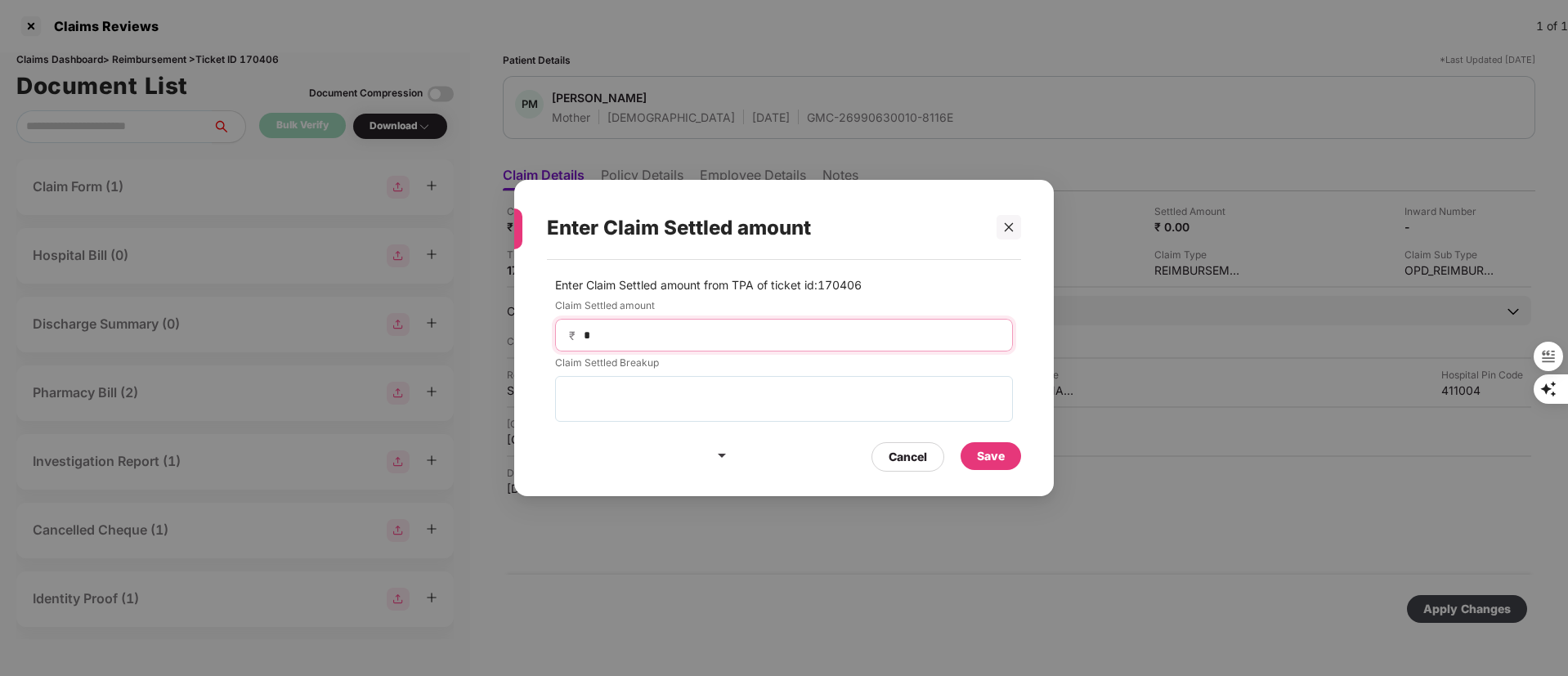
drag, startPoint x: 734, startPoint y: 336, endPoint x: 372, endPoint y: 347, distance: 362.2
click at [372, 347] on div "Enter Claim Settled amount Enter Claim Settled amount from TPA of ticket id: 17…" at bounding box center [784, 338] width 1568 height 676
type input "****"
click at [1003, 460] on div "Save" at bounding box center [991, 456] width 28 height 18
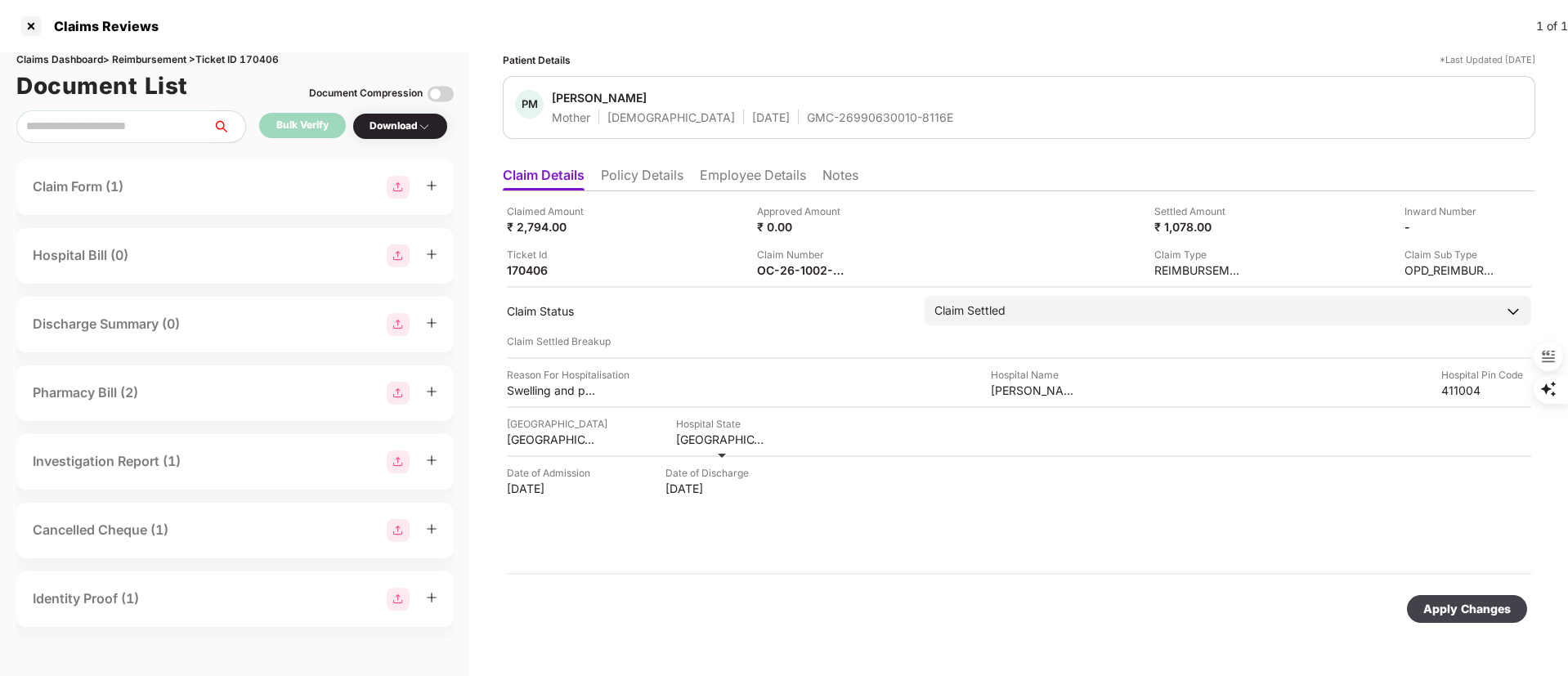
click at [1462, 602] on div "Apply Changes" at bounding box center [1468, 608] width 87 height 18
click at [528, 267] on div "170406" at bounding box center [551, 270] width 90 height 16
click at [526, 267] on div "170406" at bounding box center [551, 270] width 90 height 16
copy div "170406"
click at [39, 28] on div at bounding box center [31, 26] width 26 height 26
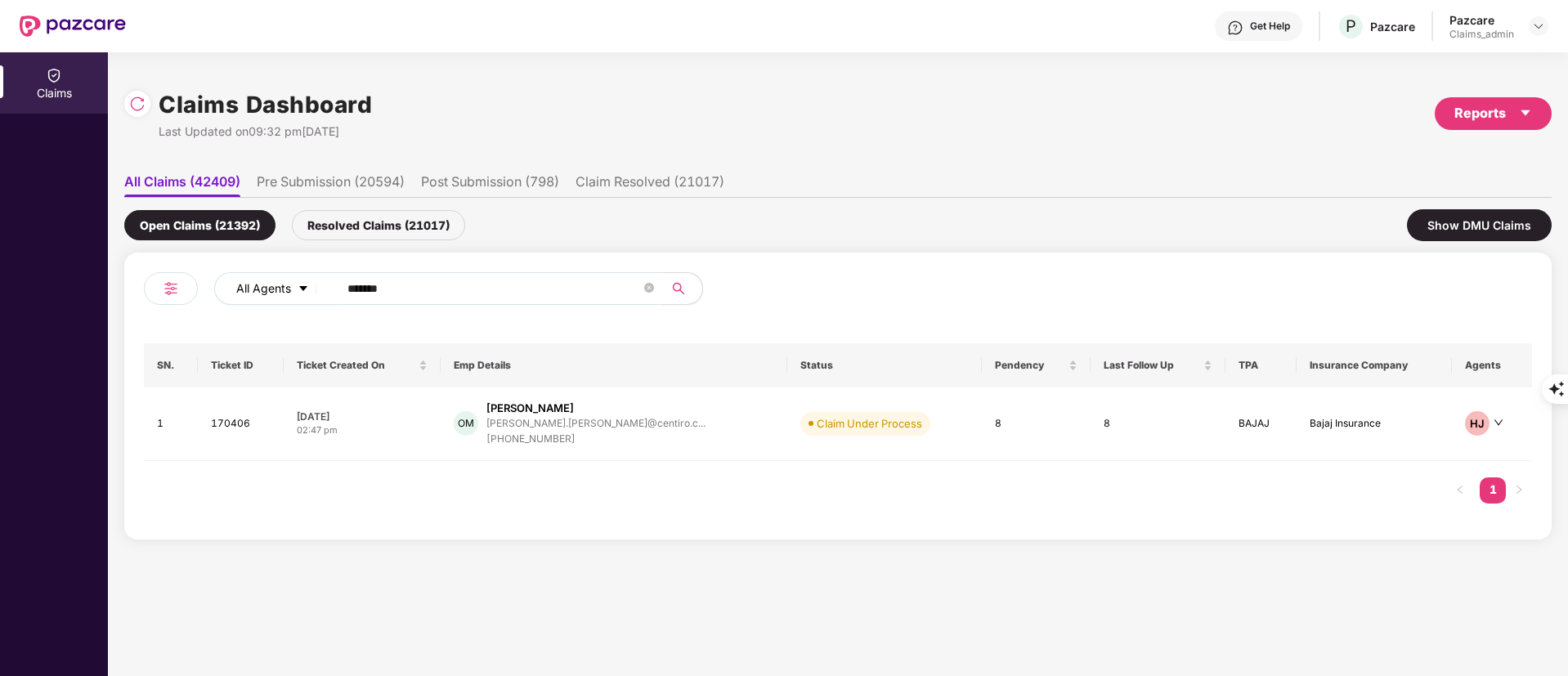
drag, startPoint x: 399, startPoint y: 292, endPoint x: 280, endPoint y: 280, distance: 119.6
click at [280, 280] on div "All Agents ******" at bounding box center [631, 288] width 833 height 33
paste input "text"
type input "******"
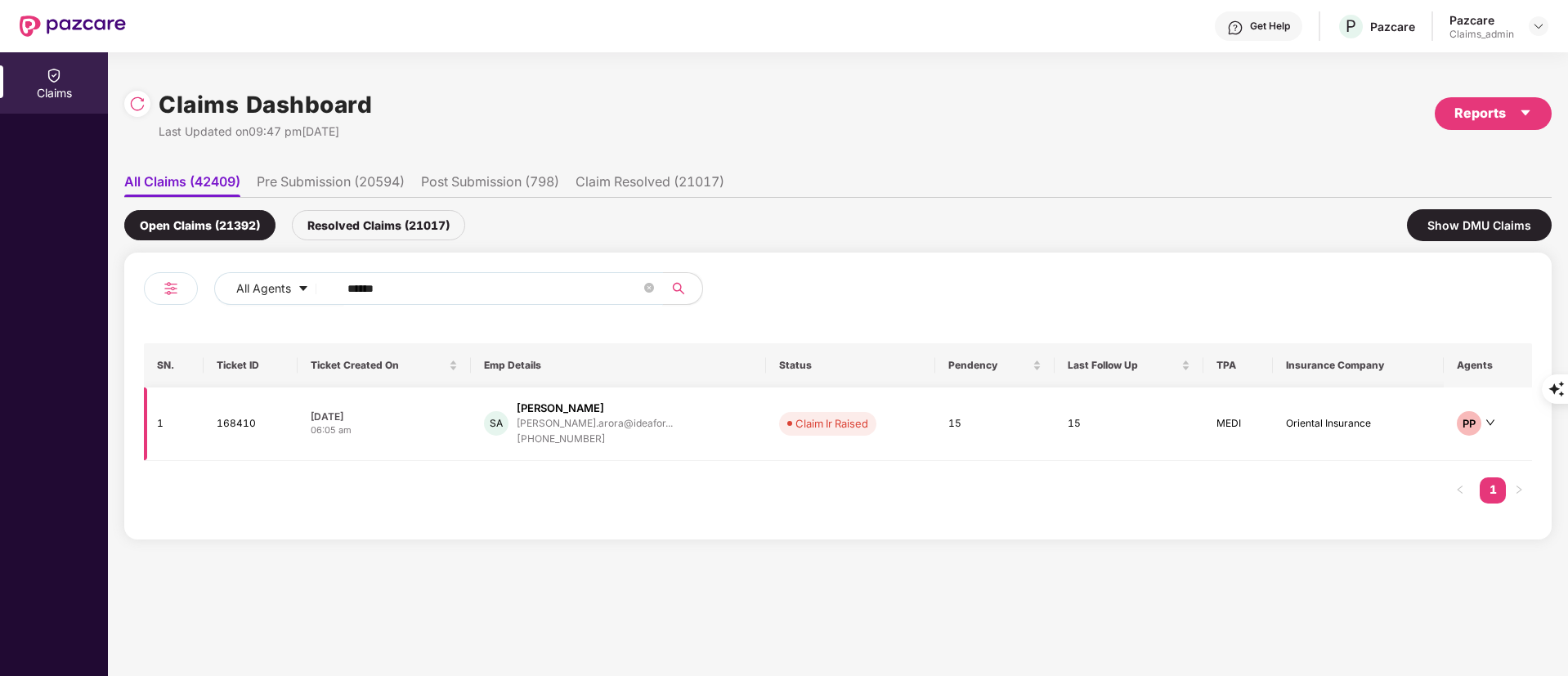
click at [582, 438] on div "[PHONE_NUMBER]" at bounding box center [594, 440] width 156 height 16
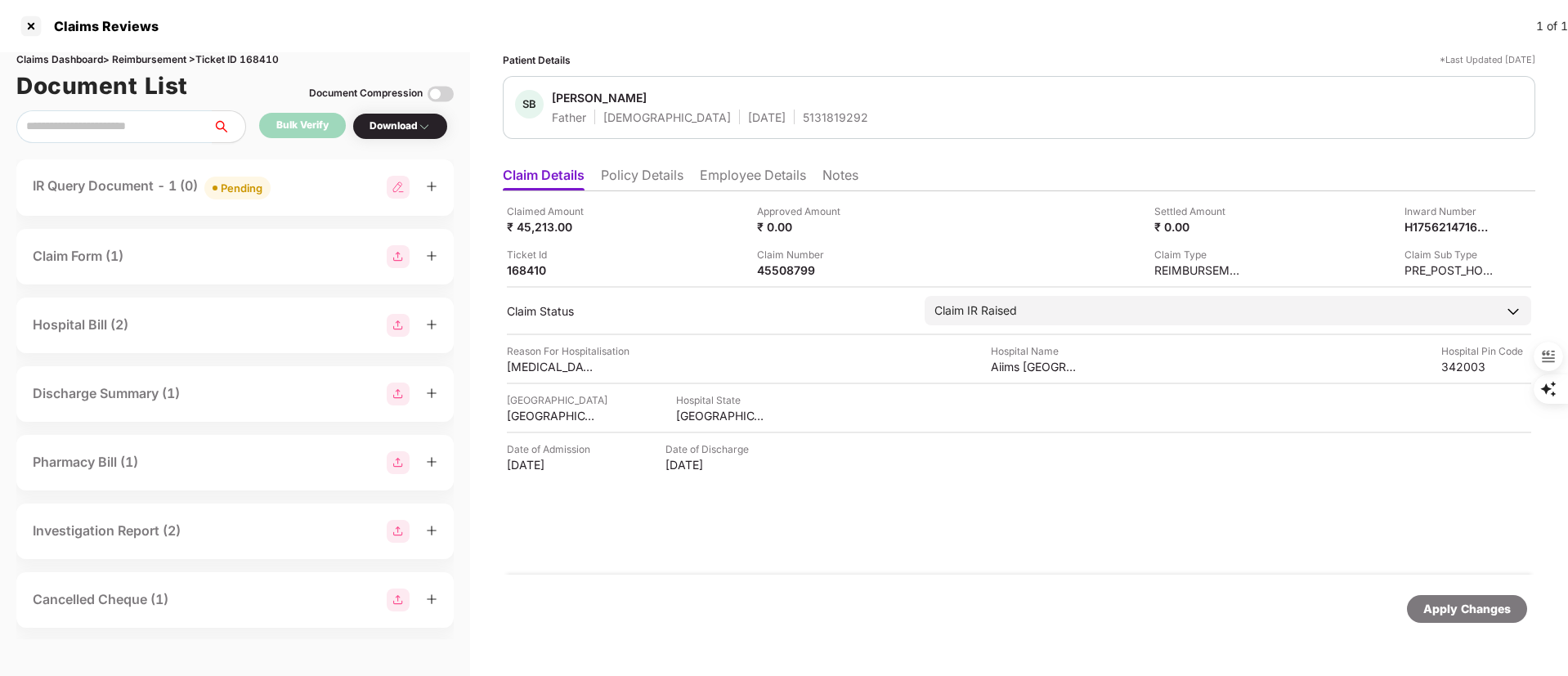
click at [165, 180] on div "IR Query Document - 1 (0) Pending" at bounding box center [152, 188] width 238 height 24
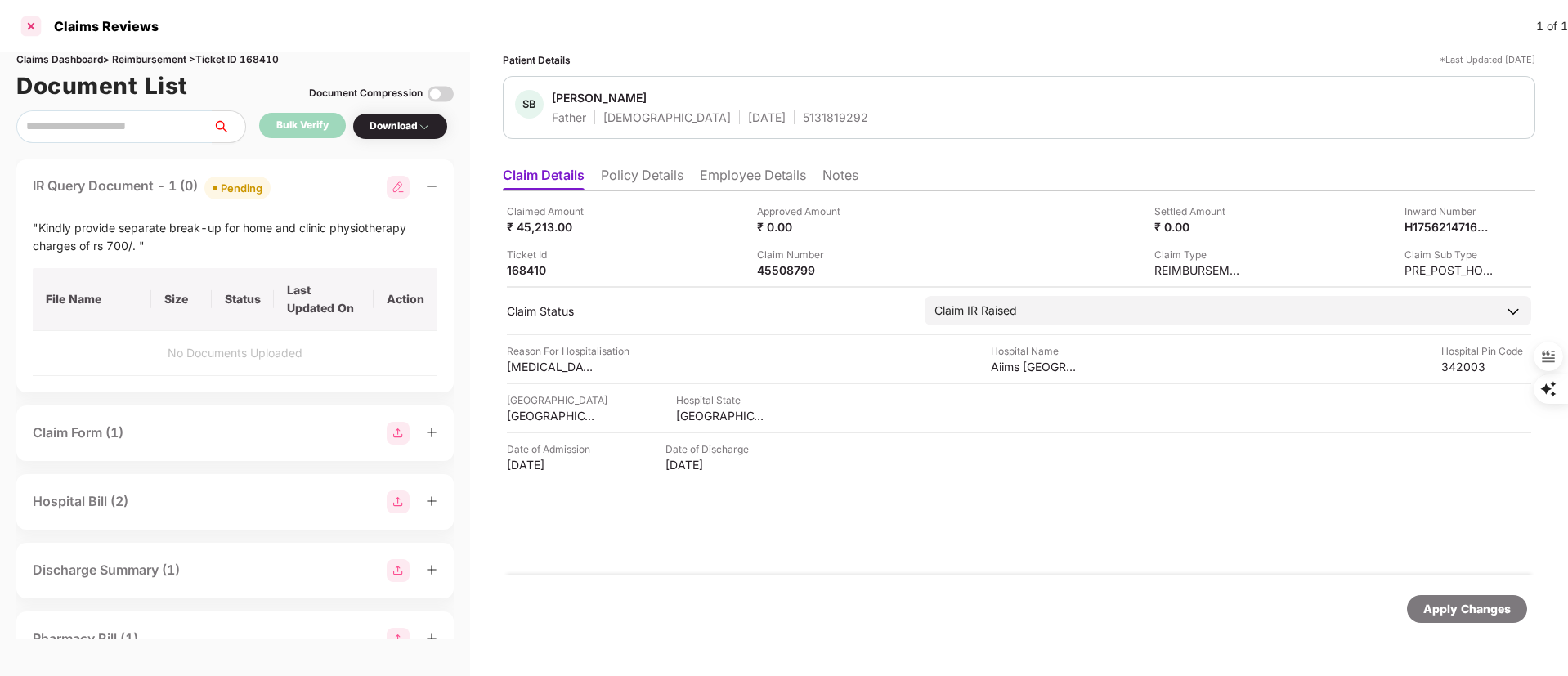
click at [33, 26] on div at bounding box center [31, 26] width 26 height 26
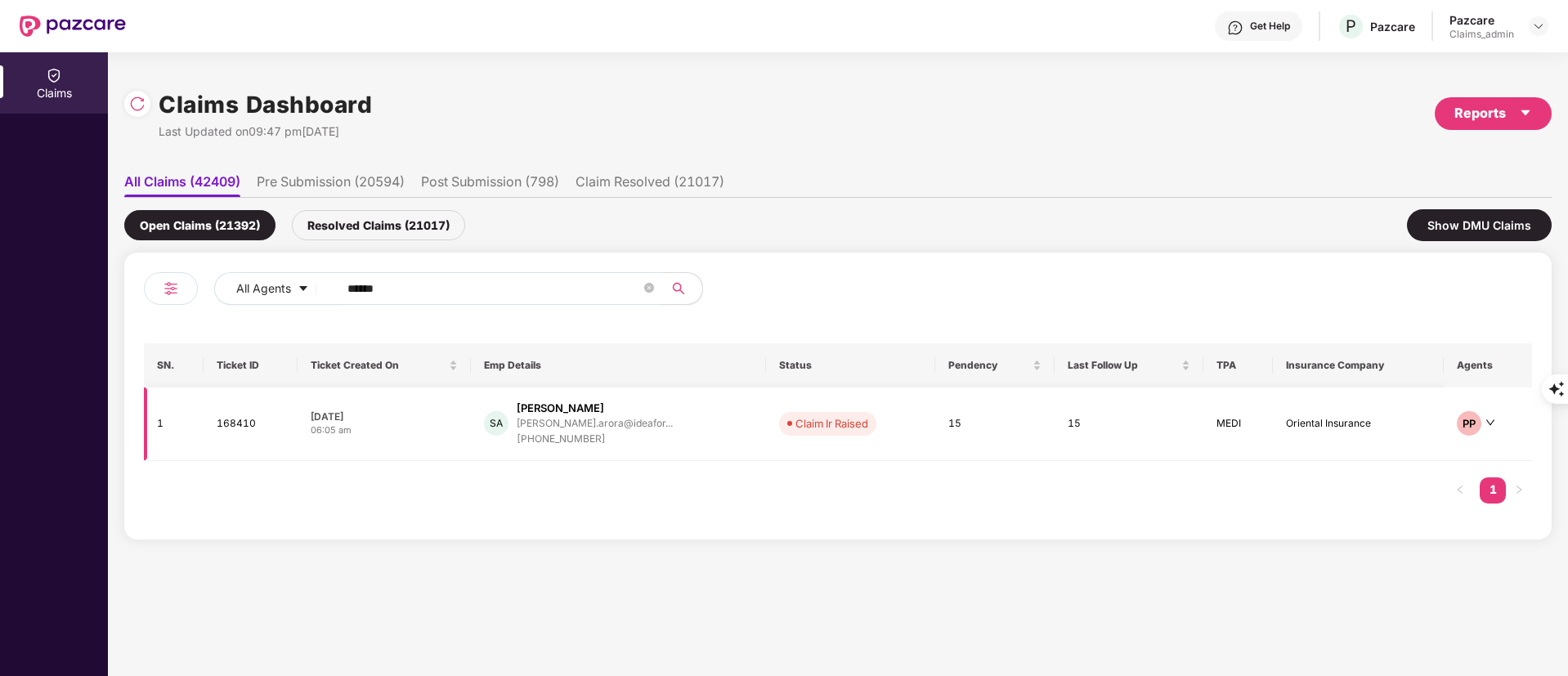
click at [562, 409] on div "[PERSON_NAME]" at bounding box center [560, 408] width 87 height 16
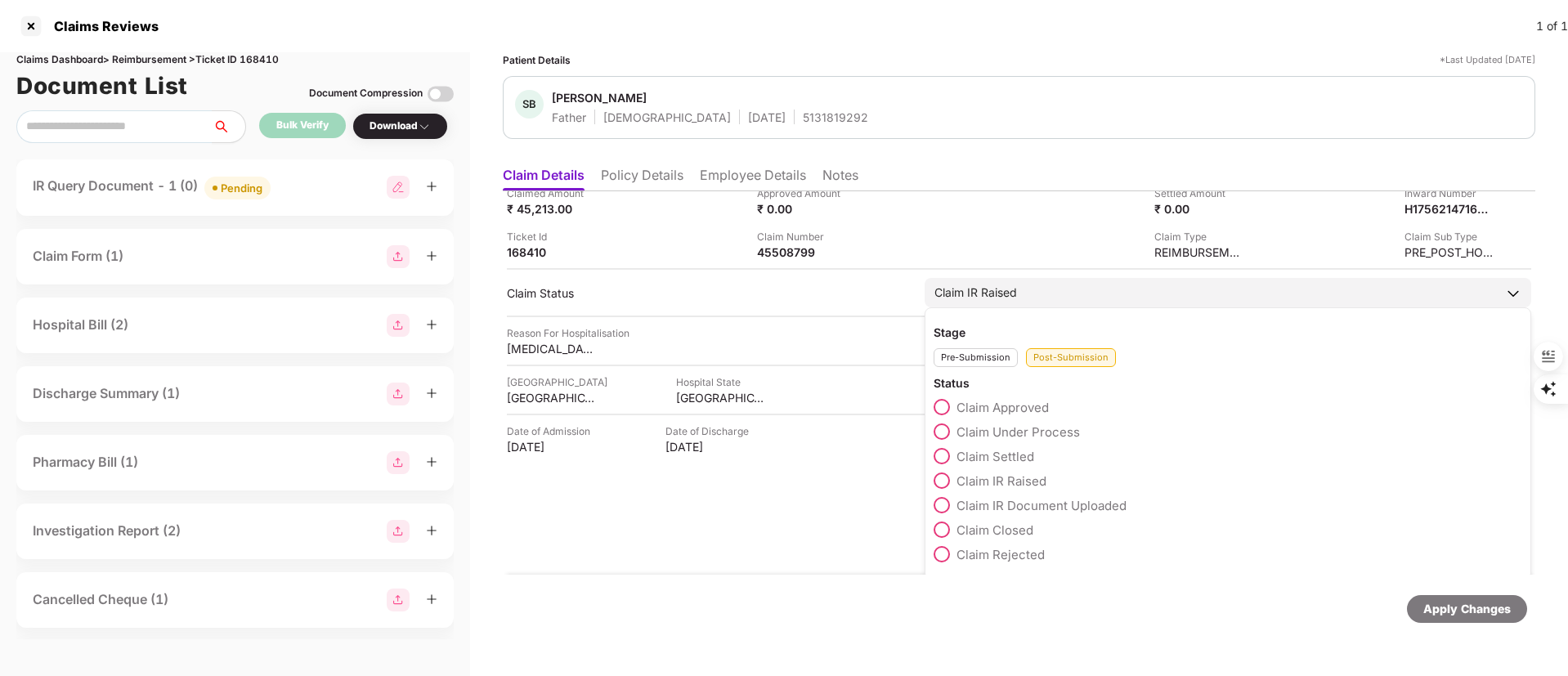
scroll to position [23, 0]
click at [1014, 521] on span "Claim Closed" at bounding box center [994, 525] width 76 height 16
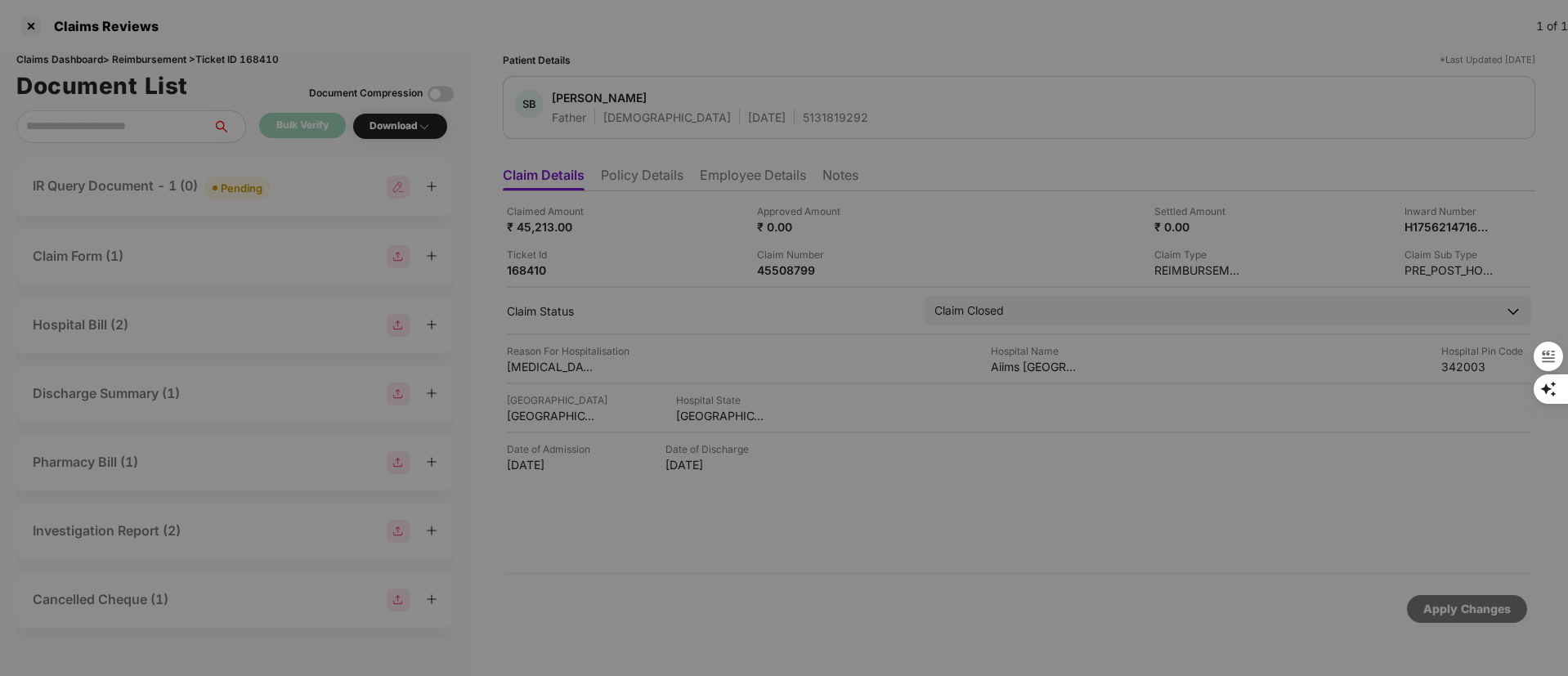
scroll to position [0, 0]
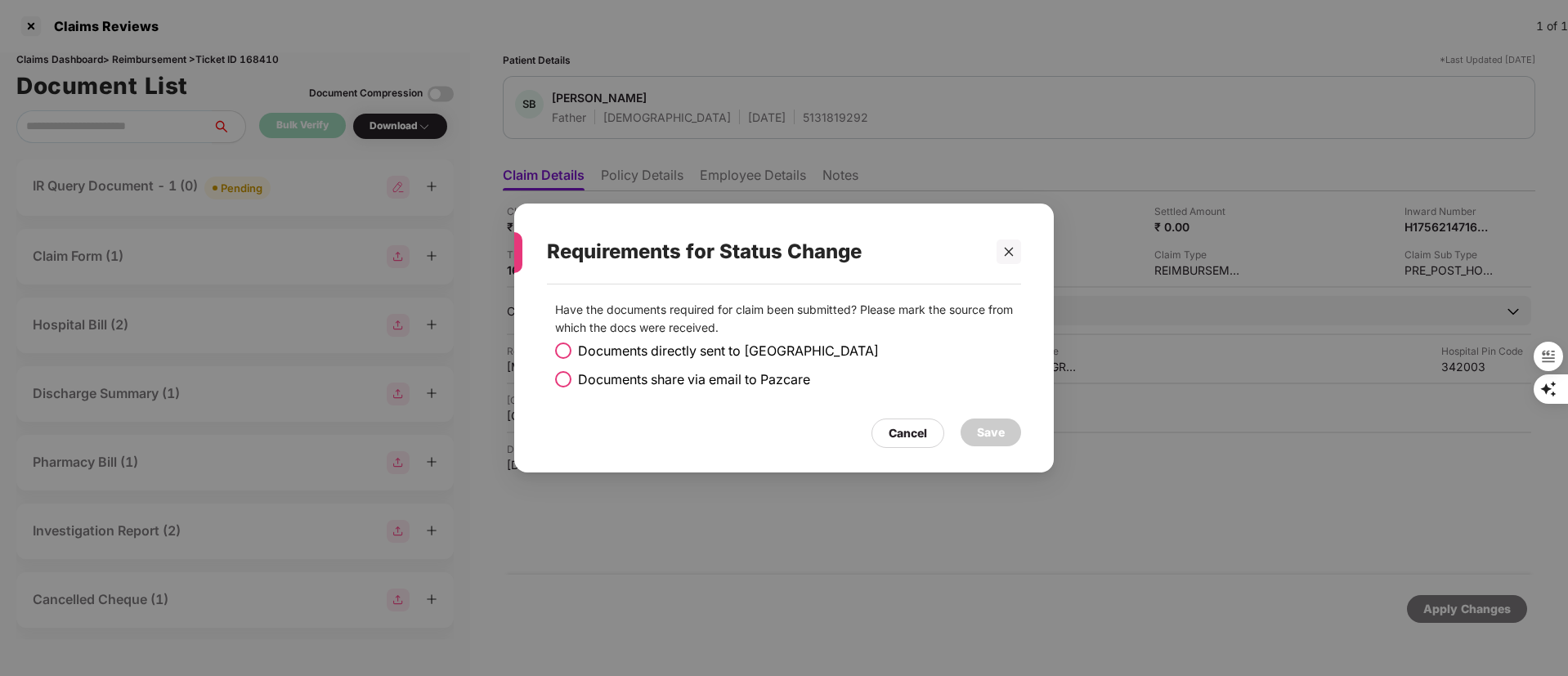
click at [664, 370] on span "Documents share via email to Pazcare" at bounding box center [694, 379] width 232 height 21
click at [1012, 429] on div "Save" at bounding box center [990, 433] width 61 height 28
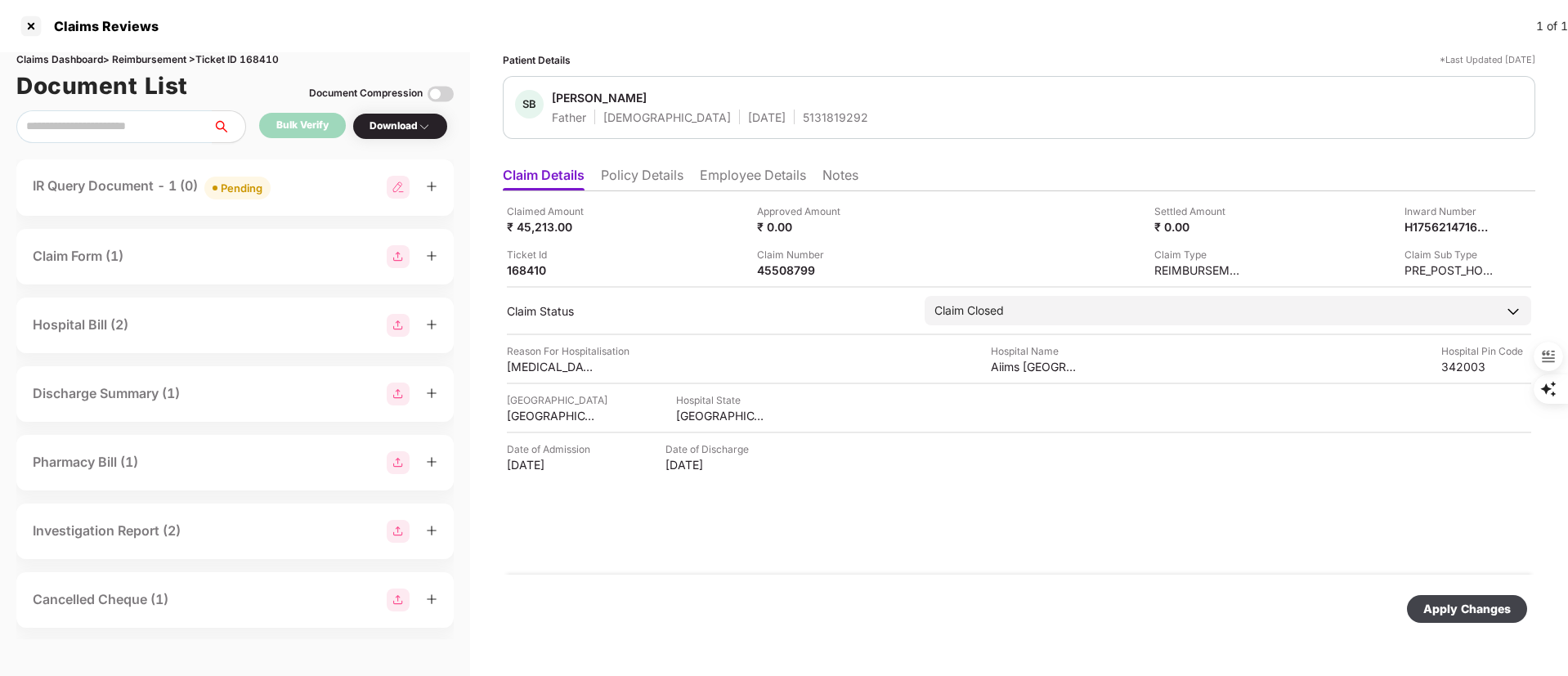
click at [1438, 612] on div "Apply Changes" at bounding box center [1468, 608] width 87 height 18
click at [26, 24] on div at bounding box center [31, 26] width 26 height 26
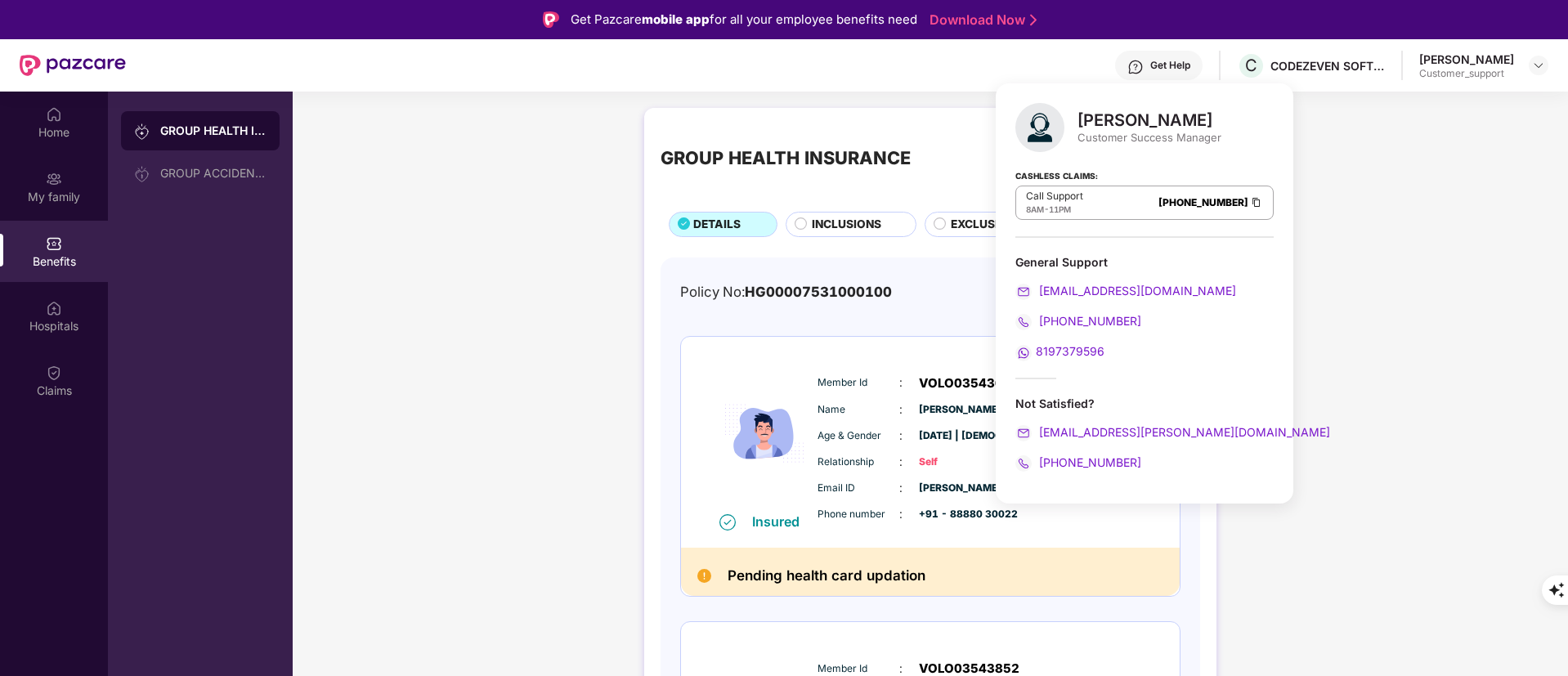
scroll to position [123, 0]
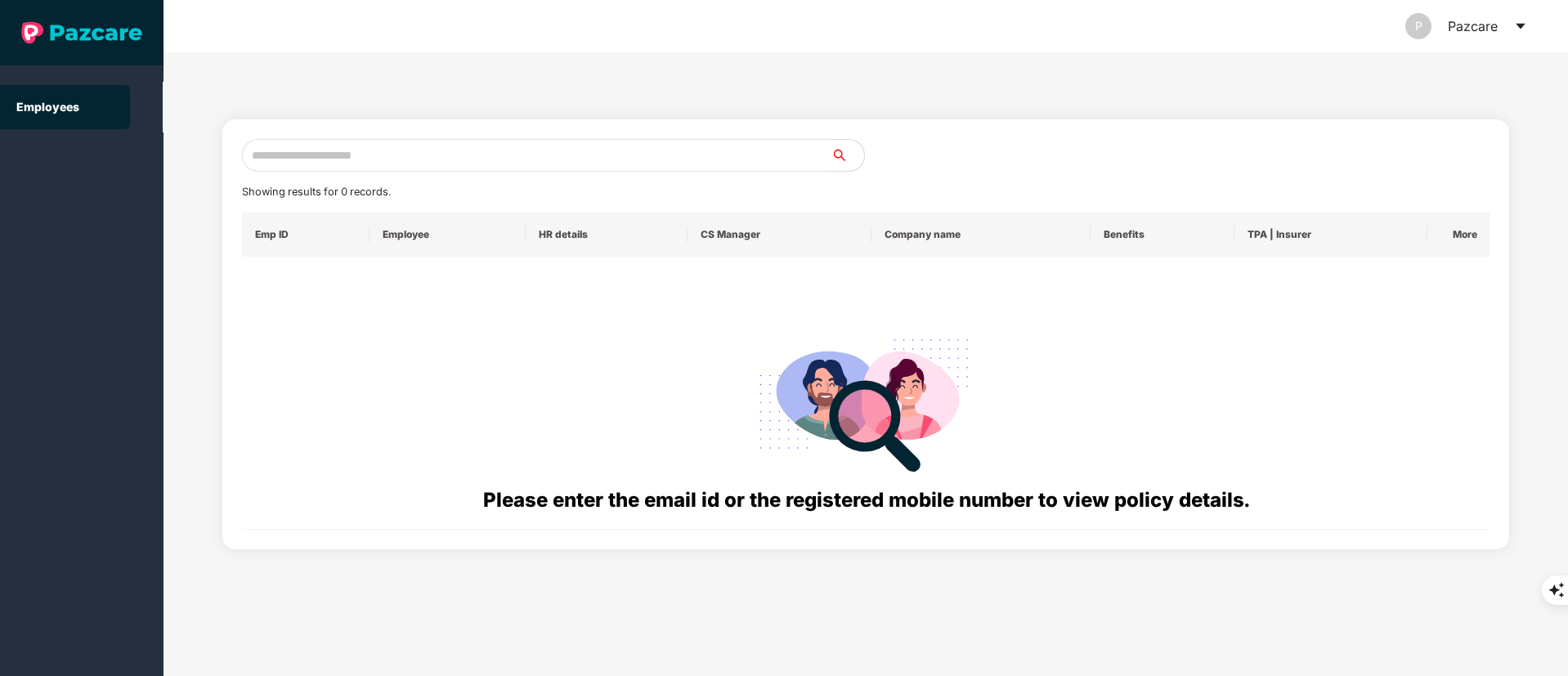
click at [387, 142] on input "text" at bounding box center [537, 155] width 590 height 33
paste input "**********"
click at [295, 161] on input "**********" at bounding box center [537, 155] width 590 height 33
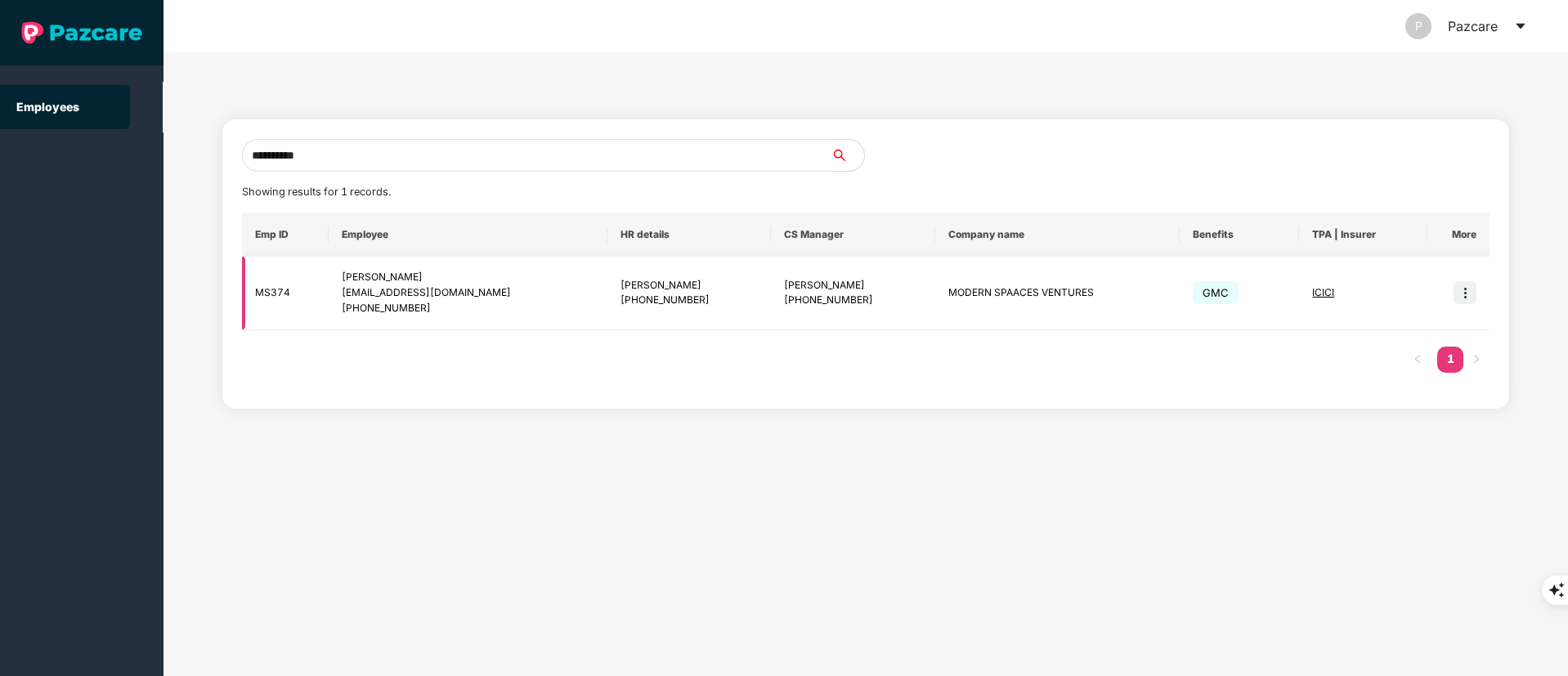
type input "**********"
click at [1464, 290] on img at bounding box center [1465, 292] width 23 height 23
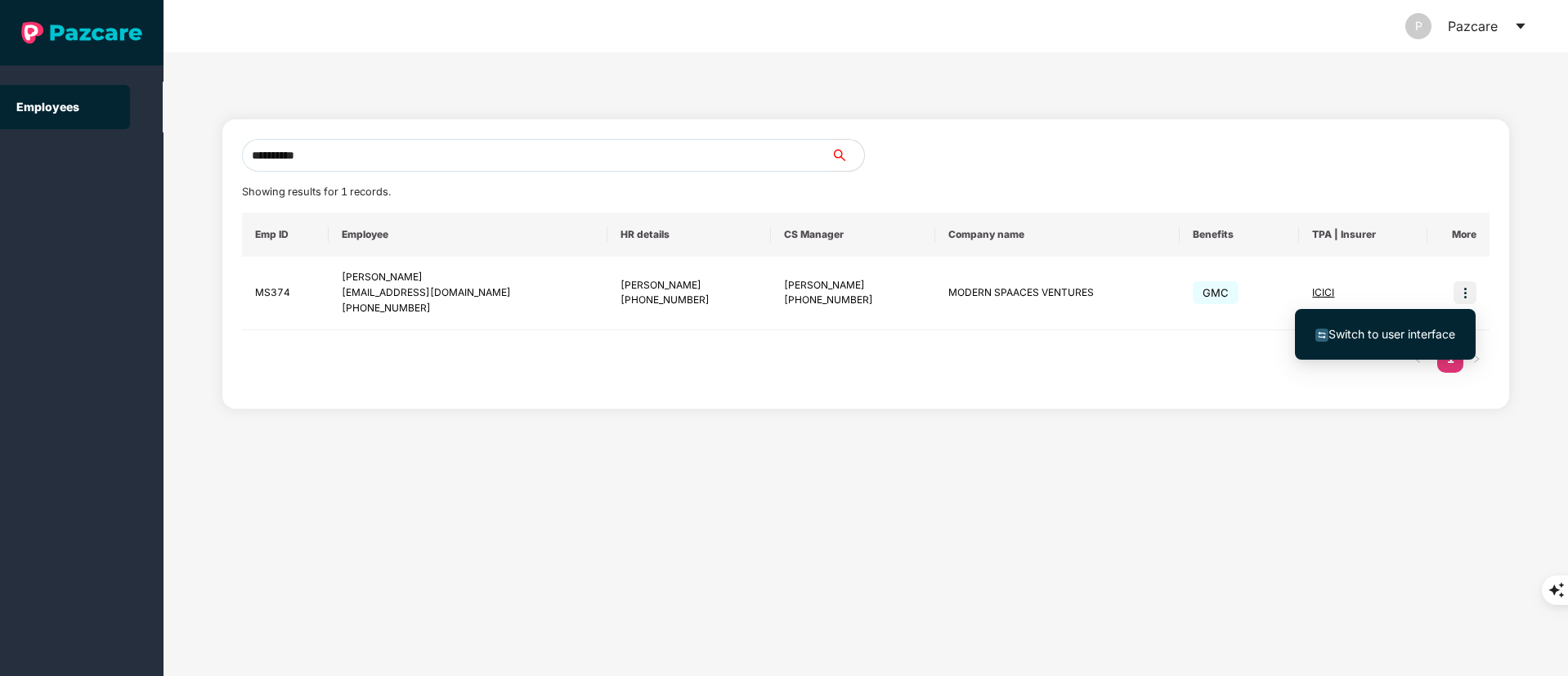
click at [1400, 328] on span "Switch to user interface" at bounding box center [1392, 334] width 127 height 14
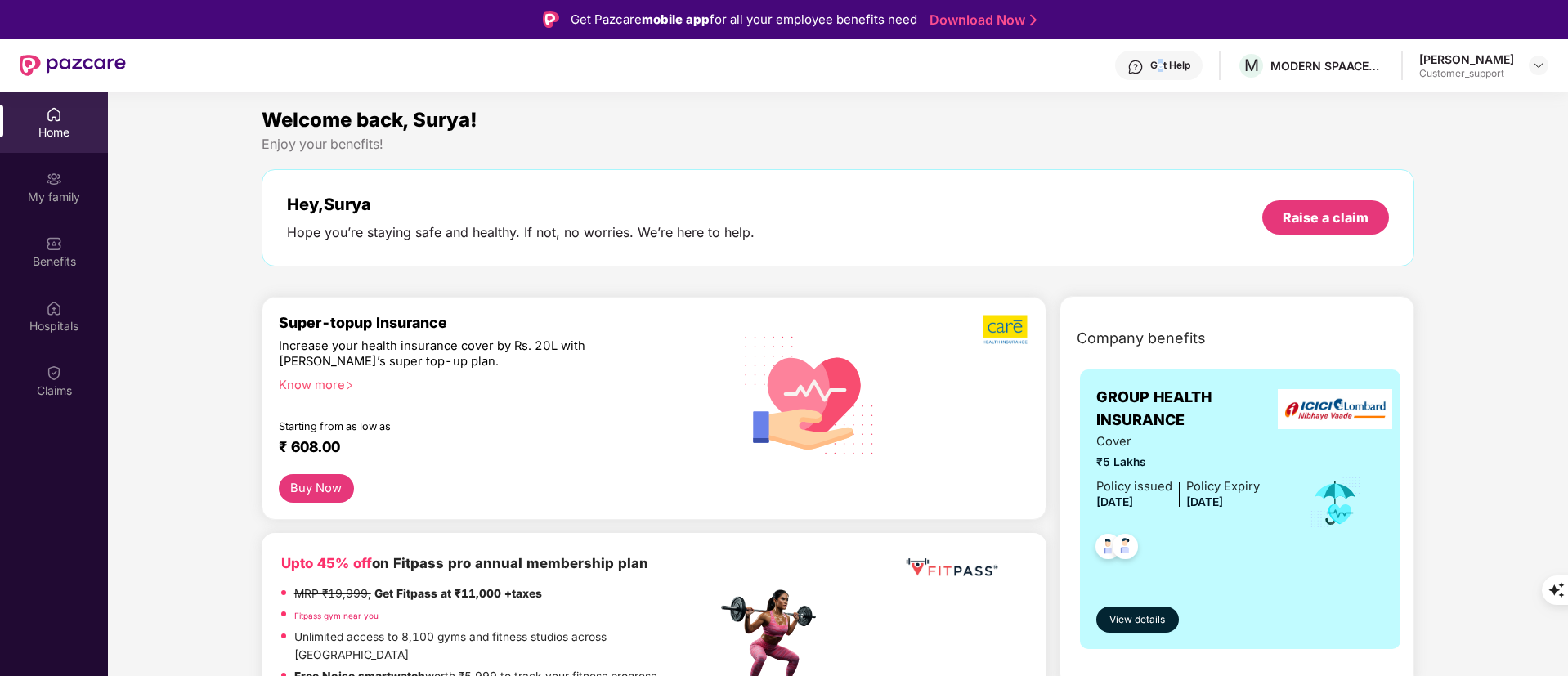
click at [1141, 57] on div "Get Help" at bounding box center [1159, 66] width 87 height 30
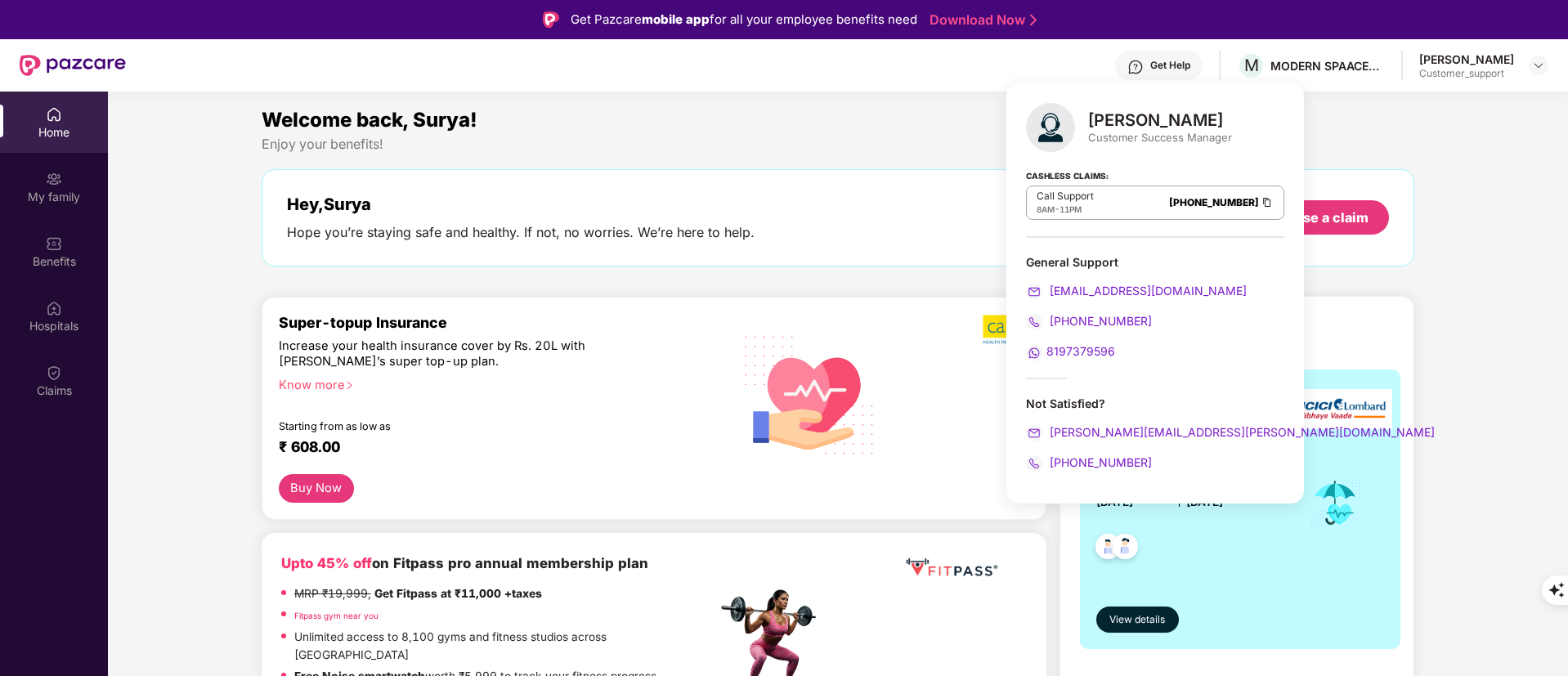
click at [822, 187] on div "Hey, Surya Hope you’re staying safe and healthy. If not, no worries. We’re here…" at bounding box center [838, 217] width 1154 height 97
